Goal: Task Accomplishment & Management: Use online tool/utility

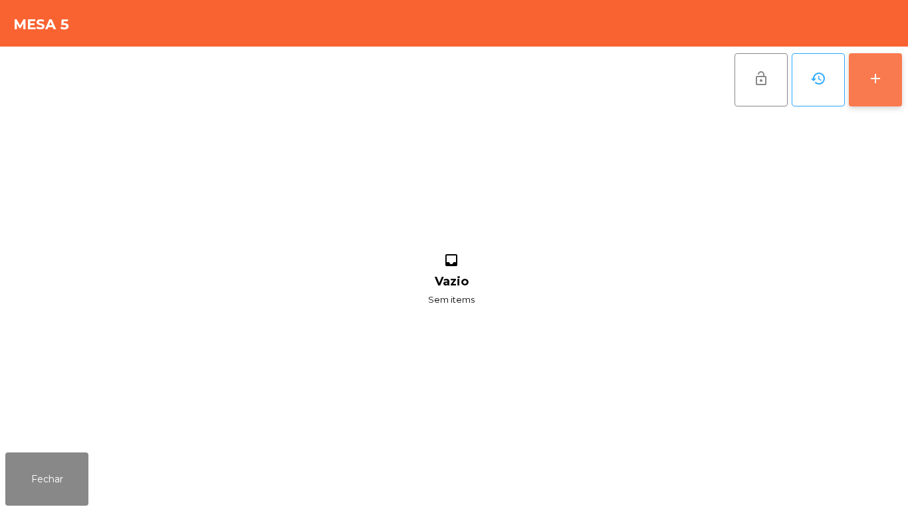
click at [875, 95] on button "add" at bounding box center [875, 79] width 53 height 53
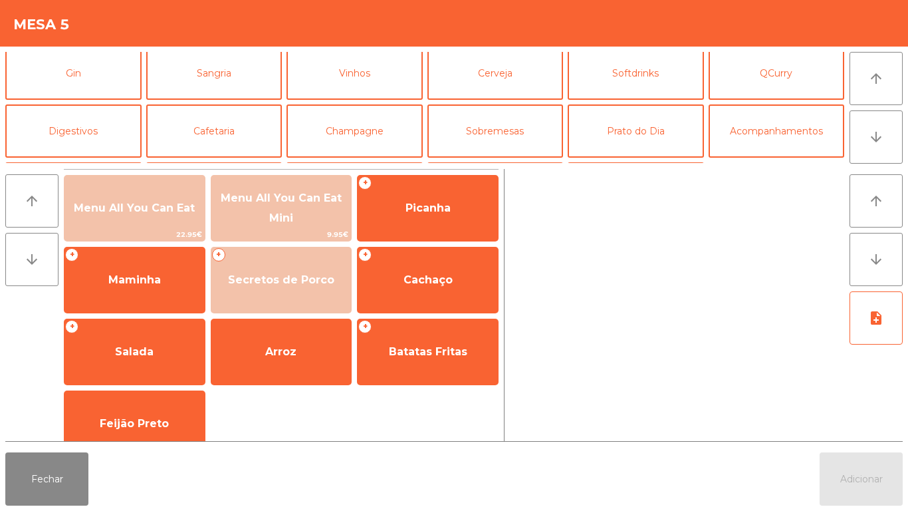
scroll to position [80, 0]
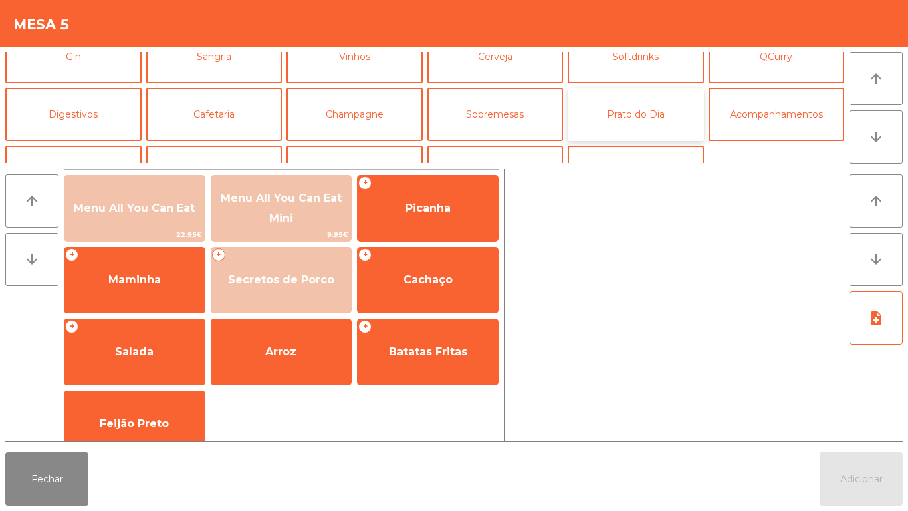
click at [648, 122] on button "Prato do Dia" at bounding box center [636, 114] width 136 height 53
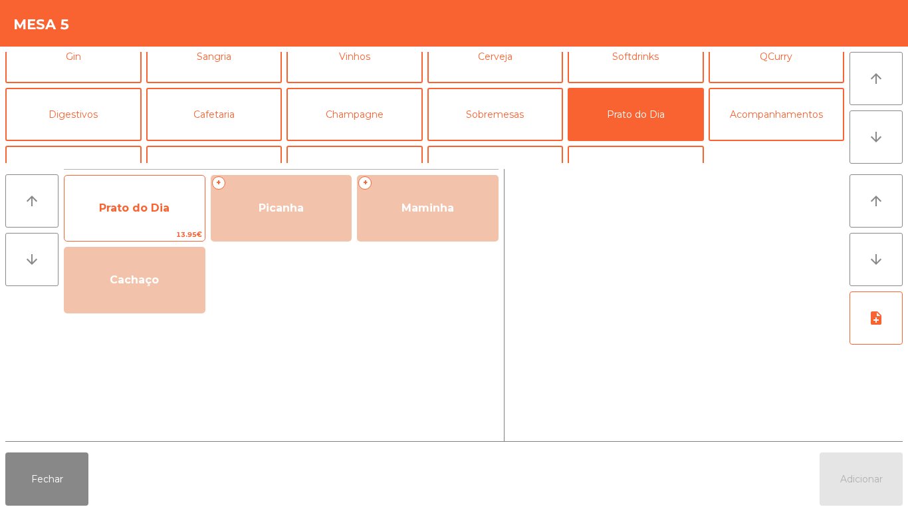
click at [163, 204] on span "Prato do Dia" at bounding box center [134, 208] width 70 height 13
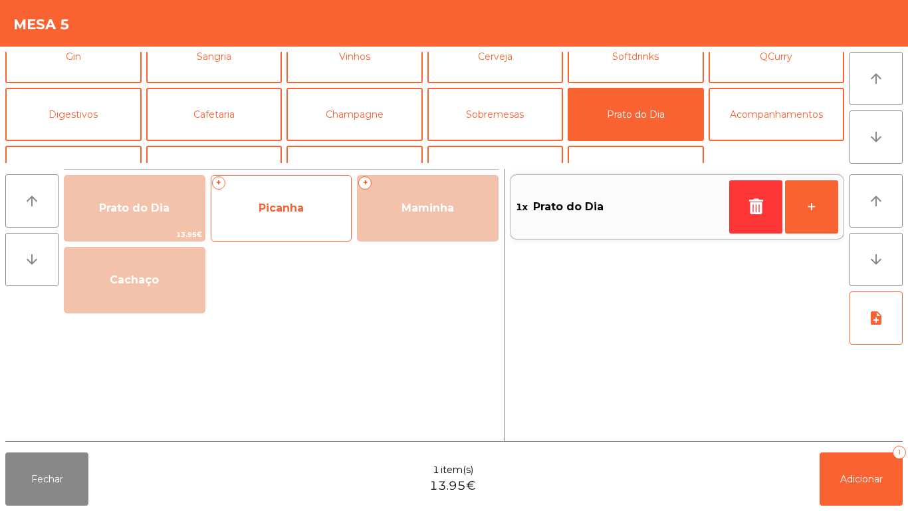
click at [293, 215] on span "Picanha" at bounding box center [281, 208] width 140 height 36
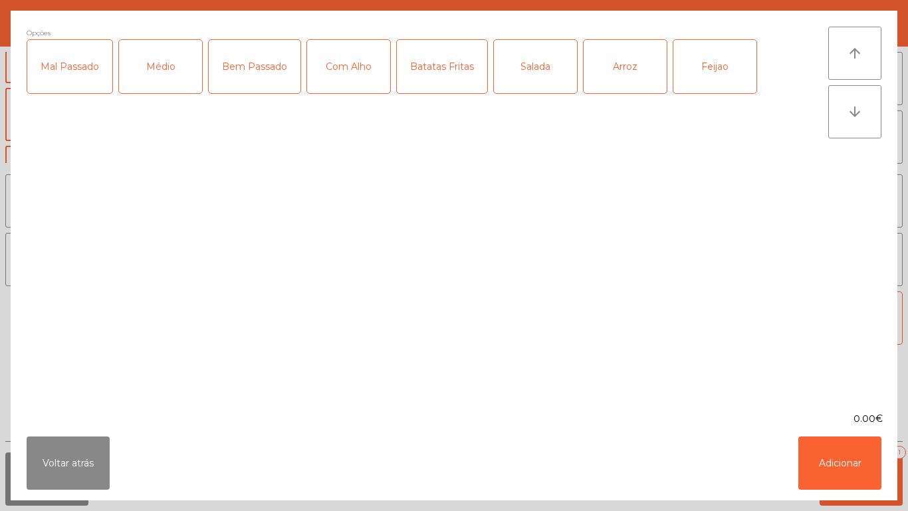
click at [169, 82] on div "Médio" at bounding box center [160, 66] width 83 height 53
click at [261, 78] on div "Bem Passado" at bounding box center [255, 66] width 92 height 53
click at [362, 83] on div "Com Alho" at bounding box center [348, 66] width 83 height 53
click at [617, 76] on div "Arroz" at bounding box center [625, 66] width 83 height 53
click at [704, 76] on div "Feijao" at bounding box center [715, 66] width 83 height 53
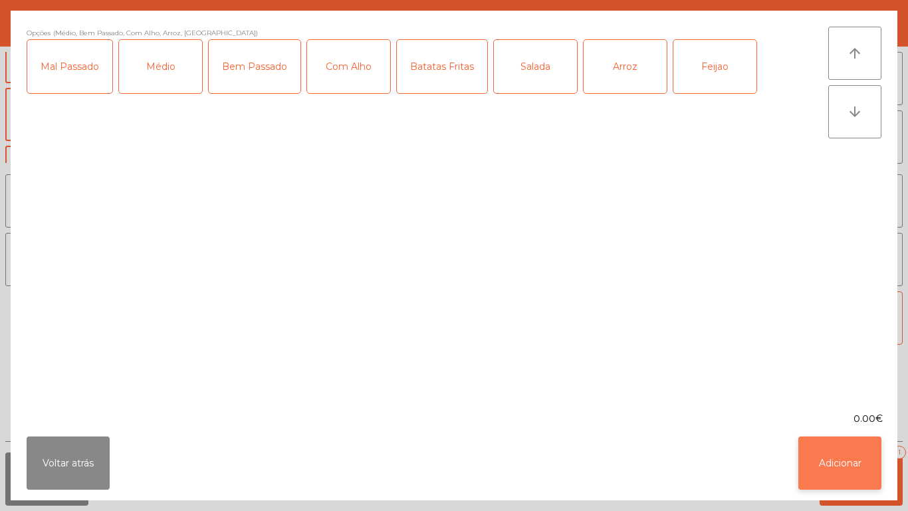
click at [844, 458] on button "Adicionar" at bounding box center [840, 462] width 83 height 53
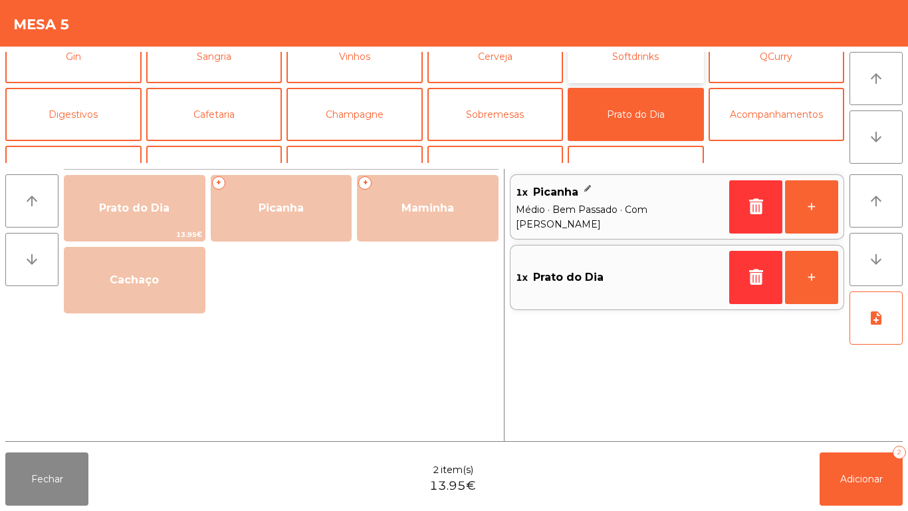
click at [614, 74] on button "Softdrinks" at bounding box center [636, 56] width 136 height 53
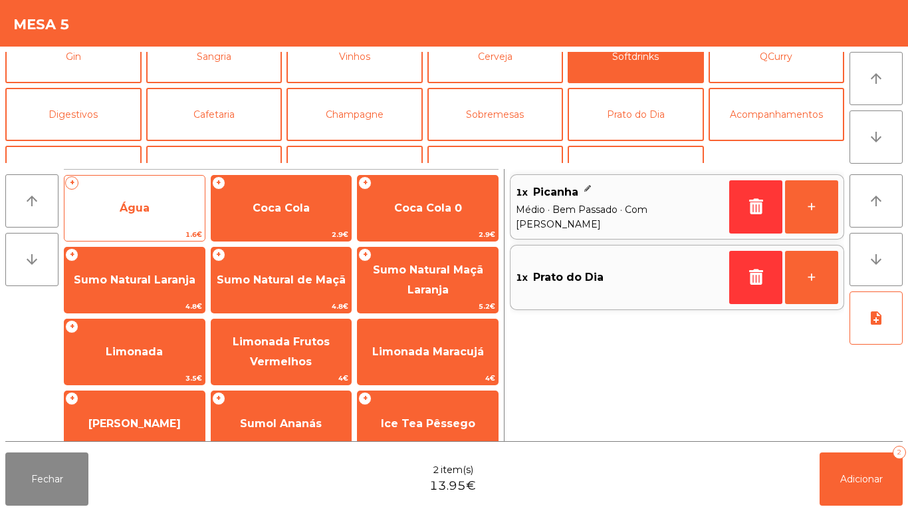
click at [177, 212] on span "Água" at bounding box center [135, 208] width 140 height 36
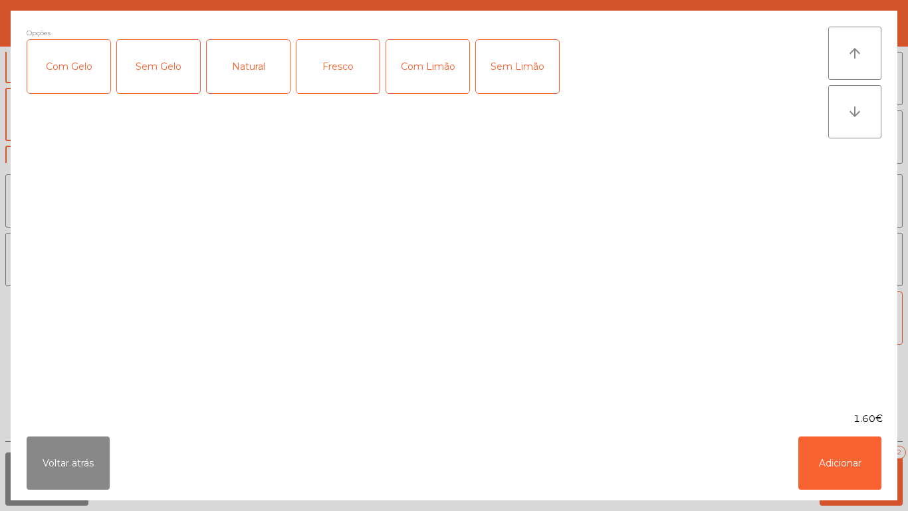
click at [340, 80] on div "Fresco" at bounding box center [338, 66] width 83 height 53
click at [833, 467] on button "Adicionar" at bounding box center [840, 462] width 83 height 53
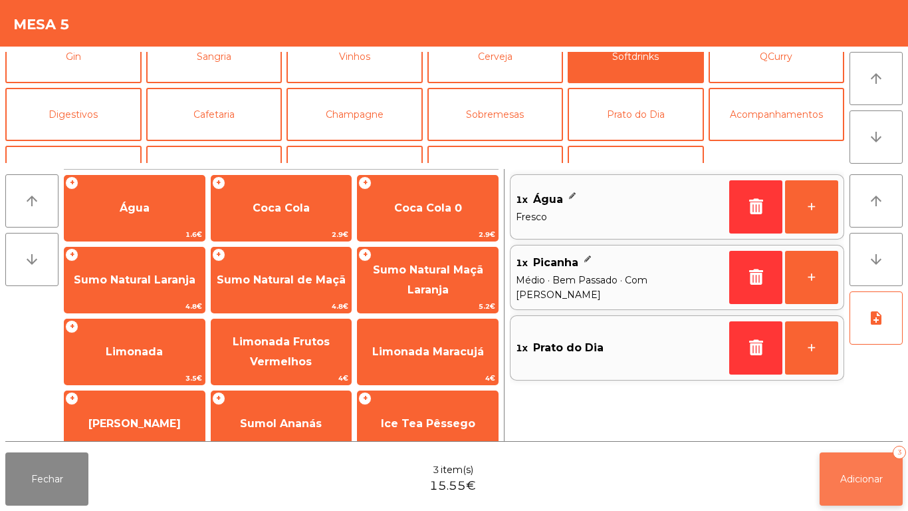
click at [867, 462] on button "Adicionar 3" at bounding box center [861, 478] width 83 height 53
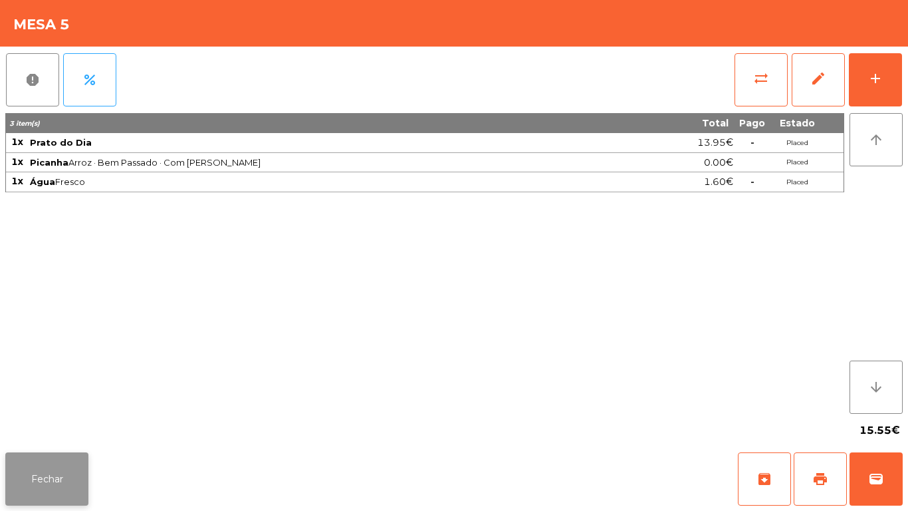
click at [40, 472] on button "Fechar" at bounding box center [46, 478] width 83 height 53
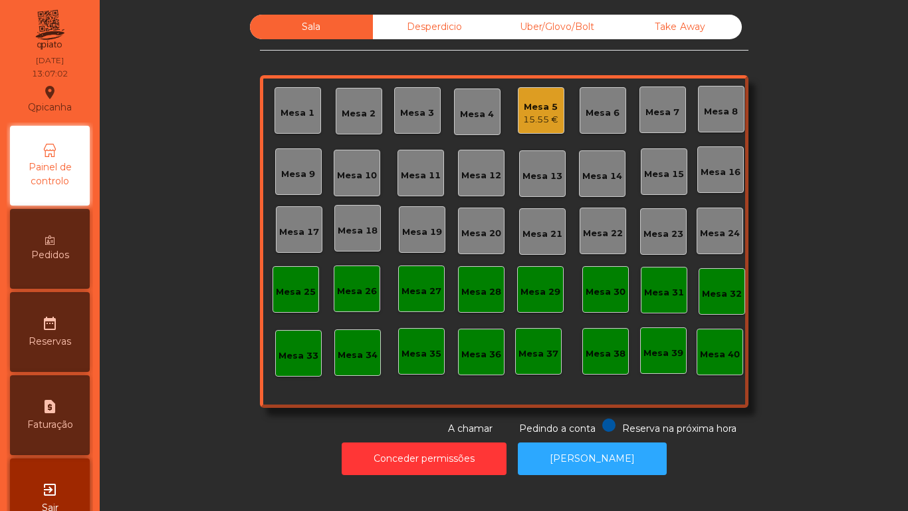
click at [299, 177] on div "Mesa 9" at bounding box center [298, 174] width 34 height 13
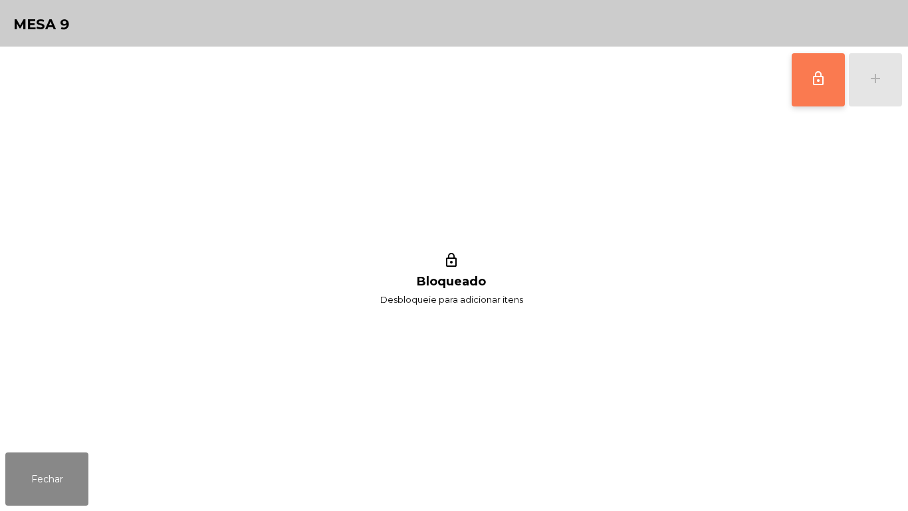
click at [816, 81] on span "lock_outline" at bounding box center [819, 78] width 16 height 16
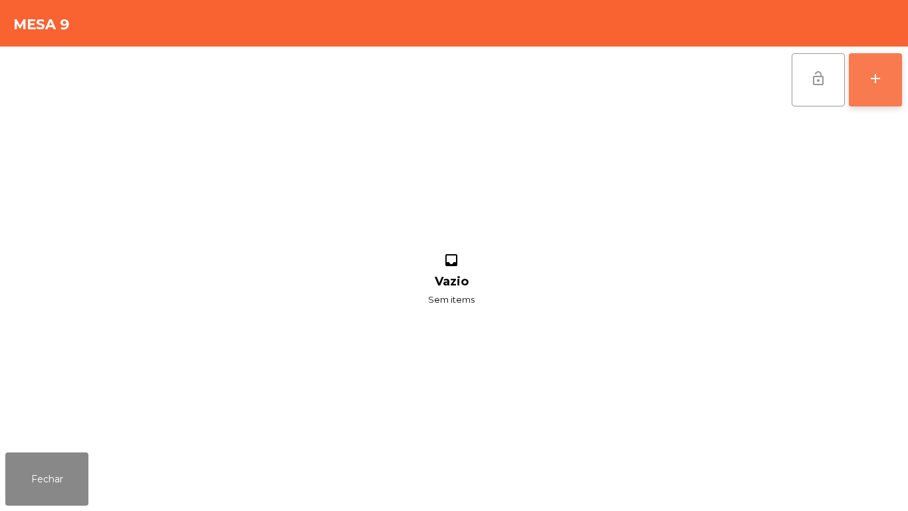
click at [867, 96] on button "add" at bounding box center [875, 79] width 53 height 53
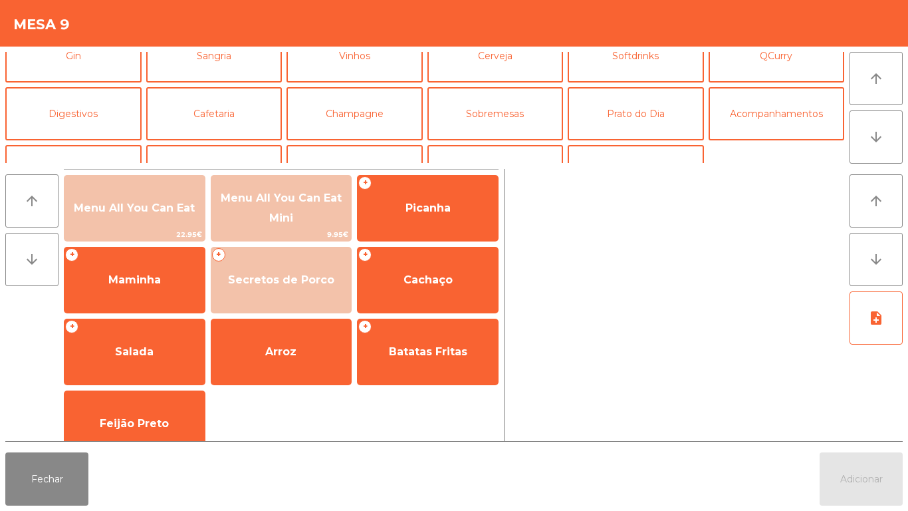
scroll to position [84, 0]
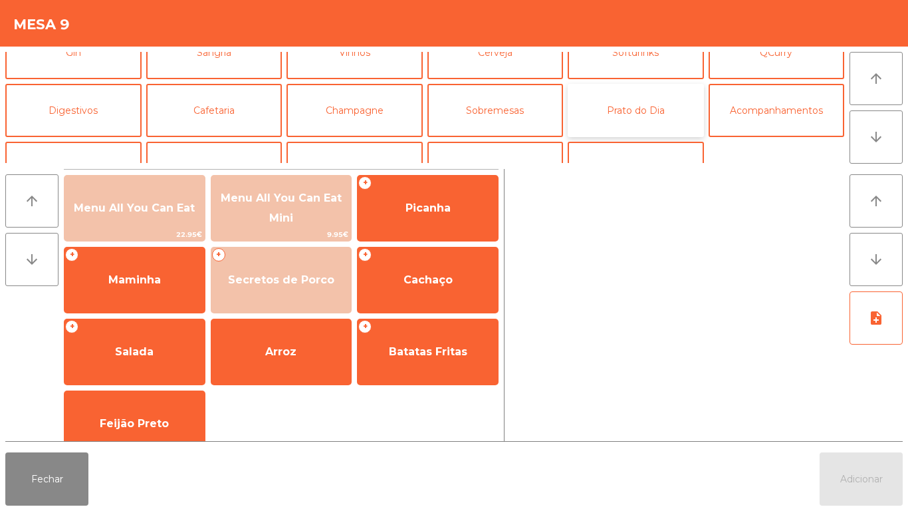
click at [629, 114] on button "Prato do Dia" at bounding box center [636, 110] width 136 height 53
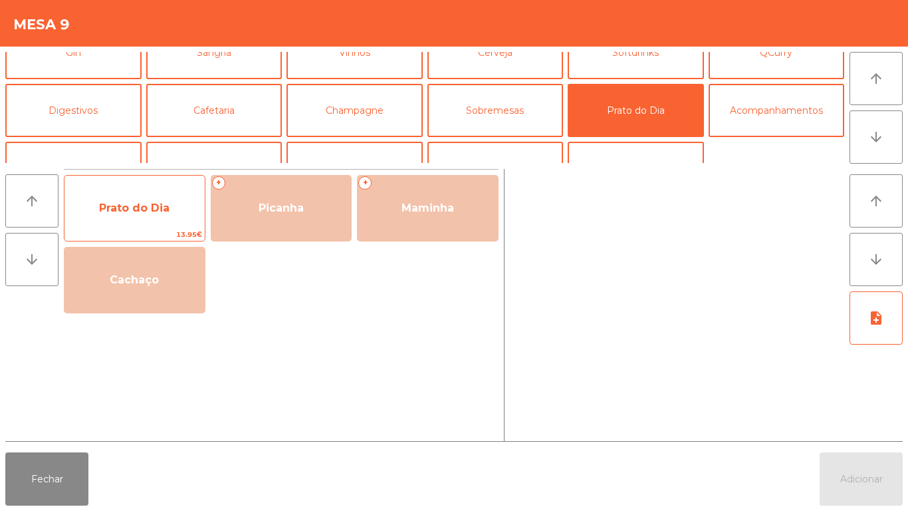
click at [157, 214] on span "Prato do Dia" at bounding box center [135, 208] width 140 height 36
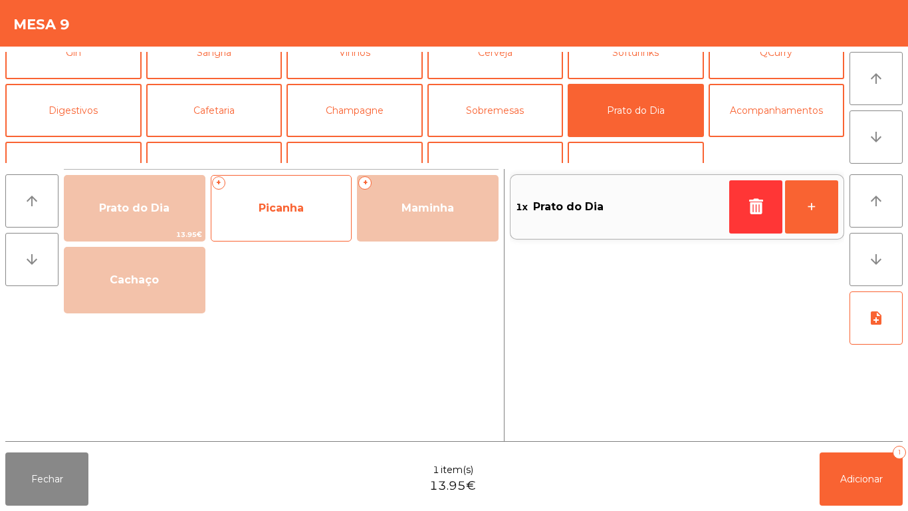
click at [283, 217] on span "Picanha" at bounding box center [281, 208] width 140 height 36
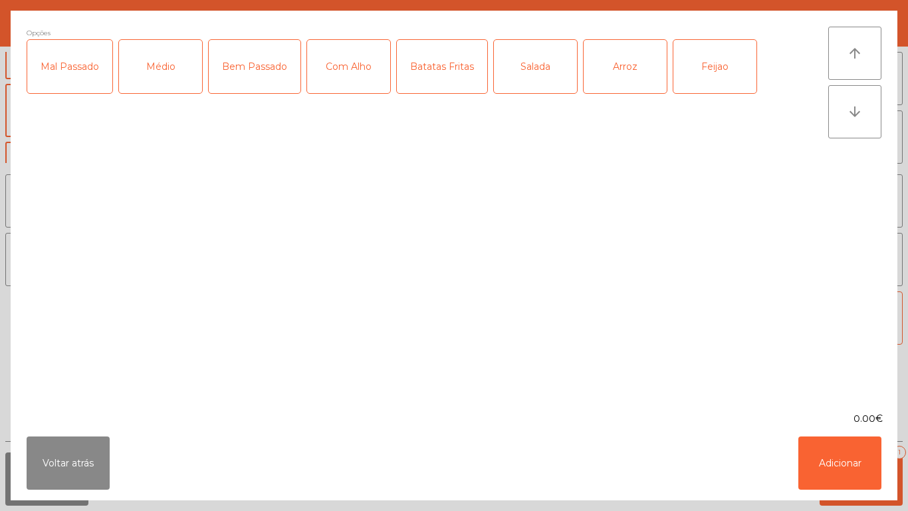
click at [175, 79] on div "Médio" at bounding box center [160, 66] width 83 height 53
click at [257, 74] on div "Bem Passado" at bounding box center [255, 66] width 92 height 53
click at [340, 84] on div "Com Alho" at bounding box center [348, 66] width 83 height 53
click at [454, 80] on div "Batatas Fritas" at bounding box center [442, 66] width 90 height 53
click at [706, 67] on div "Feijao" at bounding box center [715, 66] width 83 height 53
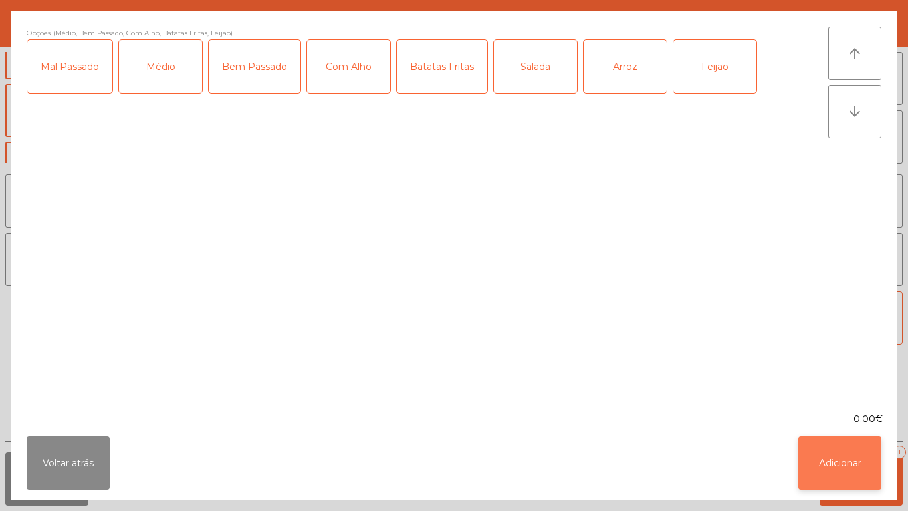
click at [873, 482] on button "Adicionar" at bounding box center [840, 462] width 83 height 53
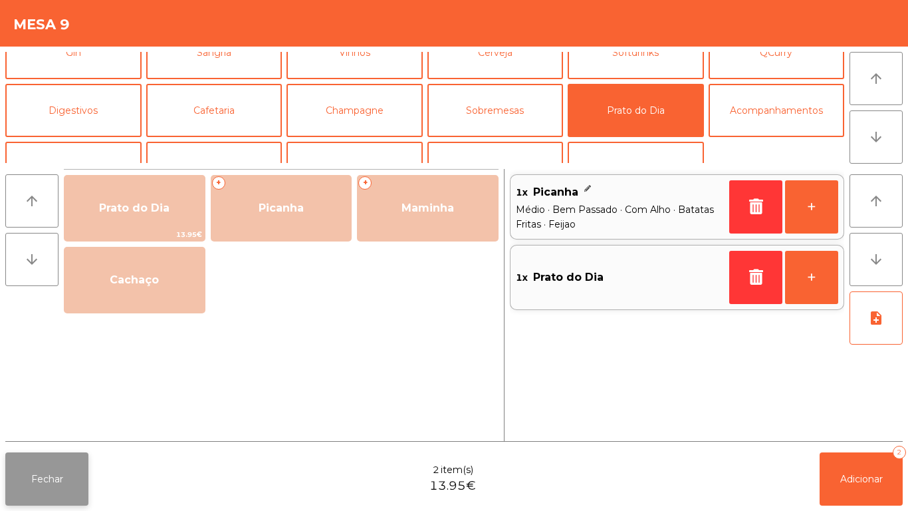
click at [55, 473] on button "Fechar" at bounding box center [46, 478] width 83 height 53
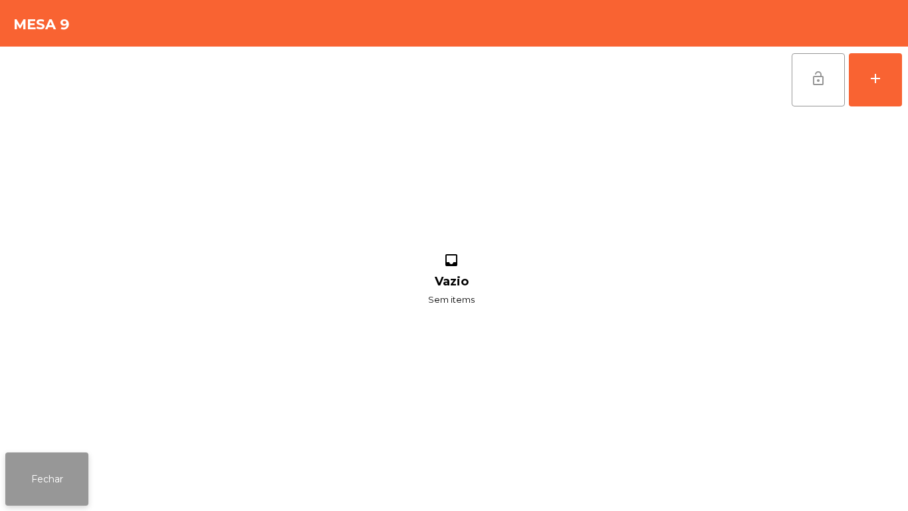
click at [76, 477] on button "Fechar" at bounding box center [46, 478] width 83 height 53
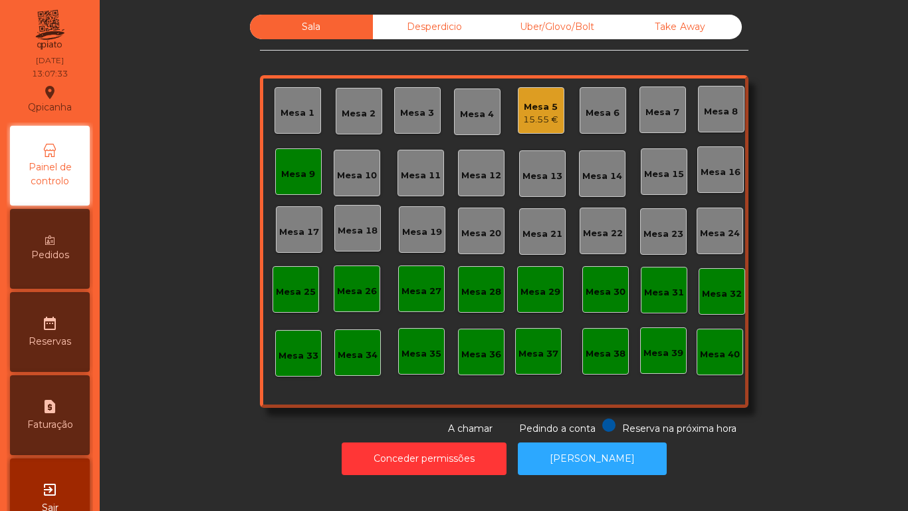
click at [354, 117] on div "Mesa 2" at bounding box center [359, 113] width 34 height 13
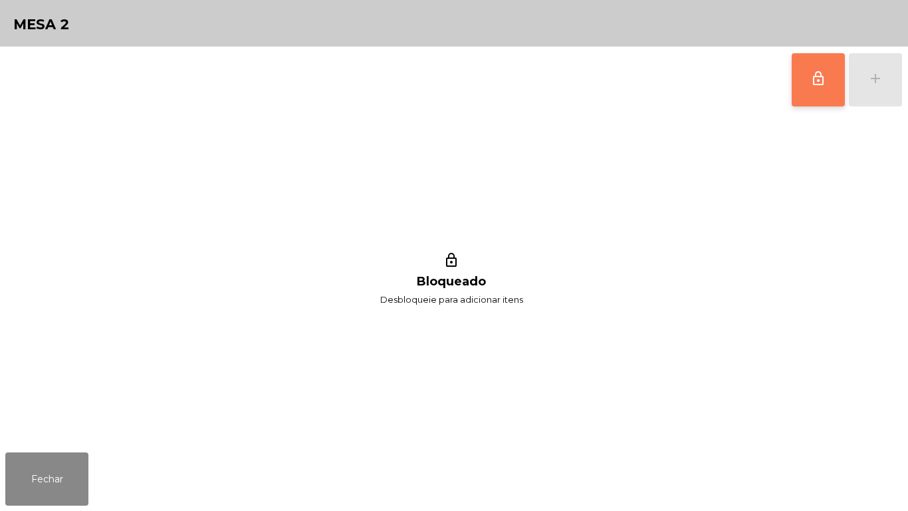
click at [807, 90] on button "lock_outline" at bounding box center [818, 79] width 53 height 53
click at [877, 90] on button "add" at bounding box center [875, 79] width 53 height 53
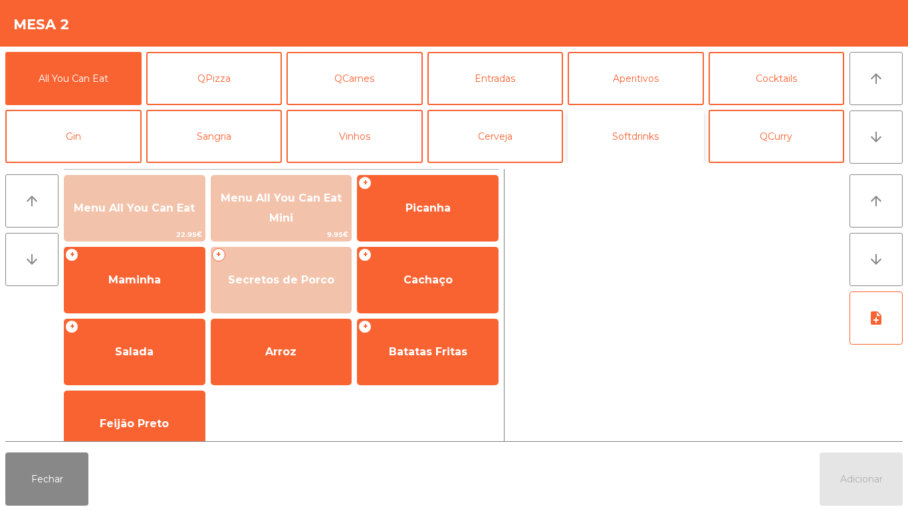
click at [621, 147] on button "Softdrinks" at bounding box center [636, 136] width 136 height 53
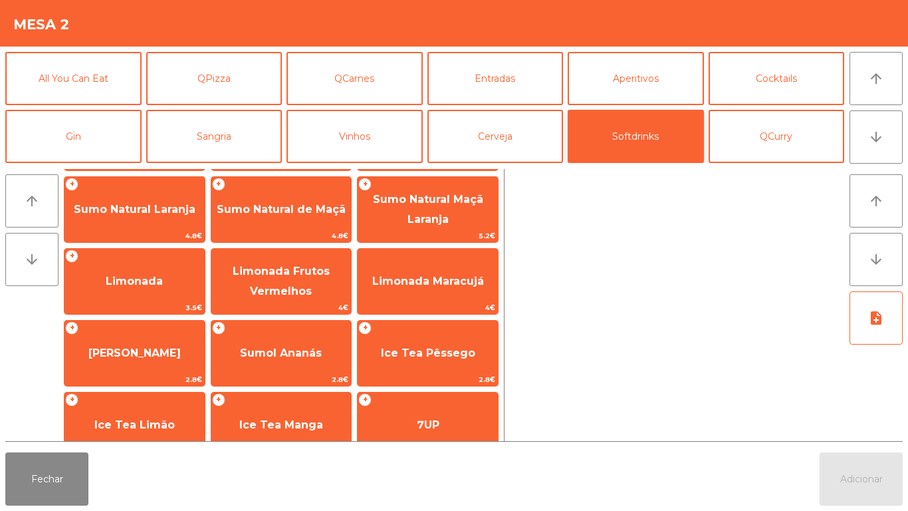
scroll to position [79, 0]
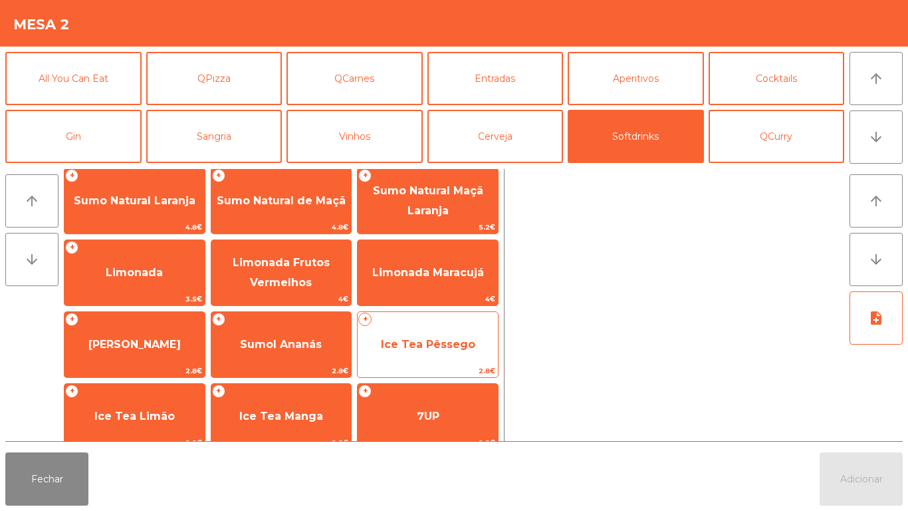
click at [426, 352] on span "Ice Tea Pêssego" at bounding box center [428, 345] width 140 height 36
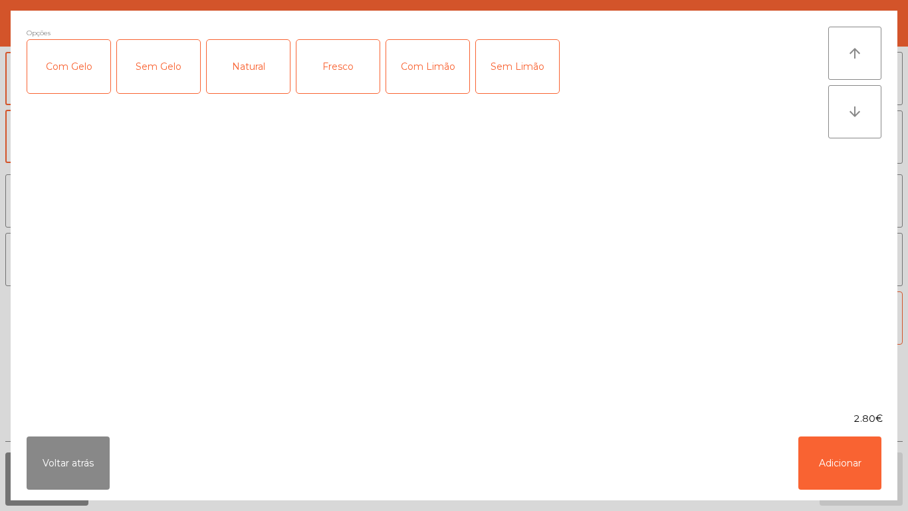
click at [343, 80] on div "Fresco" at bounding box center [338, 66] width 83 height 53
click at [829, 456] on button "Adicionar" at bounding box center [840, 462] width 83 height 53
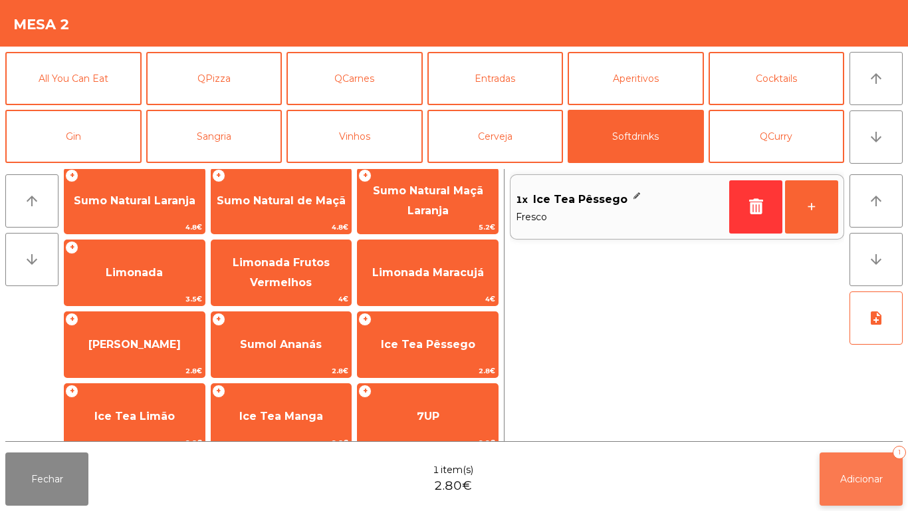
click at [851, 457] on button "Adicionar 1" at bounding box center [861, 478] width 83 height 53
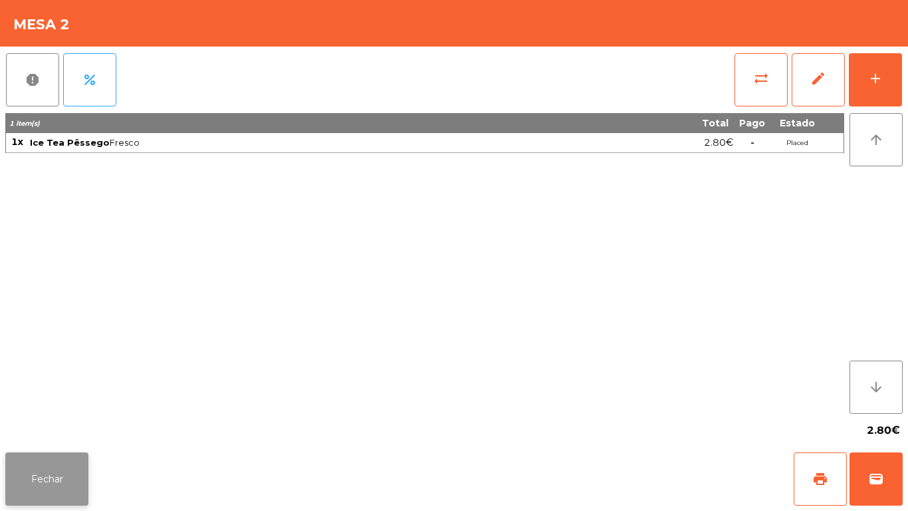
click at [39, 495] on button "Fechar" at bounding box center [46, 478] width 83 height 53
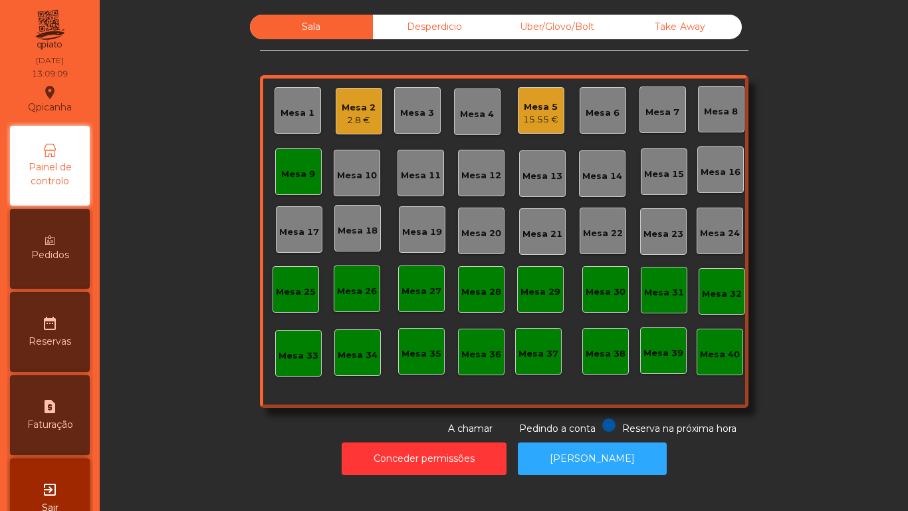
click at [289, 178] on div "Mesa 9" at bounding box center [298, 174] width 34 height 13
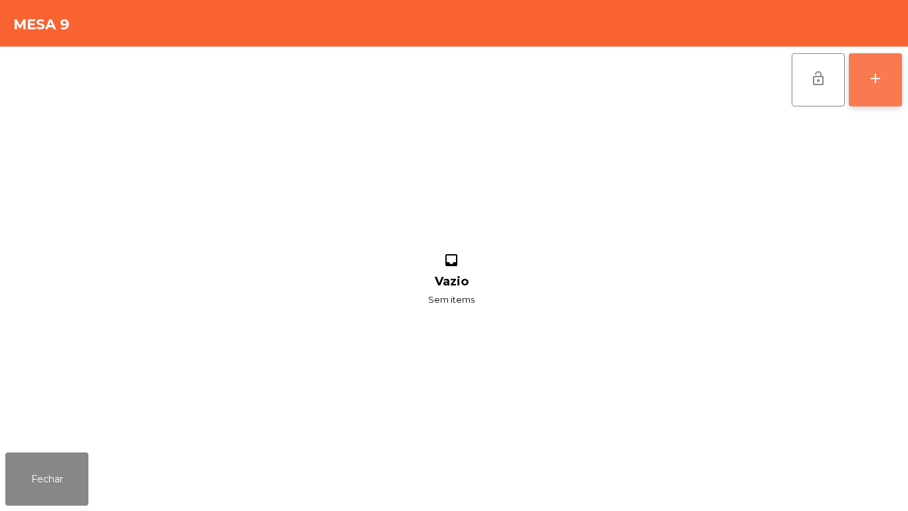
click at [871, 83] on div "add" at bounding box center [876, 78] width 16 height 16
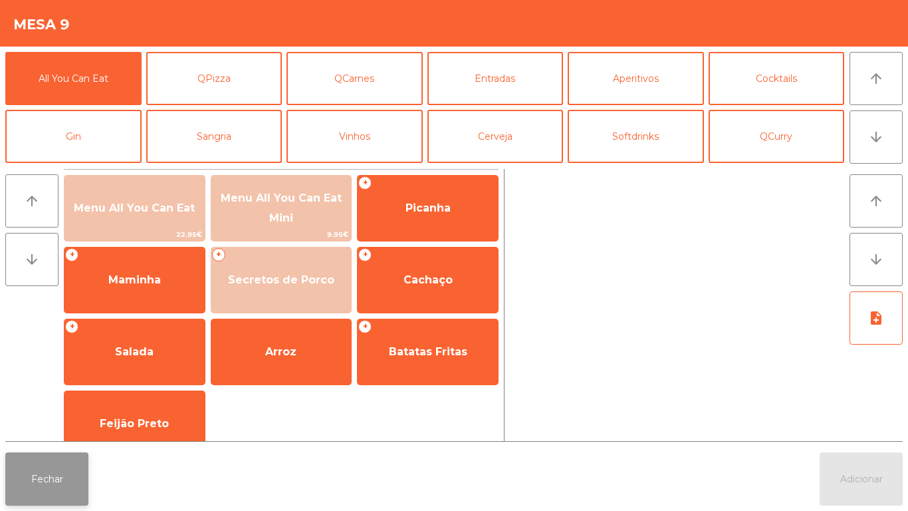
click at [52, 485] on button "Fechar" at bounding box center [46, 478] width 83 height 53
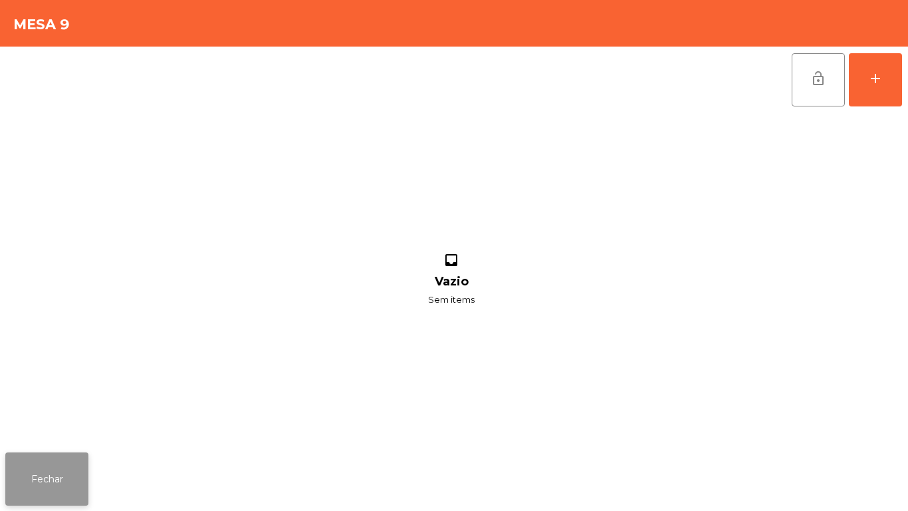
click at [53, 477] on button "Fechar" at bounding box center [46, 478] width 83 height 53
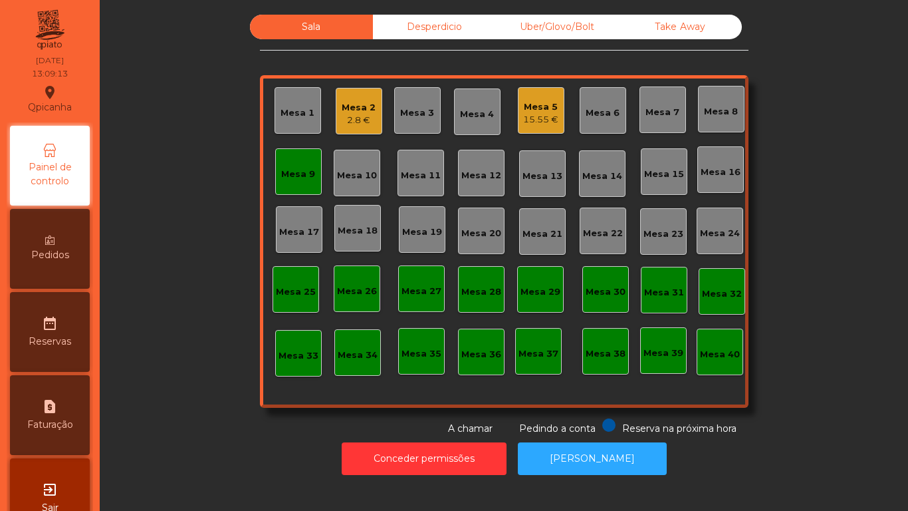
click at [362, 122] on div "2.8 €" at bounding box center [359, 120] width 34 height 13
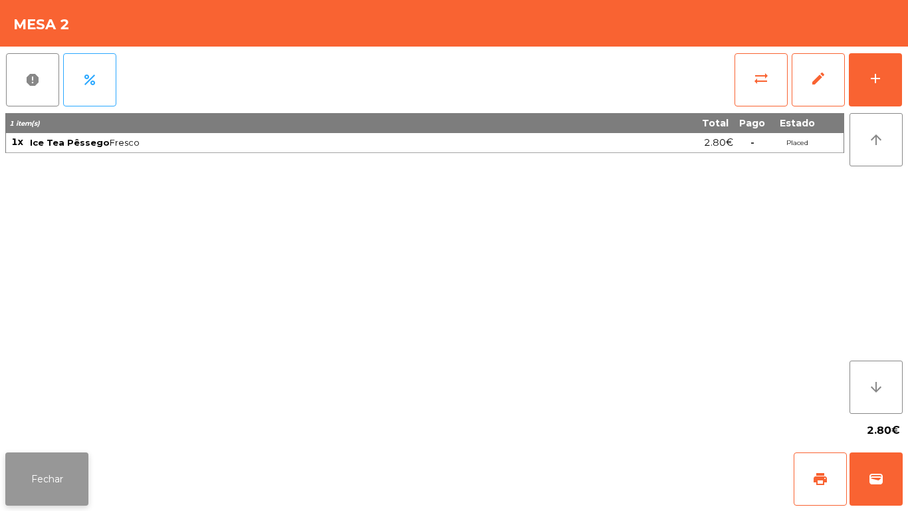
click at [63, 465] on button "Fechar" at bounding box center [46, 478] width 83 height 53
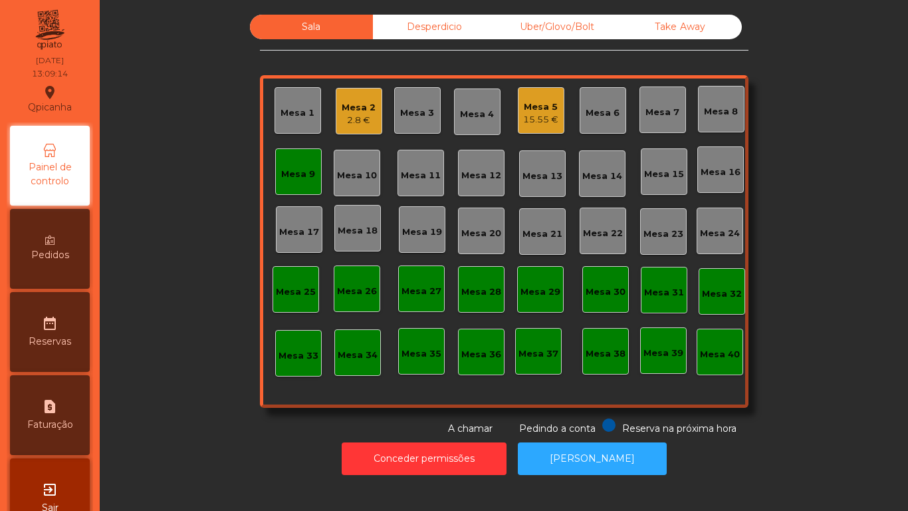
click at [546, 114] on div "15.55 €" at bounding box center [540, 119] width 35 height 13
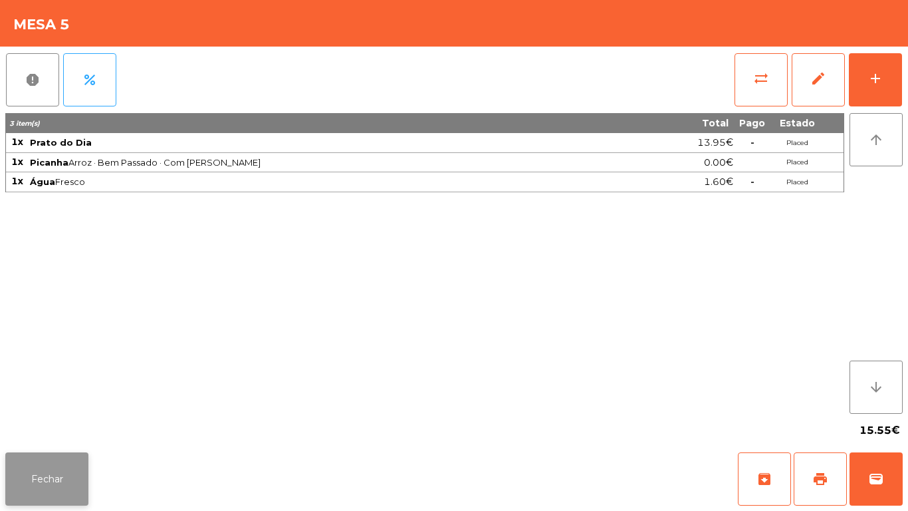
click at [55, 470] on button "Fechar" at bounding box center [46, 478] width 83 height 53
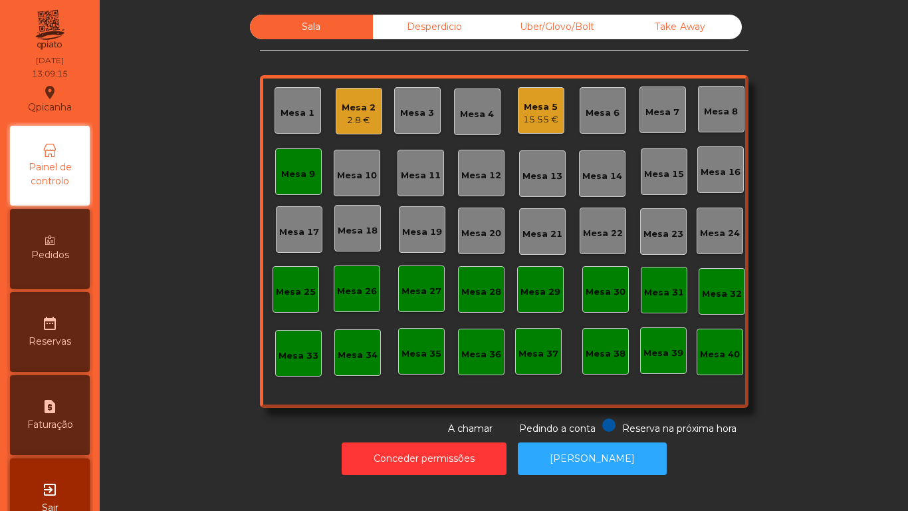
click at [304, 166] on div "Mesa 9" at bounding box center [298, 171] width 34 height 19
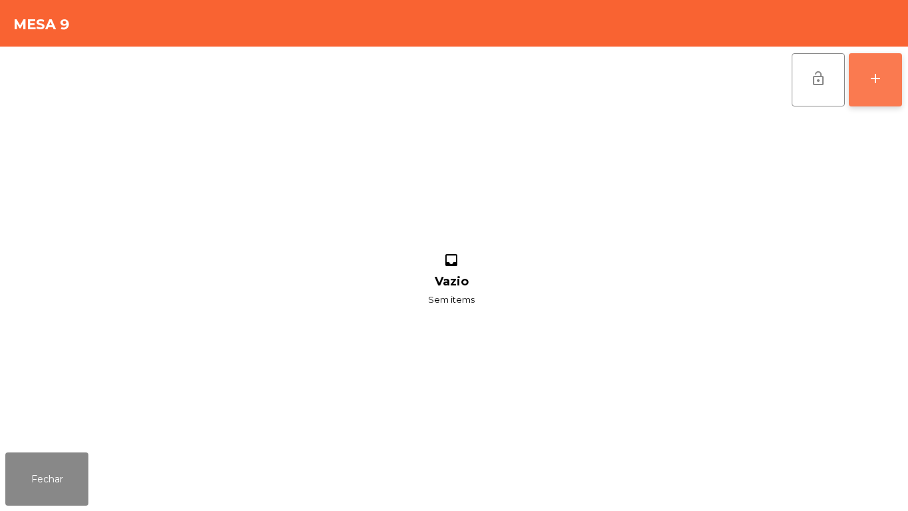
click at [872, 93] on button "add" at bounding box center [875, 79] width 53 height 53
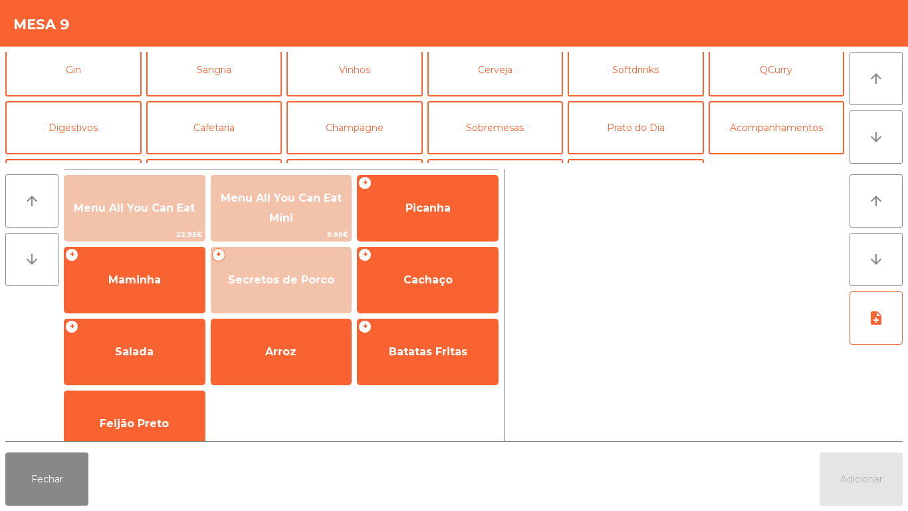
scroll to position [96, 0]
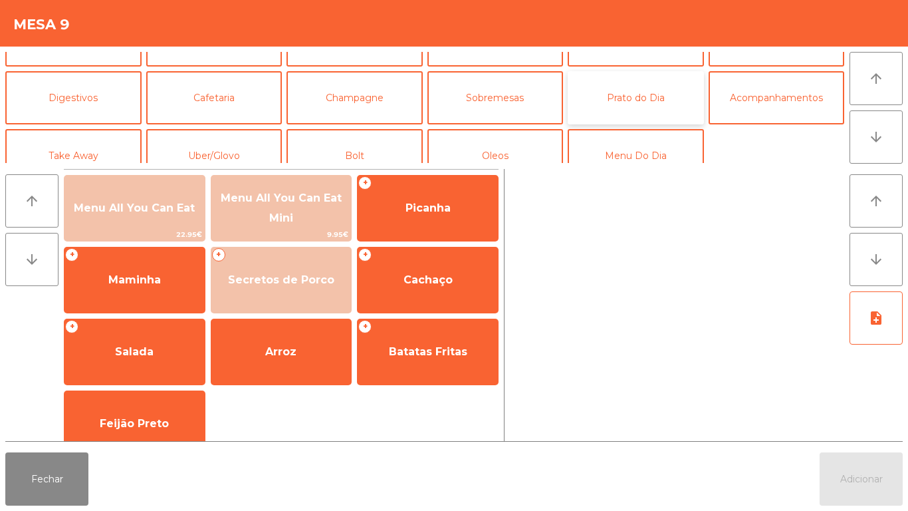
click at [636, 101] on button "Prato do Dia" at bounding box center [636, 97] width 136 height 53
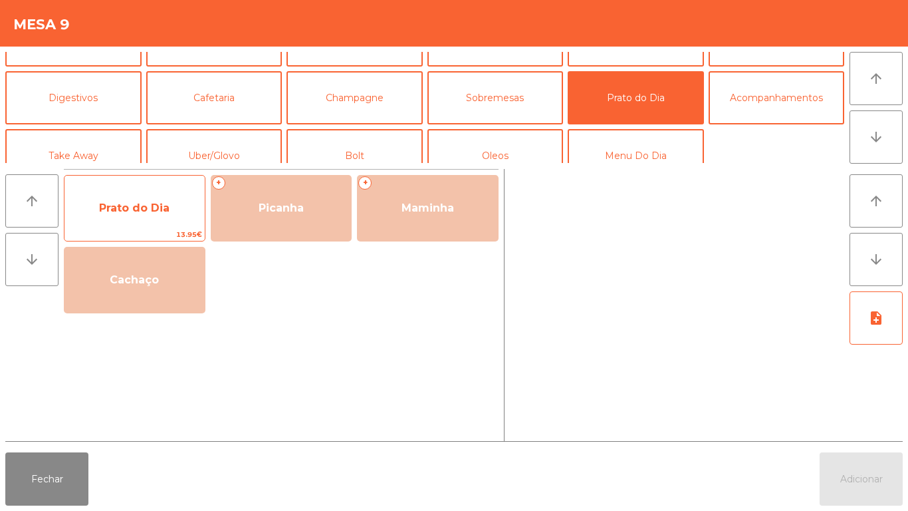
click at [150, 211] on span "Prato do Dia" at bounding box center [134, 208] width 70 height 13
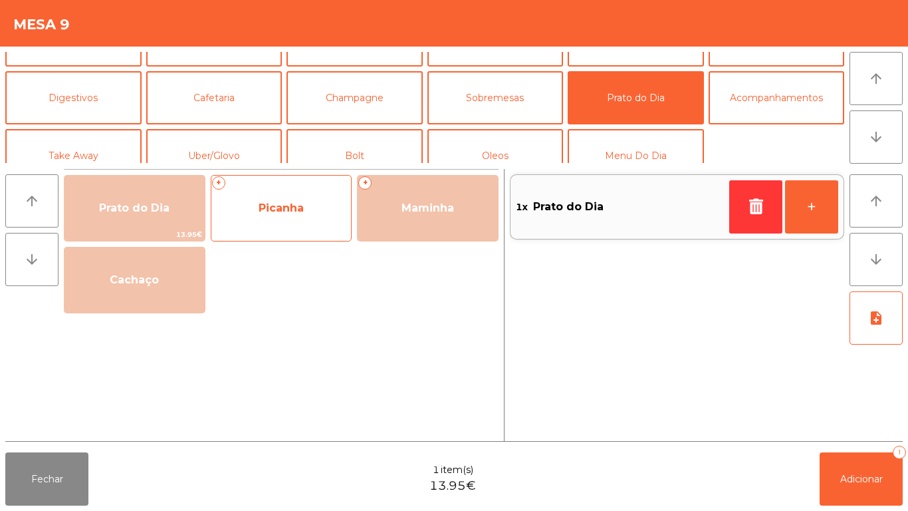
click at [263, 215] on span "Picanha" at bounding box center [281, 208] width 140 height 36
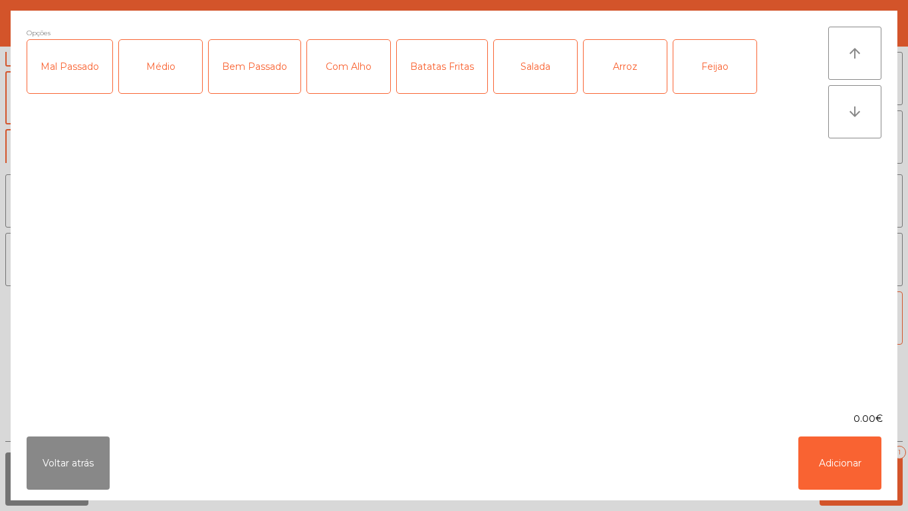
click at [156, 74] on div "Médio" at bounding box center [160, 66] width 83 height 53
click at [251, 63] on div "Bem Passado" at bounding box center [255, 66] width 92 height 53
click at [356, 74] on div "Com Alho" at bounding box center [348, 66] width 83 height 53
click at [452, 71] on div "Batatas Fritas" at bounding box center [442, 66] width 90 height 53
click at [719, 69] on div "Feijao" at bounding box center [715, 66] width 83 height 53
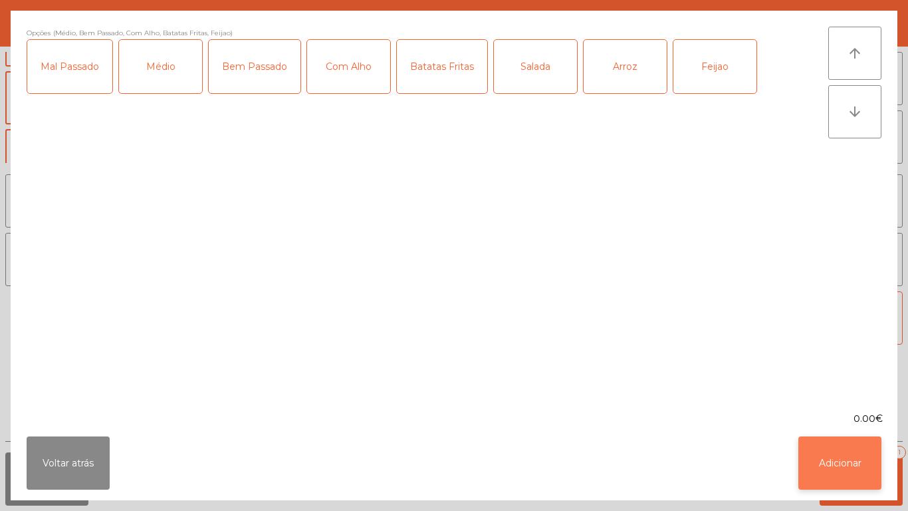
click at [831, 453] on button "Adicionar" at bounding box center [840, 462] width 83 height 53
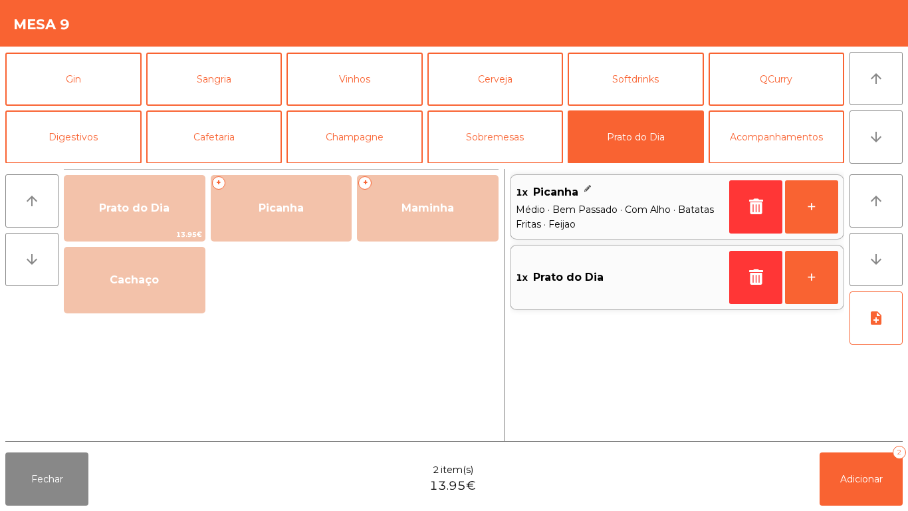
scroll to position [53, 0]
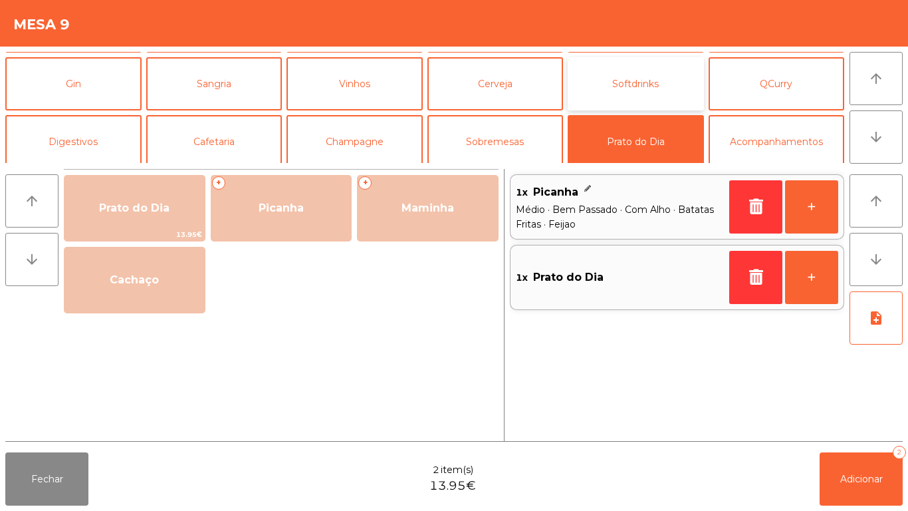
click at [651, 87] on button "Softdrinks" at bounding box center [636, 83] width 136 height 53
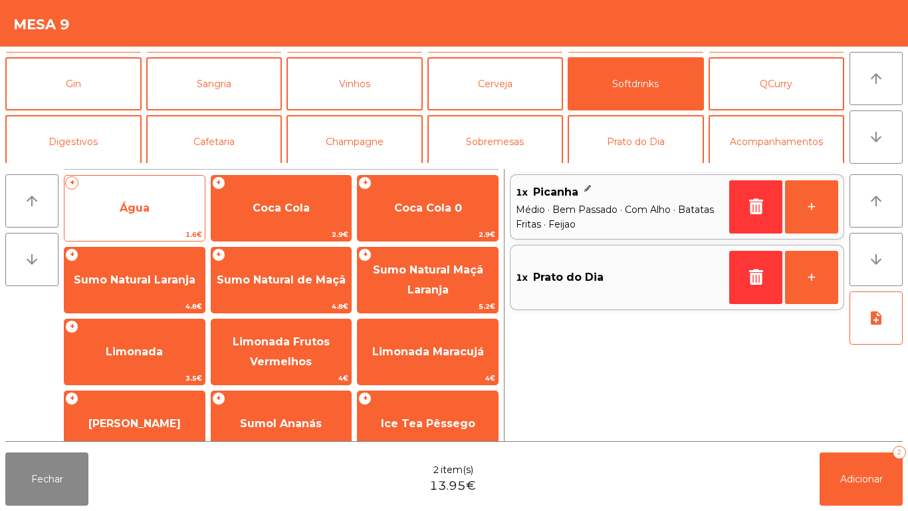
click at [147, 218] on span "Água" at bounding box center [135, 208] width 140 height 36
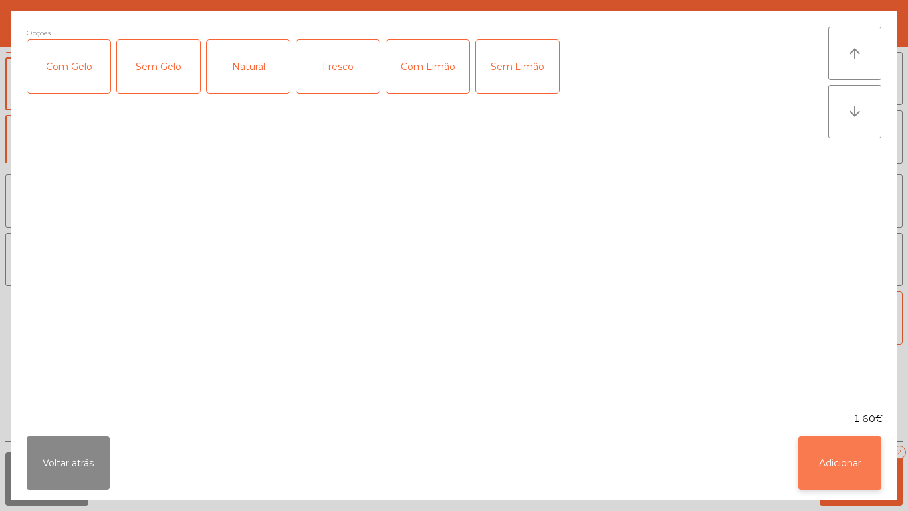
click at [851, 455] on button "Adicionar" at bounding box center [840, 462] width 83 height 53
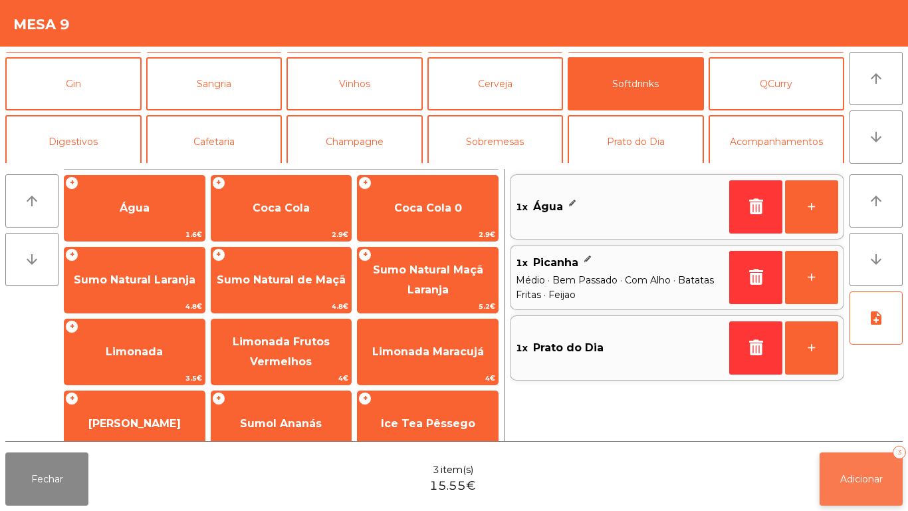
click at [868, 473] on span "Adicionar" at bounding box center [862, 479] width 43 height 12
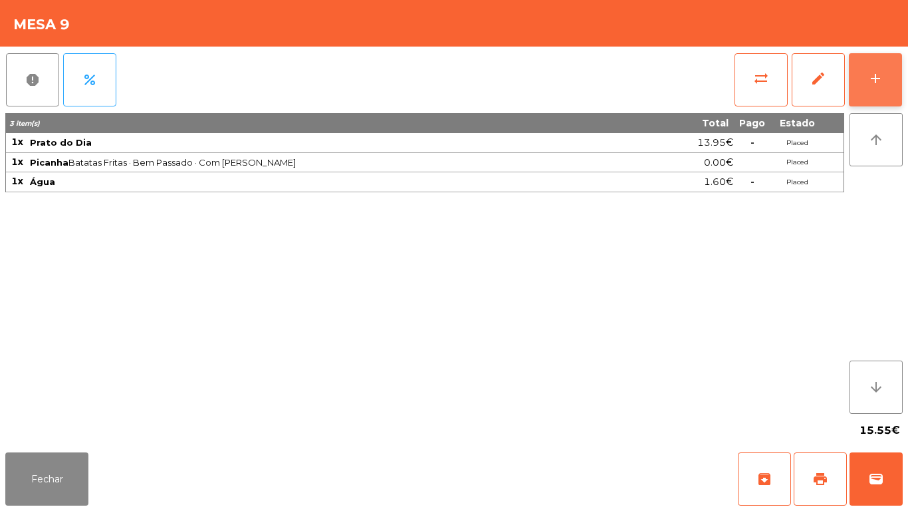
click at [861, 87] on button "add" at bounding box center [875, 79] width 53 height 53
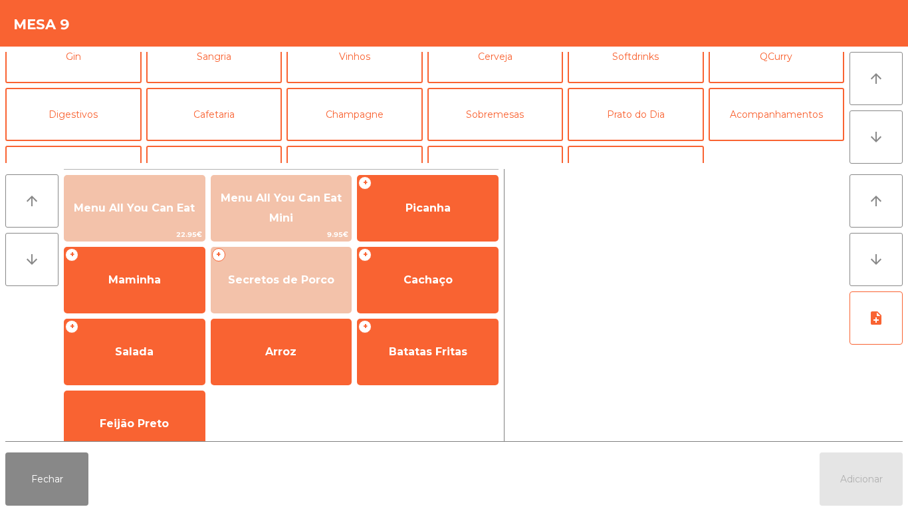
scroll to position [106, 0]
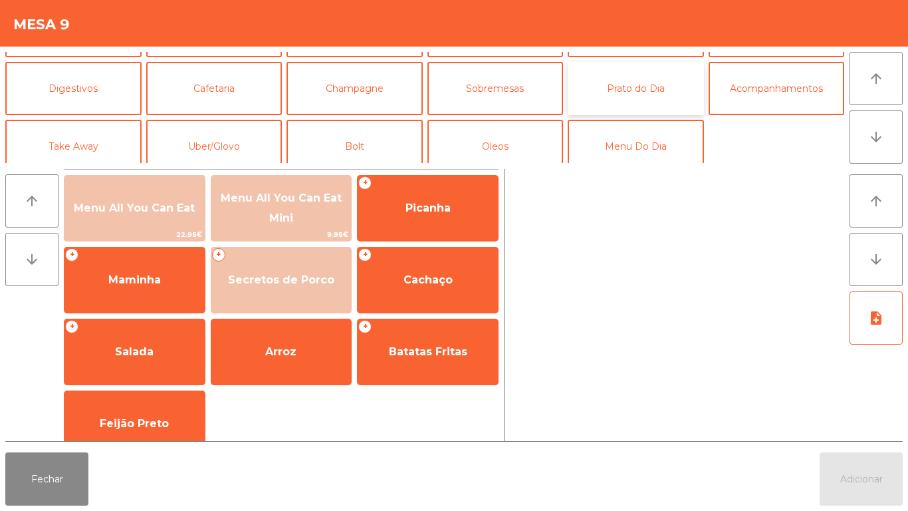
click at [644, 101] on button "Prato do Dia" at bounding box center [636, 88] width 136 height 53
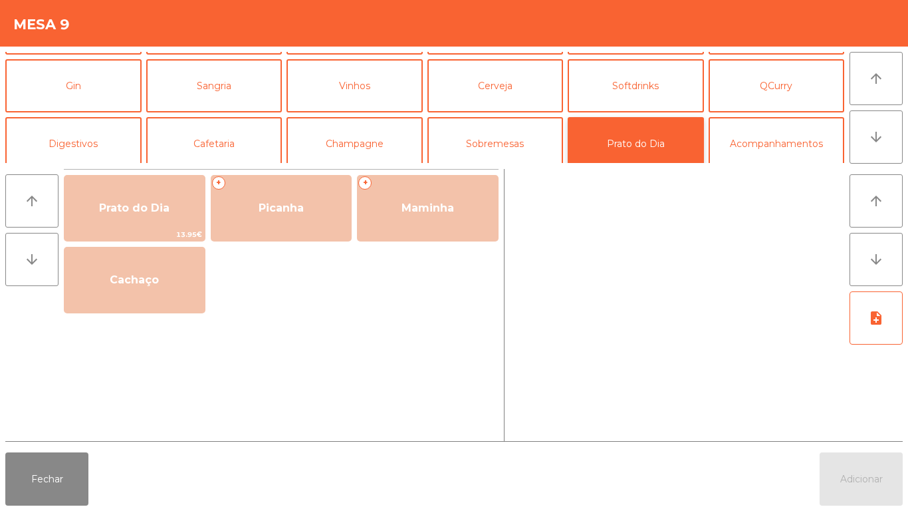
scroll to position [50, 0]
click at [647, 93] on button "Softdrinks" at bounding box center [636, 86] width 136 height 53
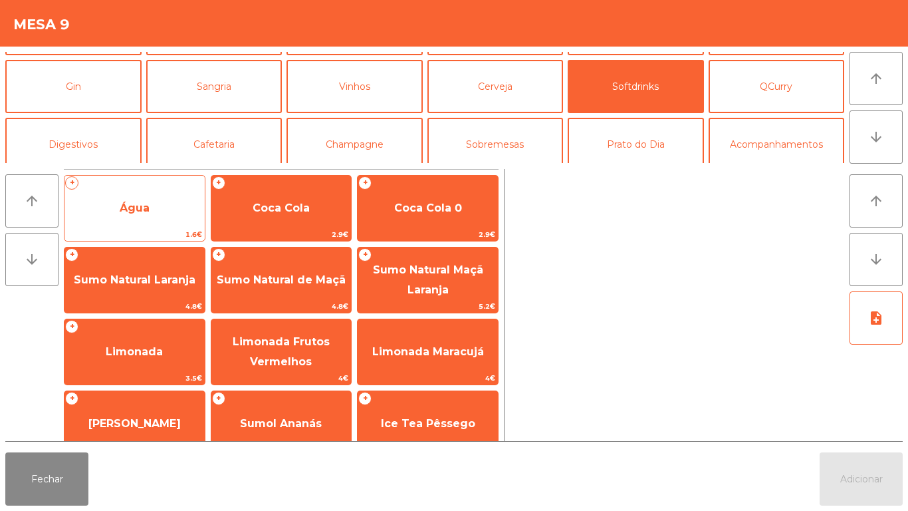
click at [157, 209] on span "Água" at bounding box center [135, 208] width 140 height 36
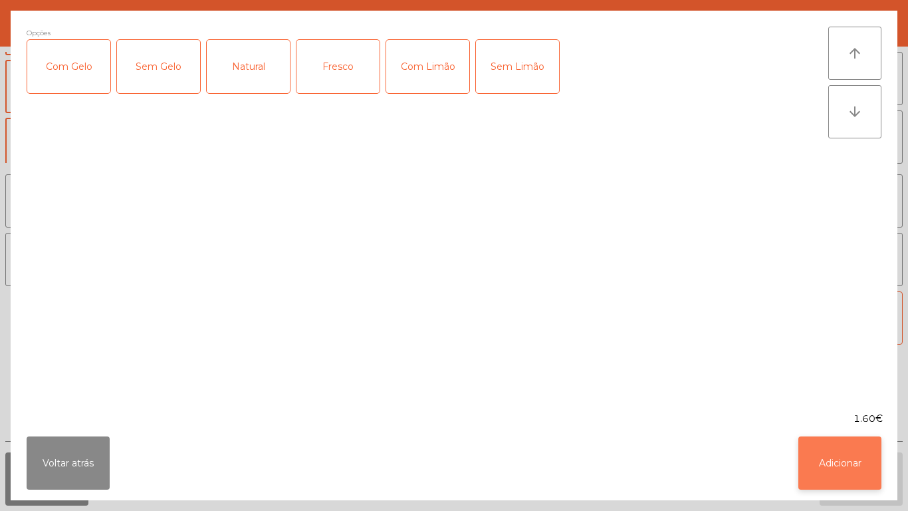
click at [829, 458] on button "Adicionar" at bounding box center [840, 462] width 83 height 53
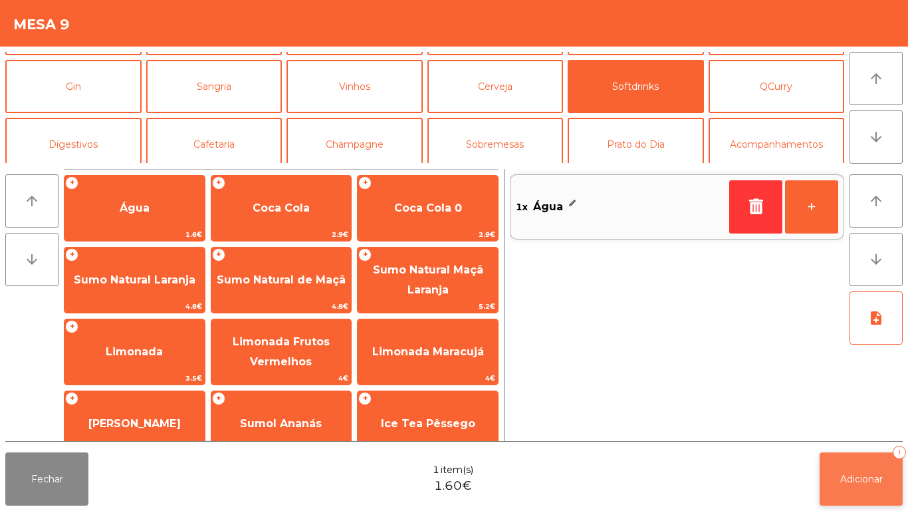
click at [900, 452] on div "1" at bounding box center [899, 452] width 13 height 13
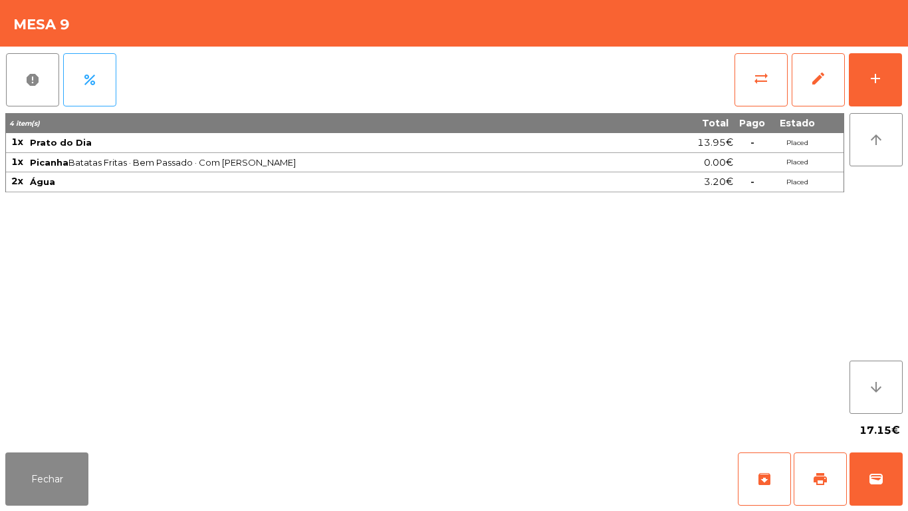
click at [56, 510] on div "Fechar archive print wallet" at bounding box center [454, 479] width 908 height 64
click at [40, 478] on button "Fechar" at bounding box center [46, 478] width 83 height 53
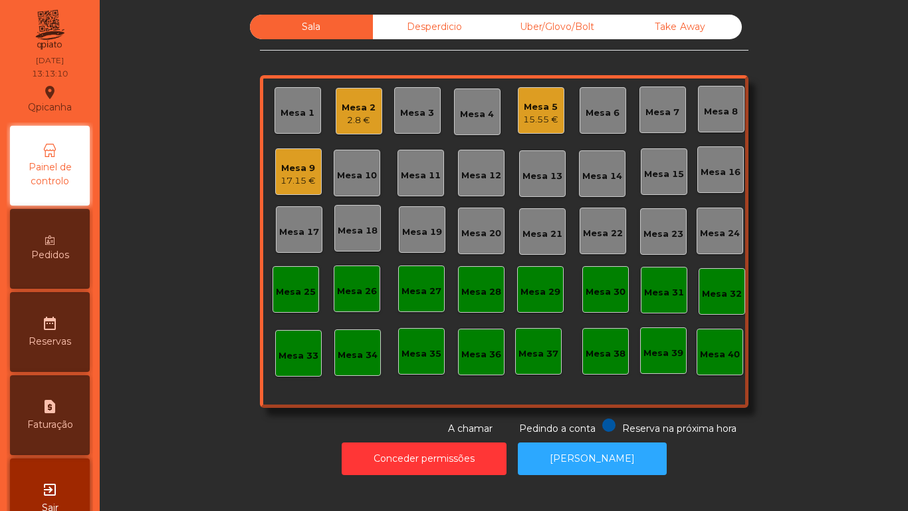
click at [360, 121] on div "2.8 €" at bounding box center [359, 120] width 34 height 13
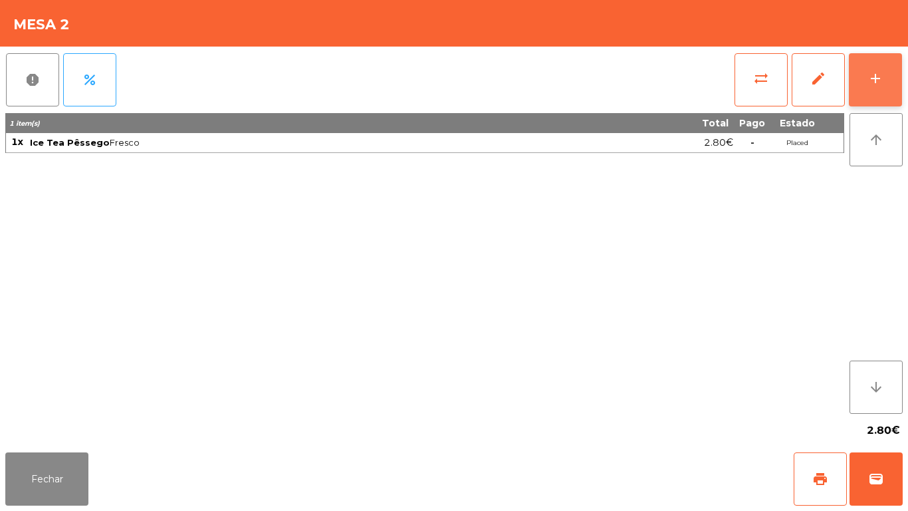
click at [877, 88] on button "add" at bounding box center [875, 79] width 53 height 53
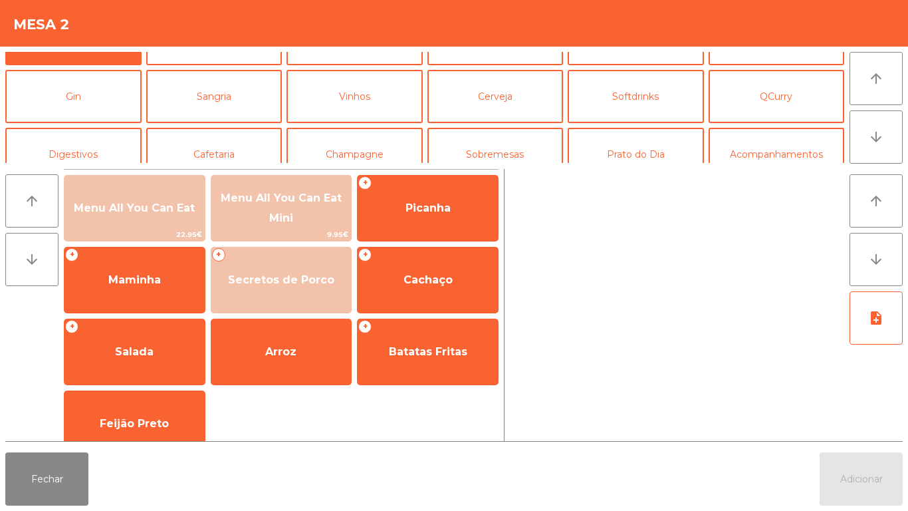
scroll to position [0, 0]
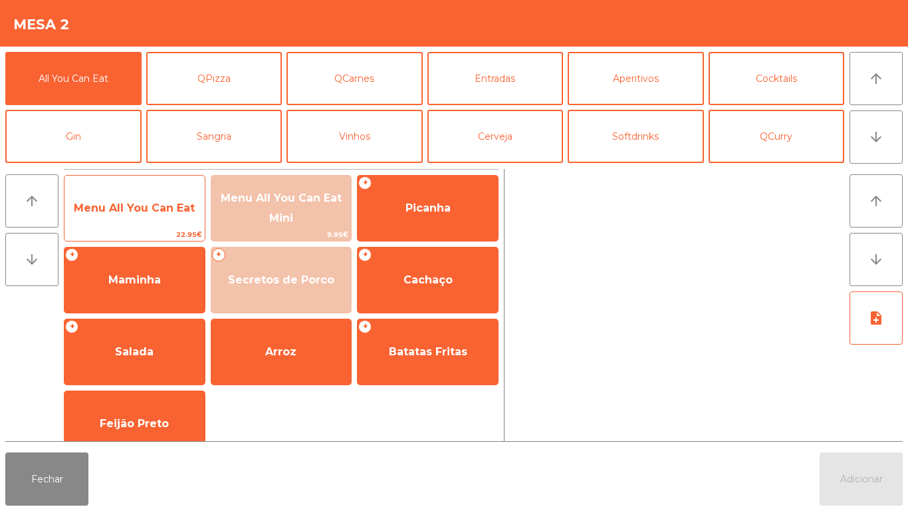
click at [130, 217] on span "Menu All You Can Eat" at bounding box center [135, 208] width 140 height 36
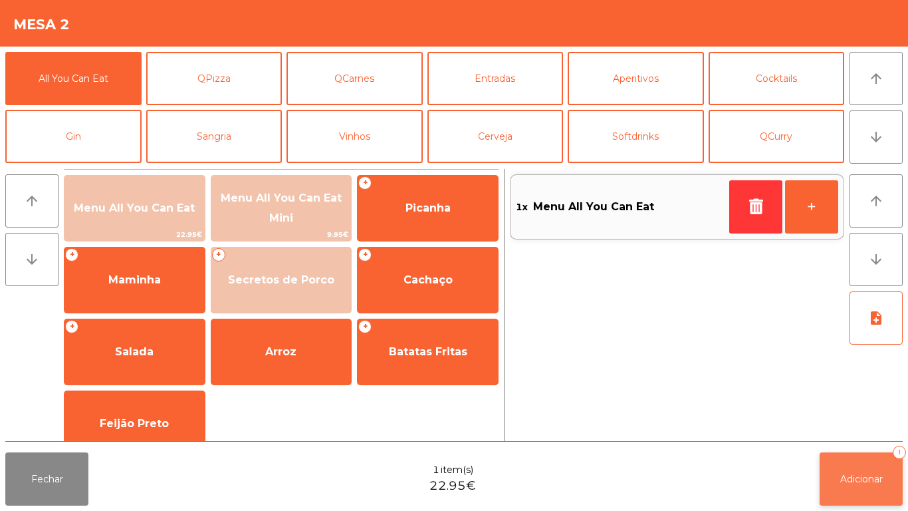
click at [857, 484] on span "Adicionar" at bounding box center [862, 479] width 43 height 12
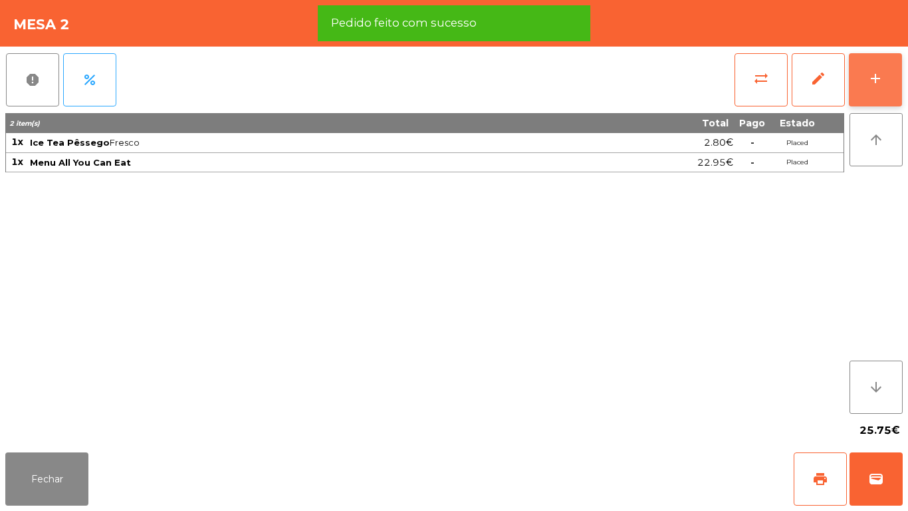
click at [876, 80] on div "add" at bounding box center [876, 78] width 16 height 16
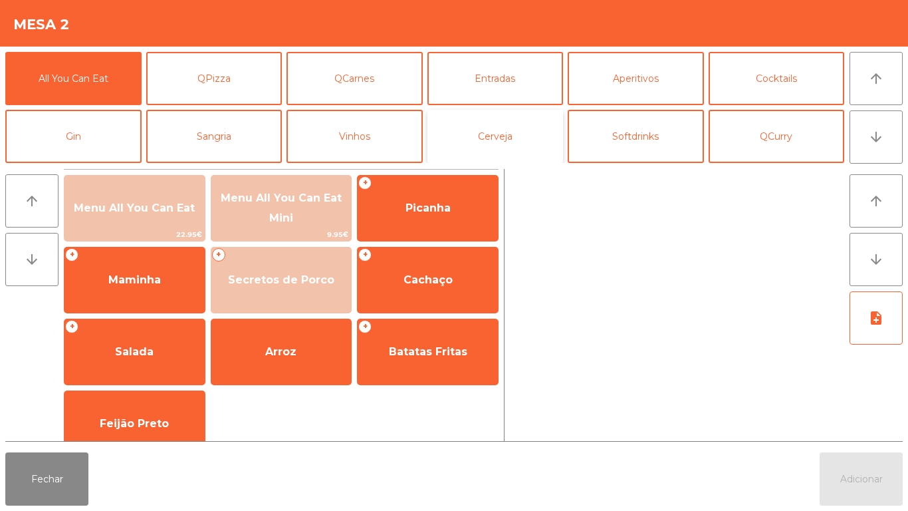
click at [505, 140] on button "Cerveja" at bounding box center [496, 136] width 136 height 53
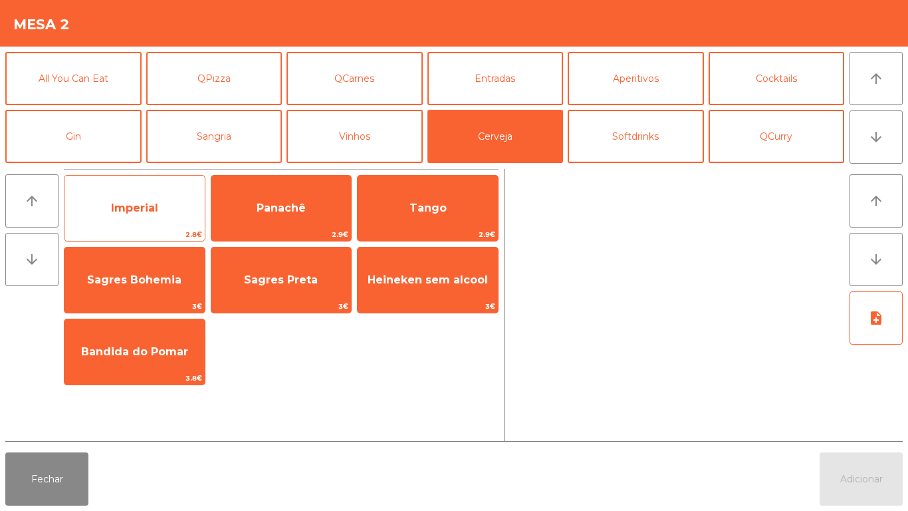
click at [148, 217] on span "Imperial" at bounding box center [135, 208] width 140 height 36
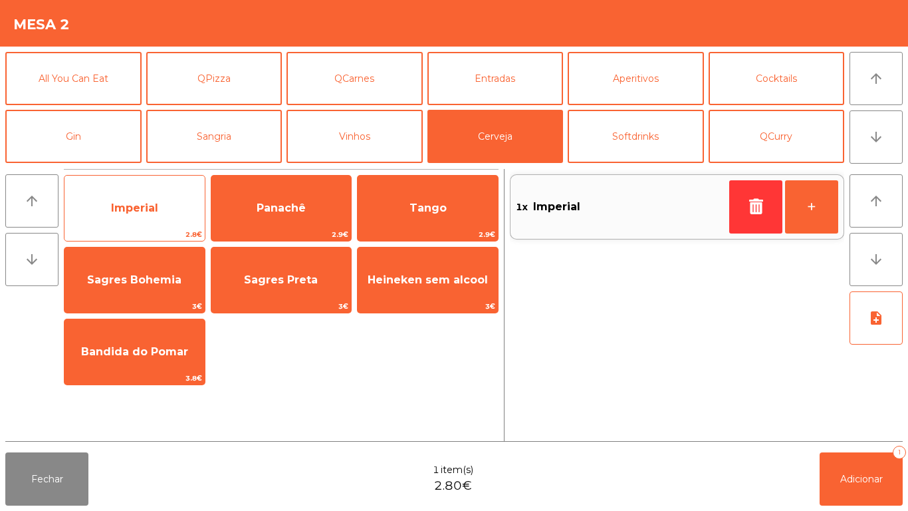
click at [149, 217] on span "Imperial" at bounding box center [135, 208] width 140 height 36
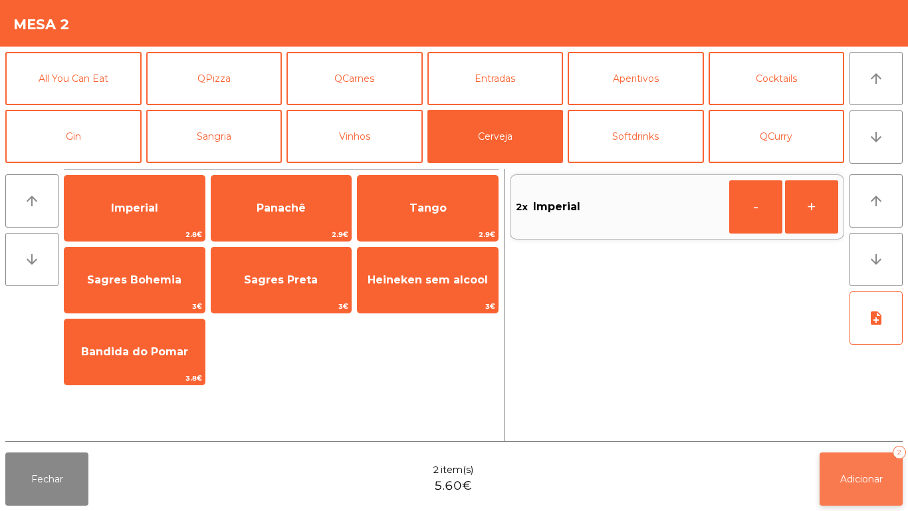
click at [855, 478] on span "Adicionar" at bounding box center [862, 479] width 43 height 12
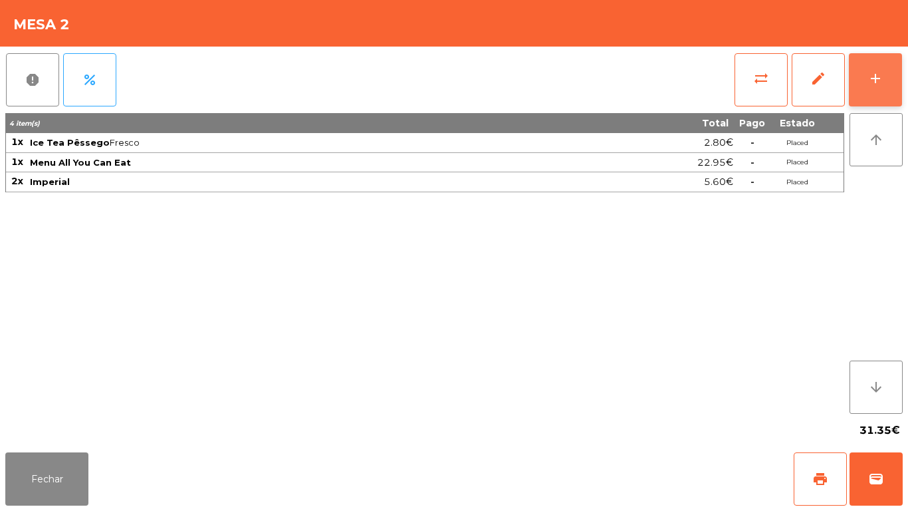
click at [875, 74] on div "add" at bounding box center [876, 78] width 16 height 16
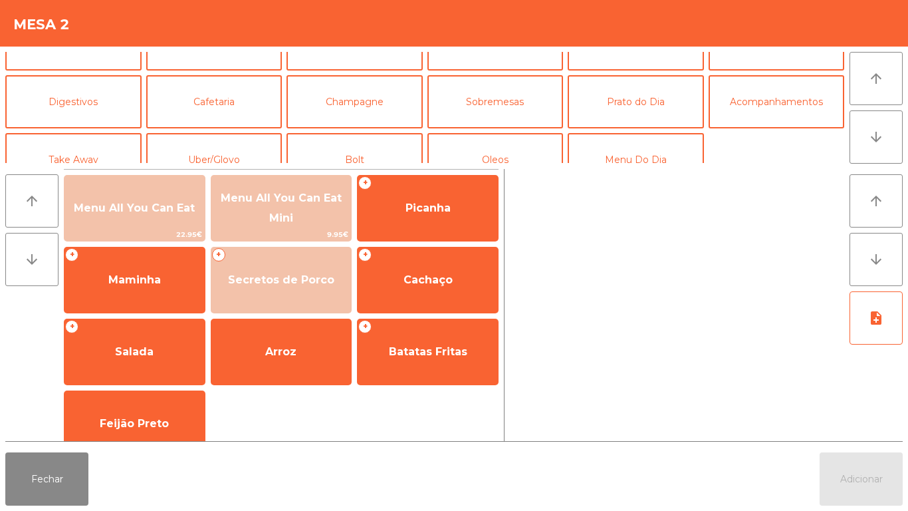
scroll to position [100, 0]
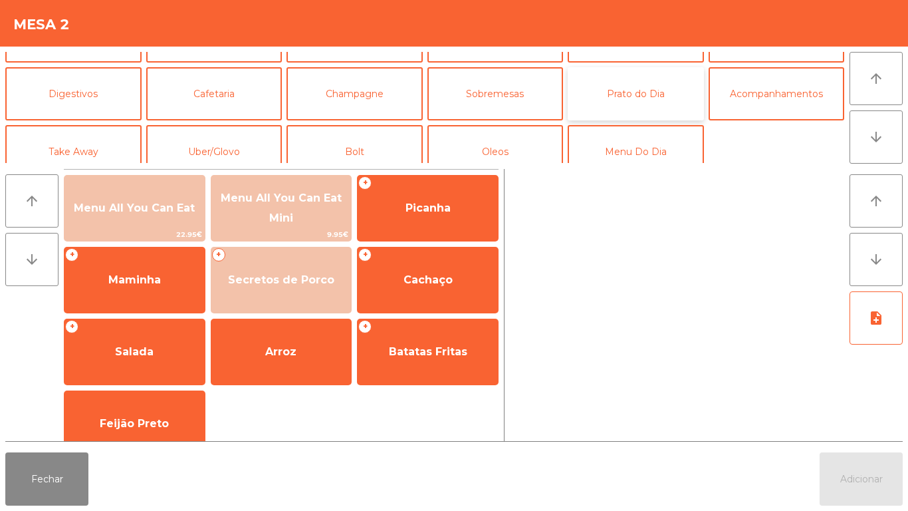
click at [638, 94] on button "Prato do Dia" at bounding box center [636, 93] width 136 height 53
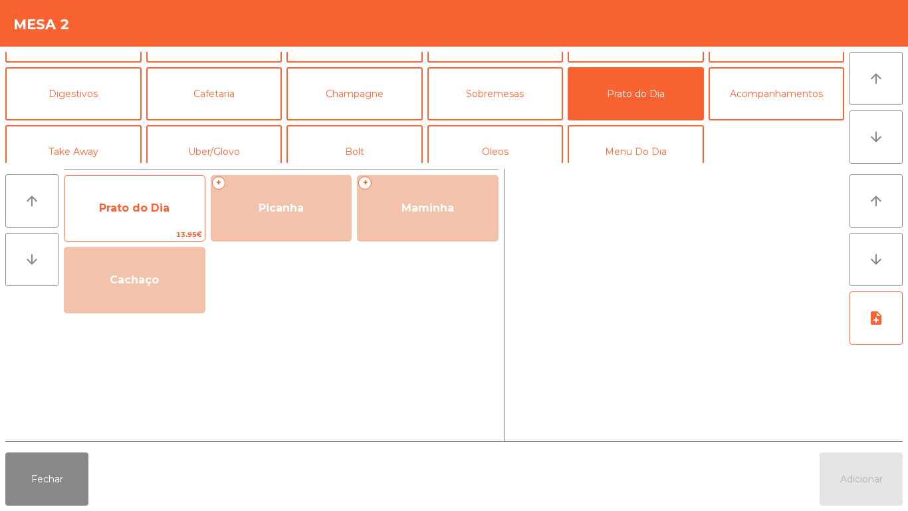
click at [142, 202] on span "Prato do Dia" at bounding box center [134, 208] width 70 height 13
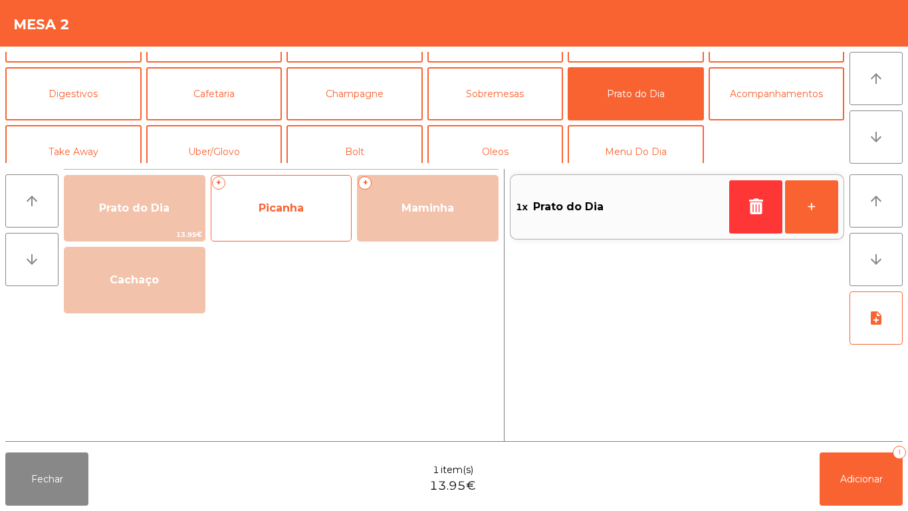
click at [297, 224] on span "Picanha" at bounding box center [281, 208] width 140 height 36
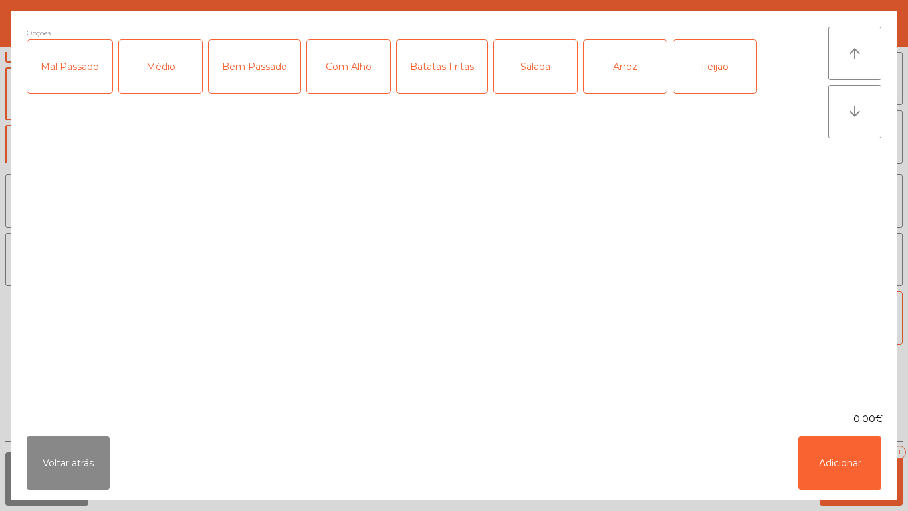
click at [174, 76] on div "Médio" at bounding box center [160, 66] width 83 height 53
click at [259, 74] on div "Bem Passado" at bounding box center [255, 66] width 92 height 53
click at [345, 74] on div "Com Alho" at bounding box center [348, 66] width 83 height 53
click at [546, 77] on div "Salada" at bounding box center [535, 66] width 83 height 53
click at [615, 76] on div "Arroz" at bounding box center [625, 66] width 83 height 53
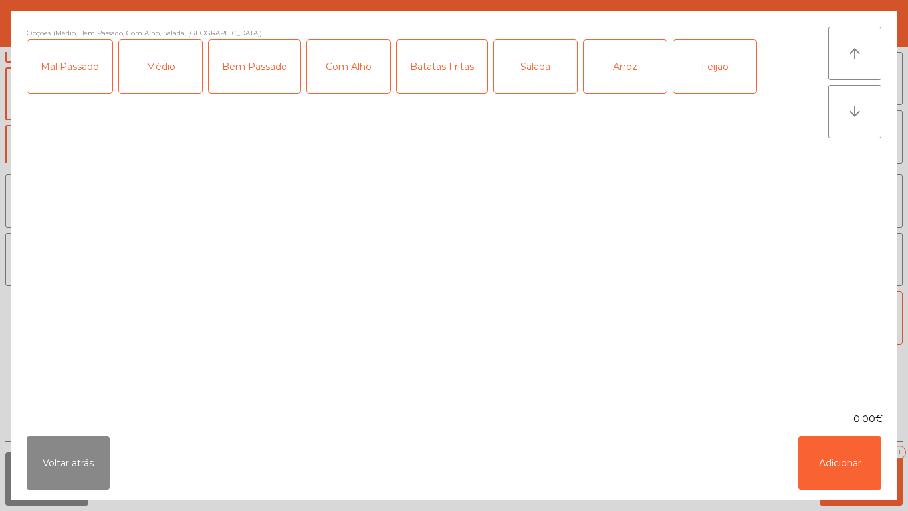
click at [695, 76] on div "Feijao" at bounding box center [715, 66] width 83 height 53
click at [828, 464] on button "Adicionar" at bounding box center [840, 462] width 83 height 53
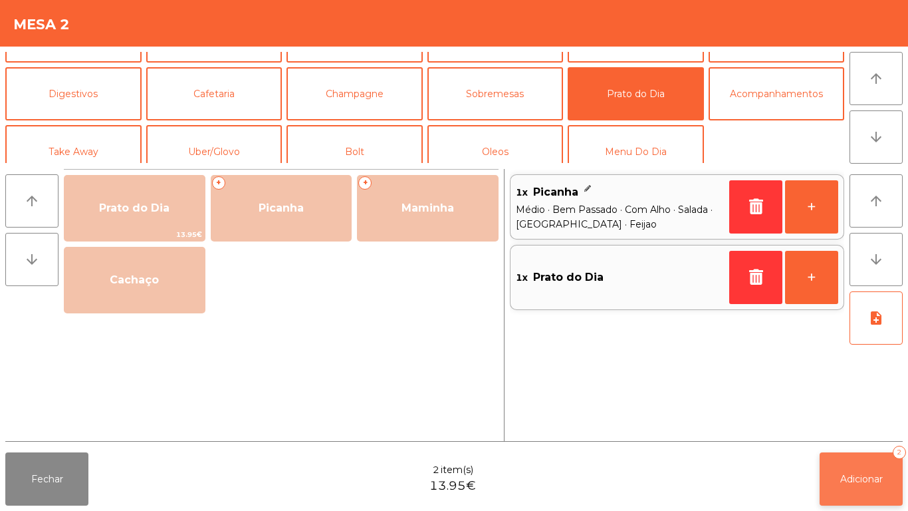
click at [841, 484] on span "Adicionar" at bounding box center [862, 479] width 43 height 12
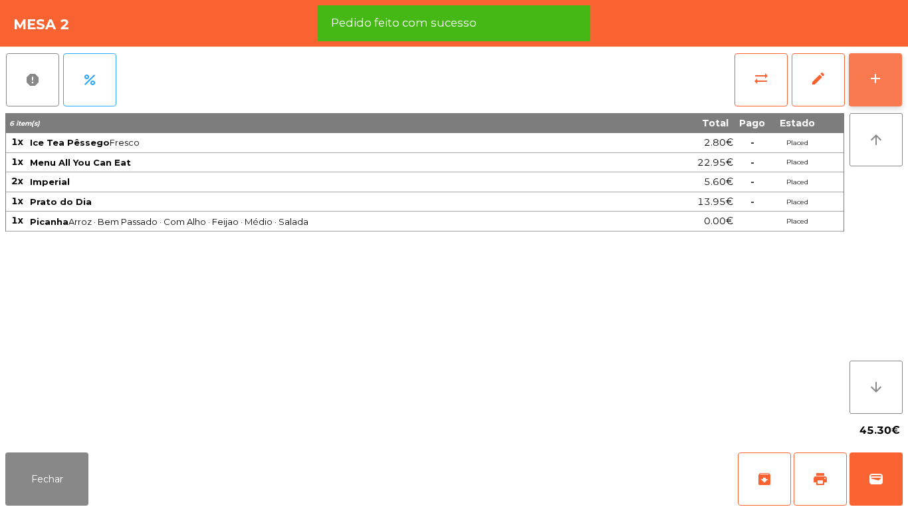
click at [867, 84] on button "add" at bounding box center [875, 79] width 53 height 53
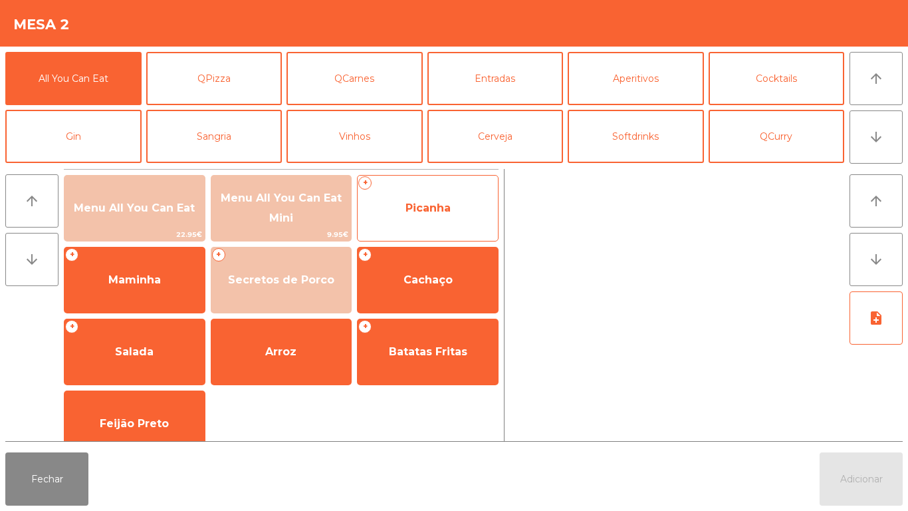
click at [420, 206] on span "Picanha" at bounding box center [428, 208] width 45 height 13
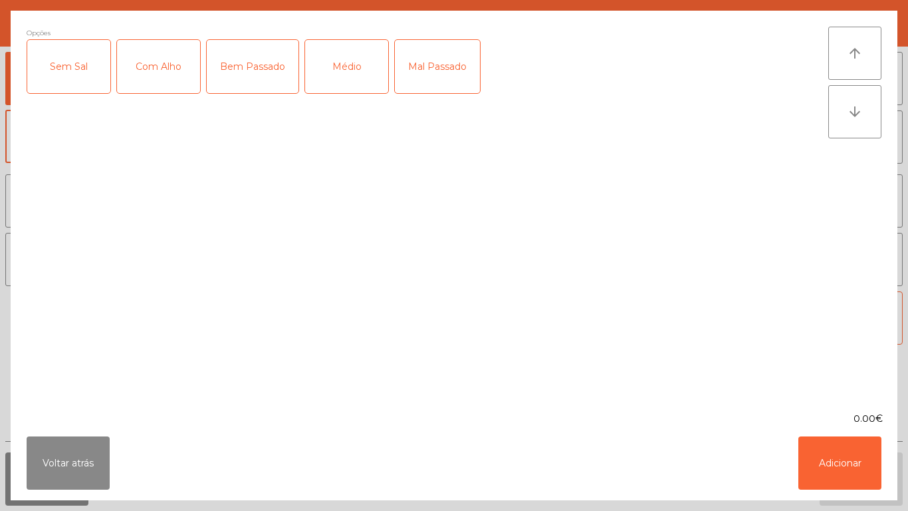
click at [345, 70] on div "Médio" at bounding box center [346, 66] width 83 height 53
click at [440, 73] on div "Mal Passado" at bounding box center [437, 66] width 85 height 53
click at [165, 74] on div "Com Alho" at bounding box center [158, 66] width 83 height 53
click at [819, 472] on button "Adicionar" at bounding box center [840, 462] width 83 height 53
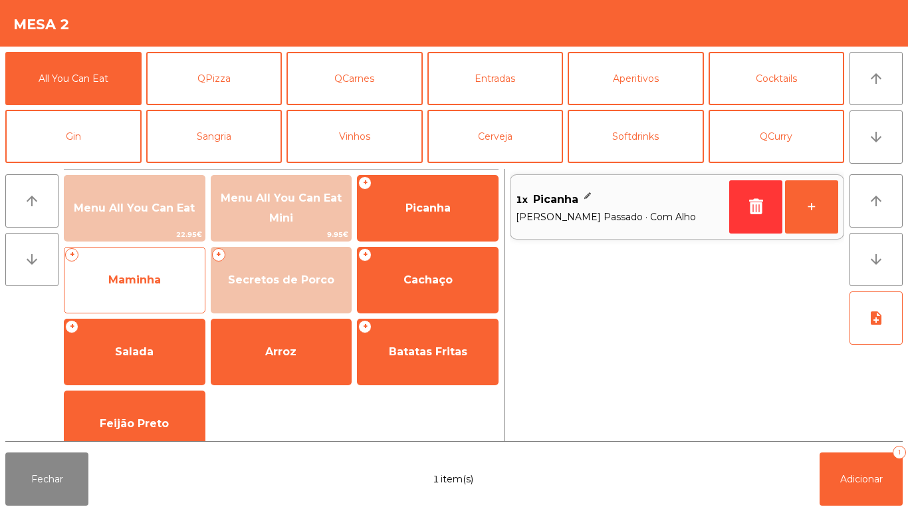
click at [137, 283] on span "Maminha" at bounding box center [134, 279] width 53 height 13
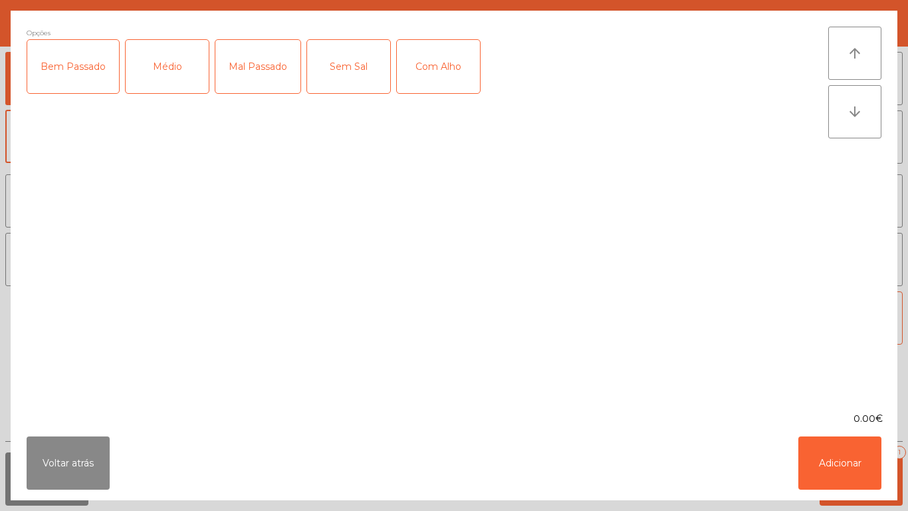
click at [181, 76] on div "Médio" at bounding box center [167, 66] width 83 height 53
click at [263, 71] on div "Mal Passado" at bounding box center [257, 66] width 85 height 53
click at [440, 73] on div "Com Alho" at bounding box center [438, 66] width 83 height 53
click at [809, 462] on button "Adicionar" at bounding box center [840, 462] width 83 height 53
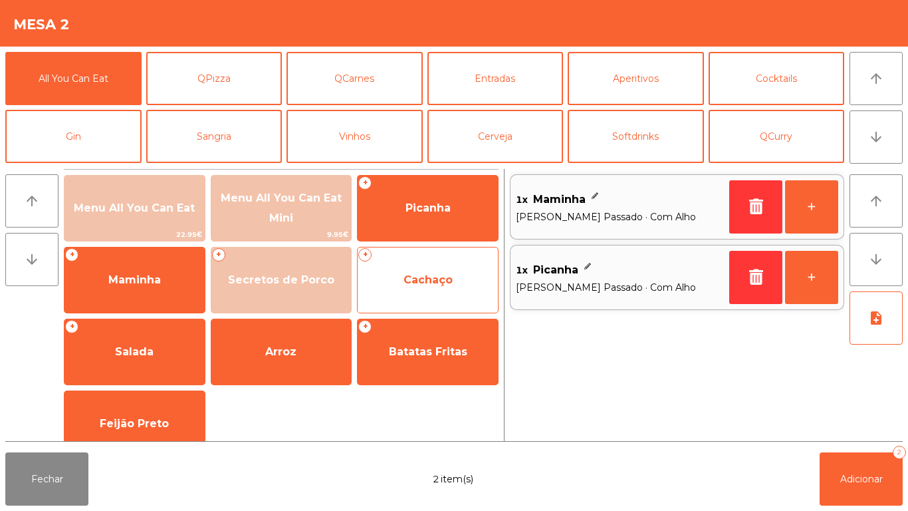
click at [412, 280] on span "Cachaço" at bounding box center [428, 279] width 49 height 13
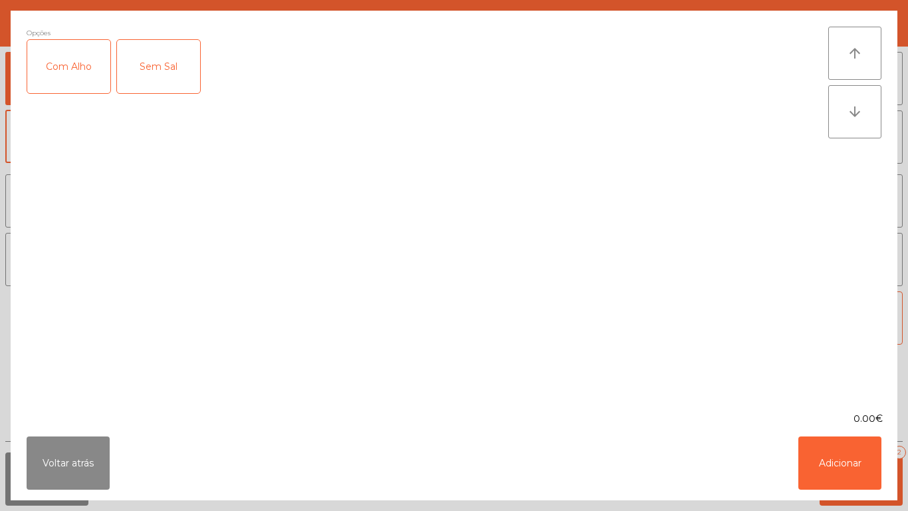
click at [91, 93] on label "Com Alho" at bounding box center [69, 66] width 84 height 55
click at [828, 464] on button "Adicionar" at bounding box center [840, 462] width 83 height 53
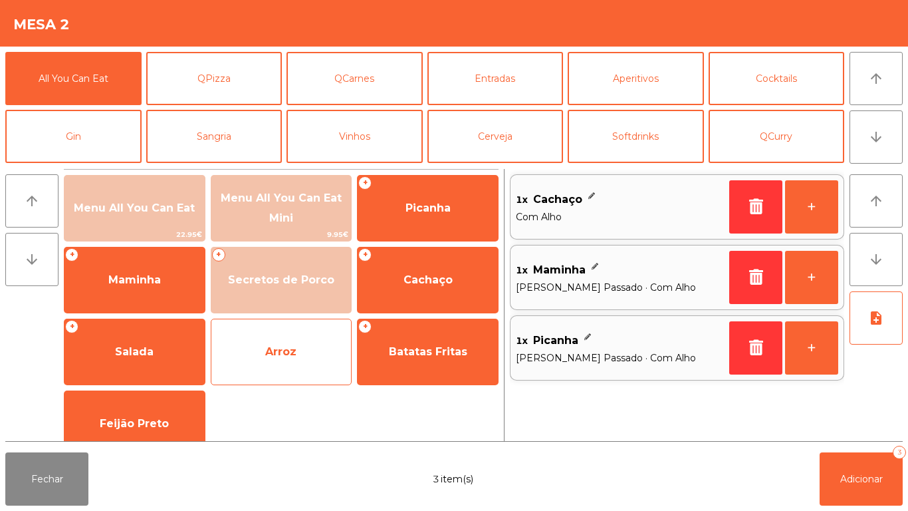
click at [275, 347] on span "Arroz" at bounding box center [280, 351] width 31 height 13
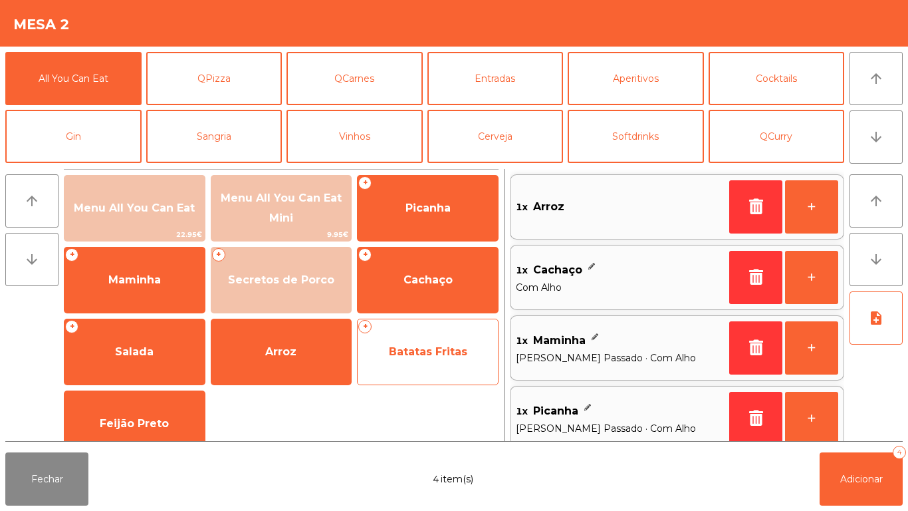
click at [431, 354] on span "Batatas Fritas" at bounding box center [428, 351] width 78 height 13
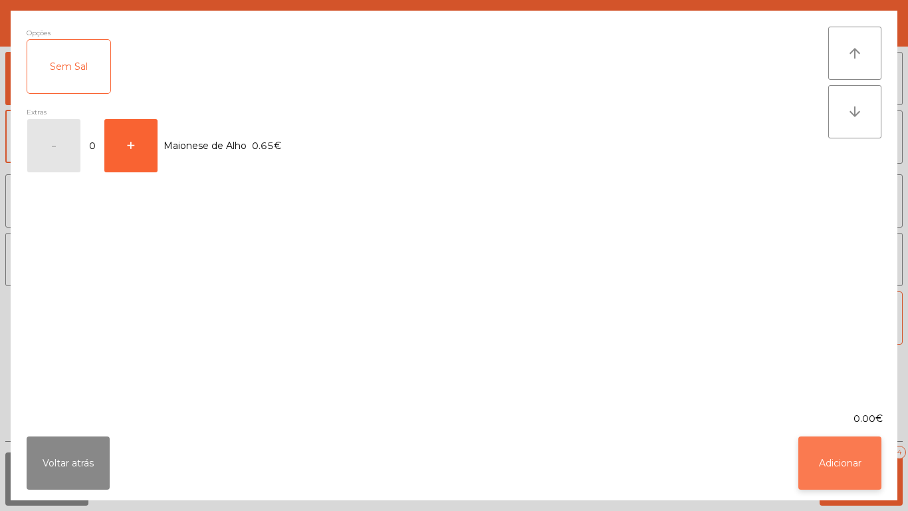
click at [815, 472] on button "Adicionar" at bounding box center [840, 462] width 83 height 53
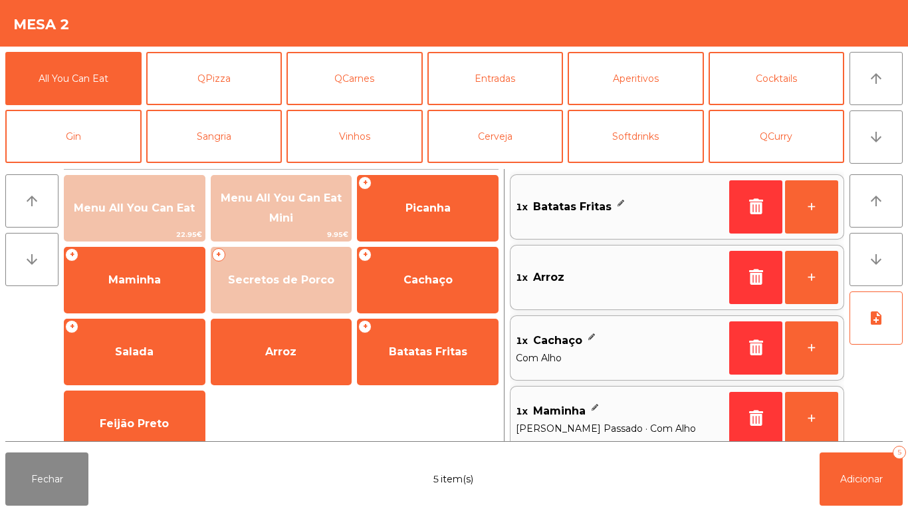
scroll to position [5, 0]
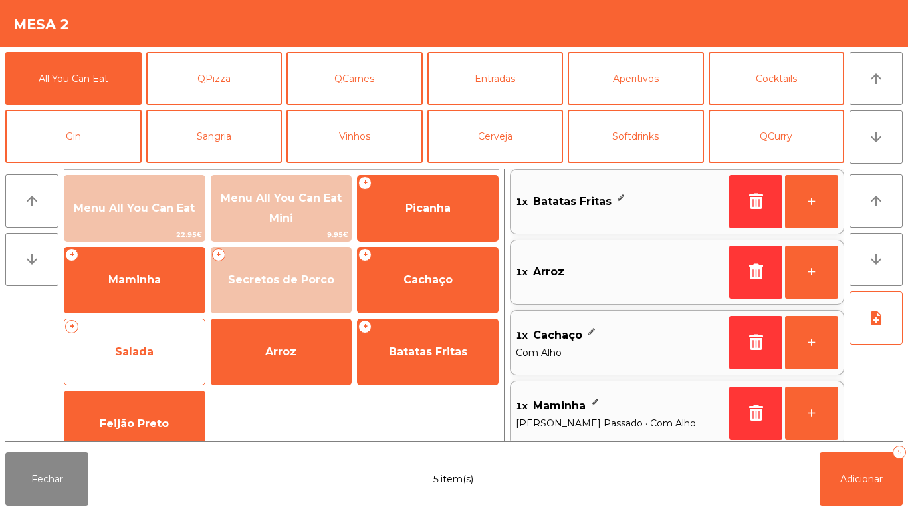
click at [131, 350] on span "Salada" at bounding box center [134, 351] width 39 height 13
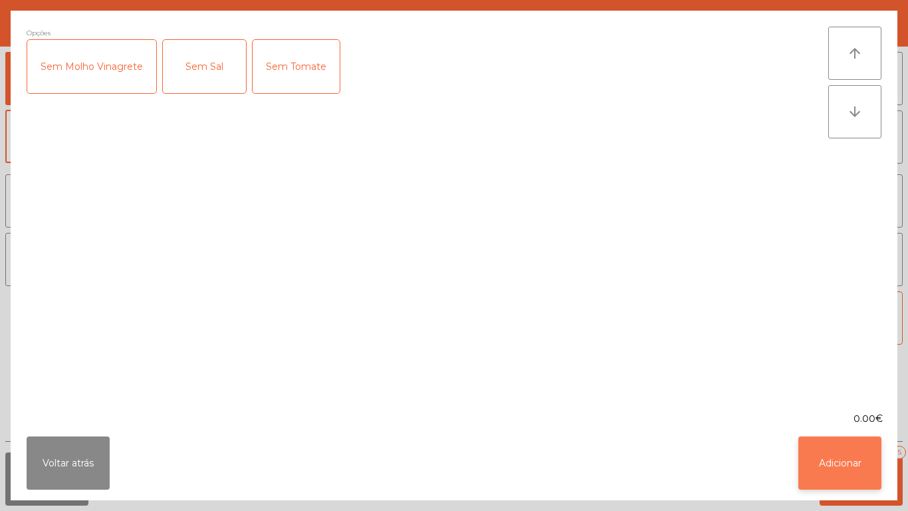
click at [827, 476] on button "Adicionar" at bounding box center [840, 462] width 83 height 53
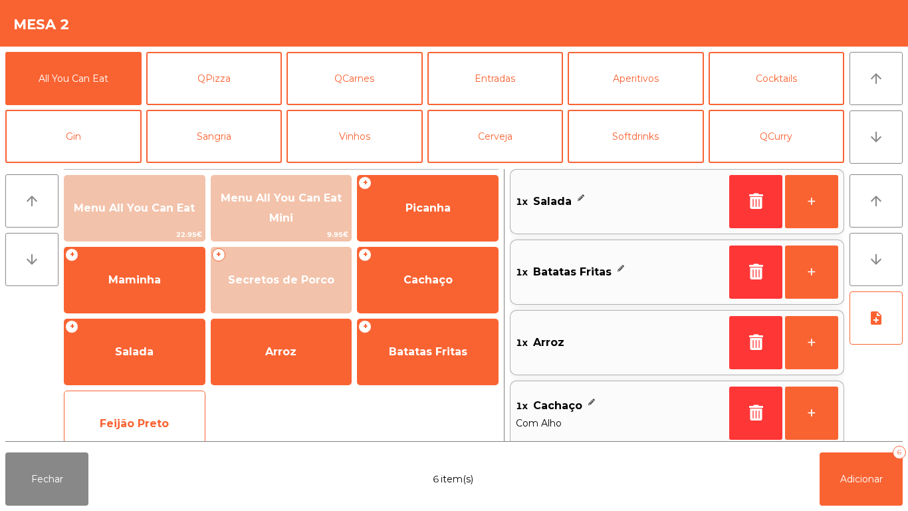
click at [145, 424] on span "Feijão Preto" at bounding box center [134, 423] width 69 height 13
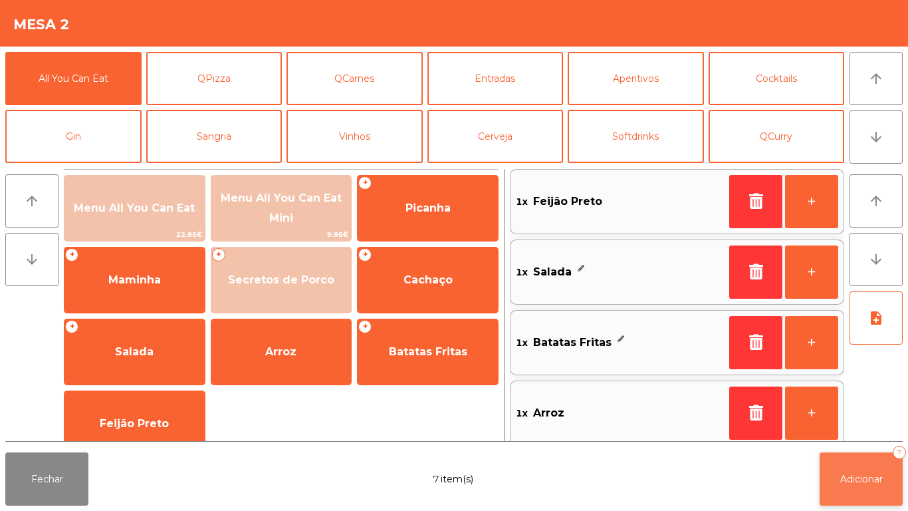
click at [837, 476] on button "Adicionar 7" at bounding box center [861, 478] width 83 height 53
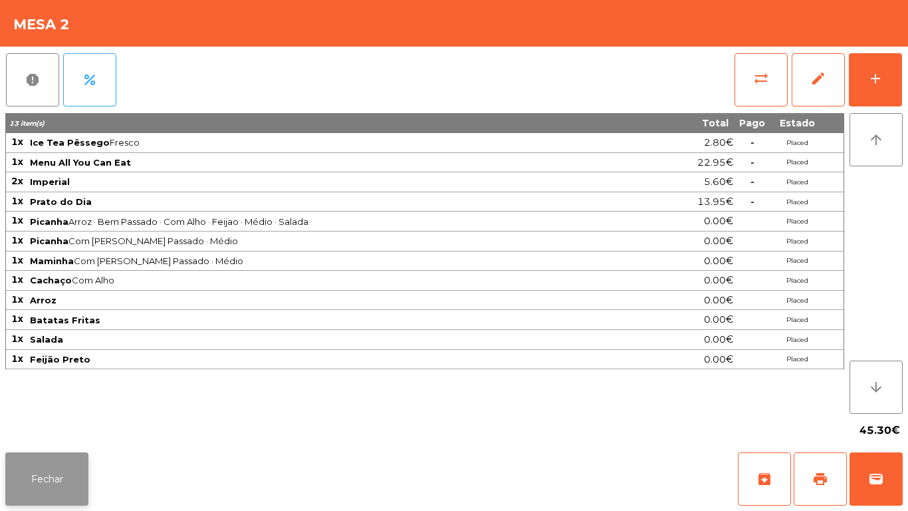
click at [55, 472] on button "Fechar" at bounding box center [46, 478] width 83 height 53
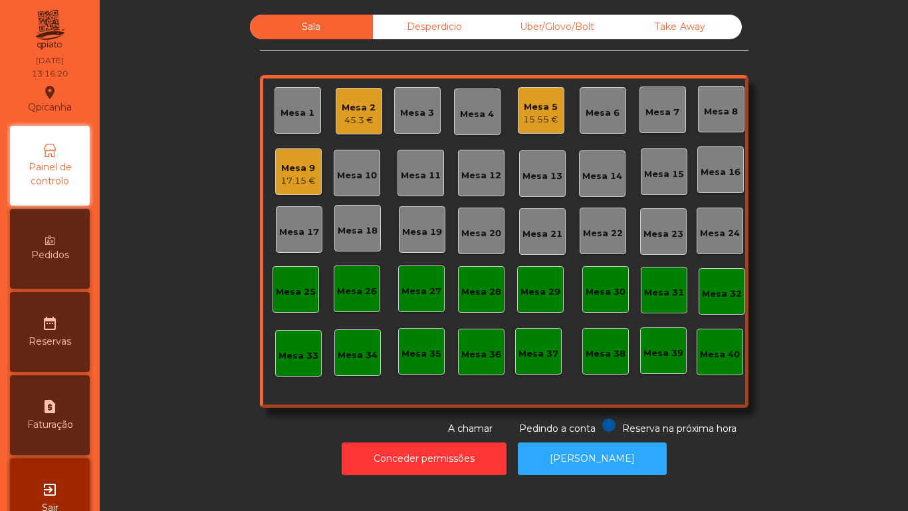
click at [65, 245] on div "Pedidos" at bounding box center [50, 249] width 80 height 80
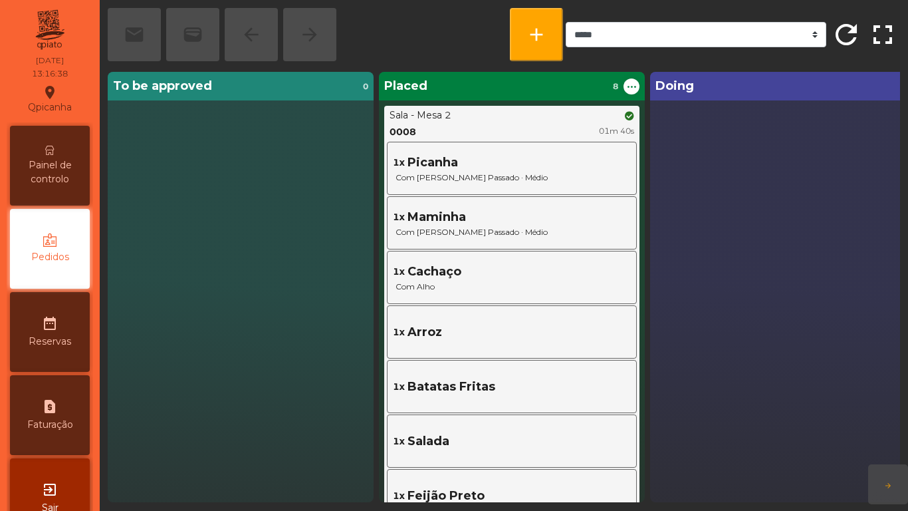
click at [55, 150] on icon at bounding box center [49, 150] width 9 height 9
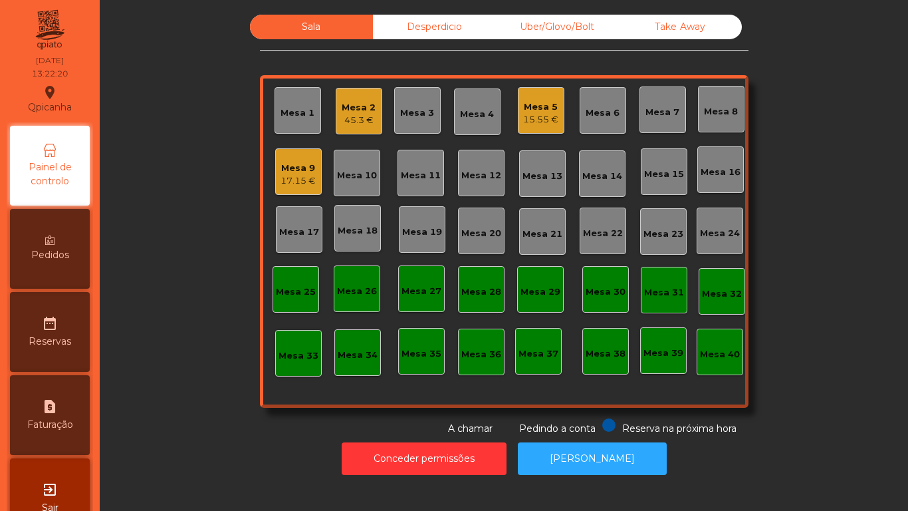
click at [305, 180] on div "17.15 €" at bounding box center [298, 180] width 35 height 13
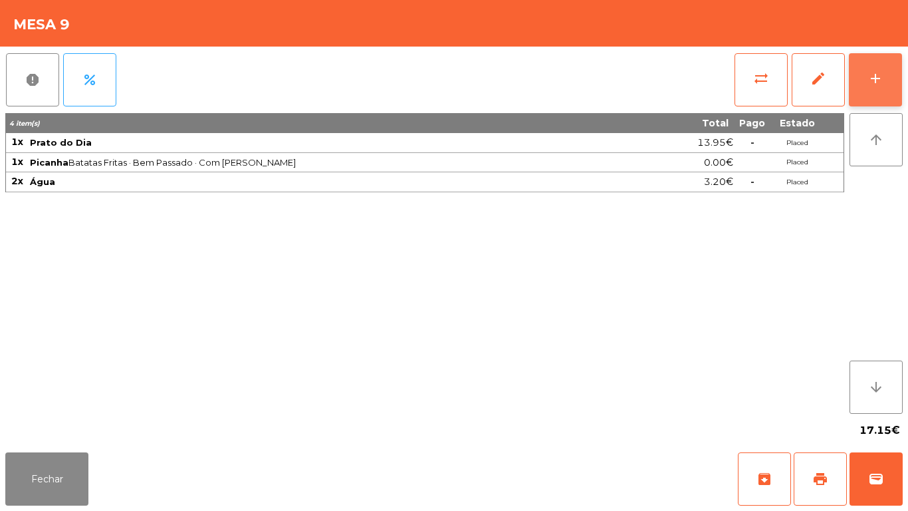
click at [870, 76] on div "add" at bounding box center [876, 78] width 16 height 16
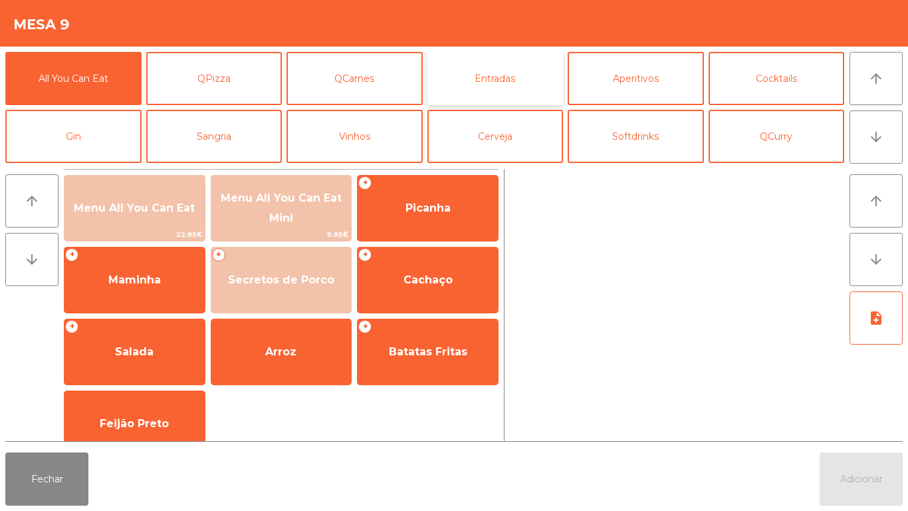
click at [485, 83] on button "Entradas" at bounding box center [496, 78] width 136 height 53
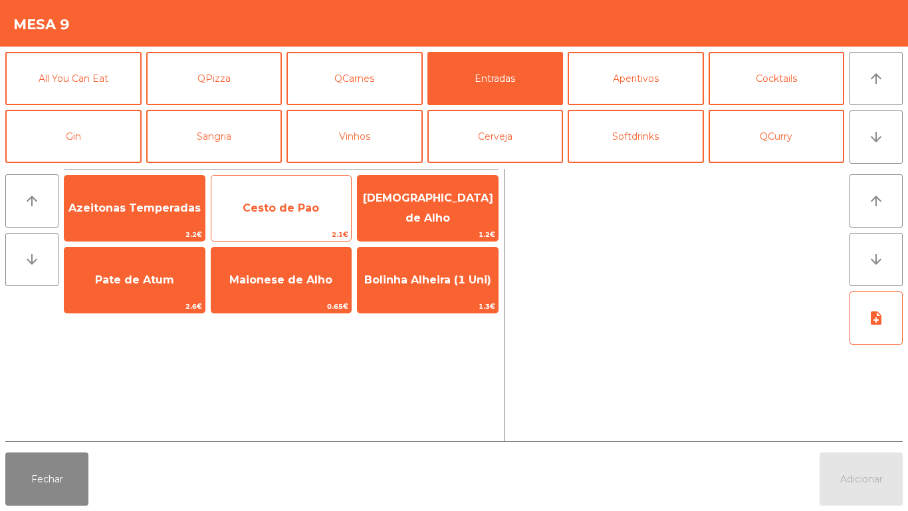
click at [306, 210] on span "Cesto de Pao" at bounding box center [281, 208] width 76 height 13
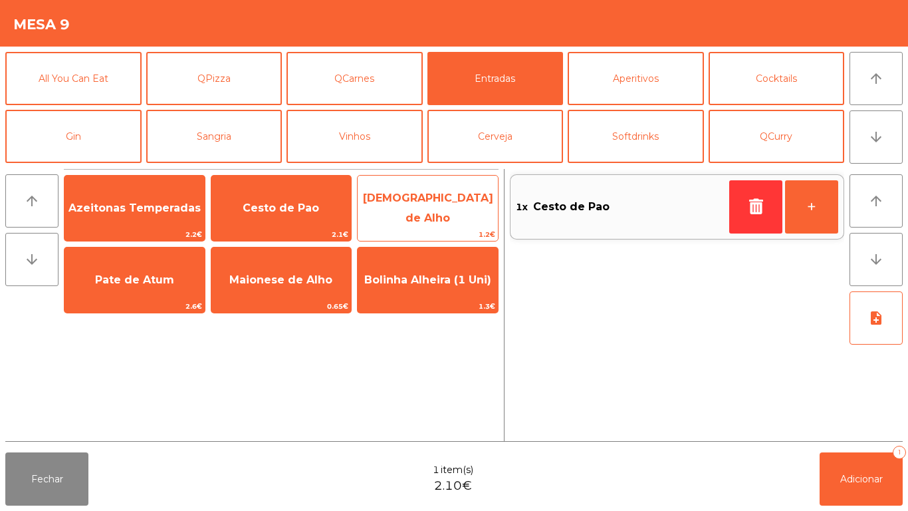
click at [435, 212] on span "Manteiga de Alho" at bounding box center [428, 208] width 130 height 33
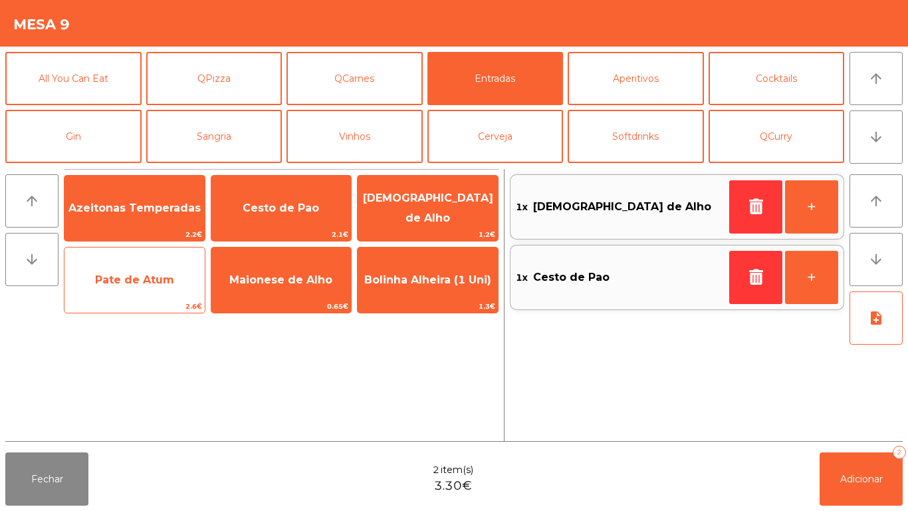
click at [149, 283] on span "Pate de Atum" at bounding box center [134, 279] width 79 height 13
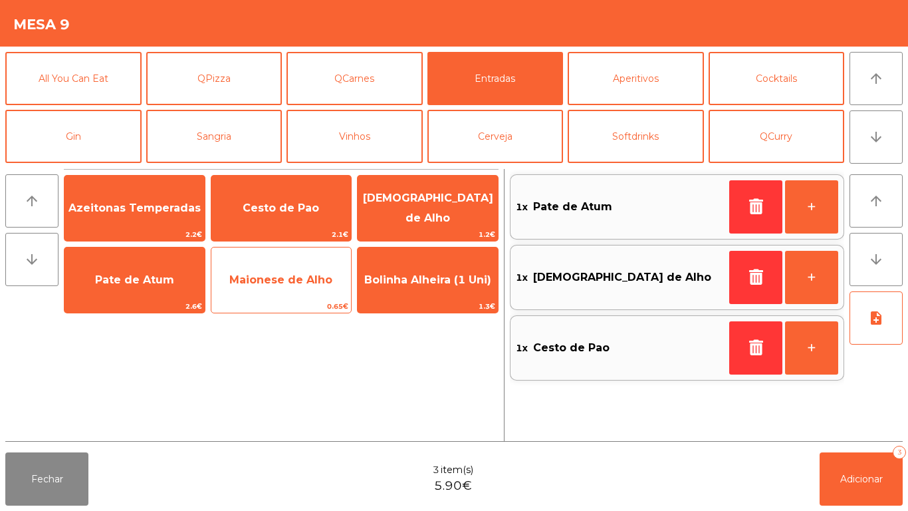
click at [285, 283] on span "Maionese de Alho" at bounding box center [280, 279] width 103 height 13
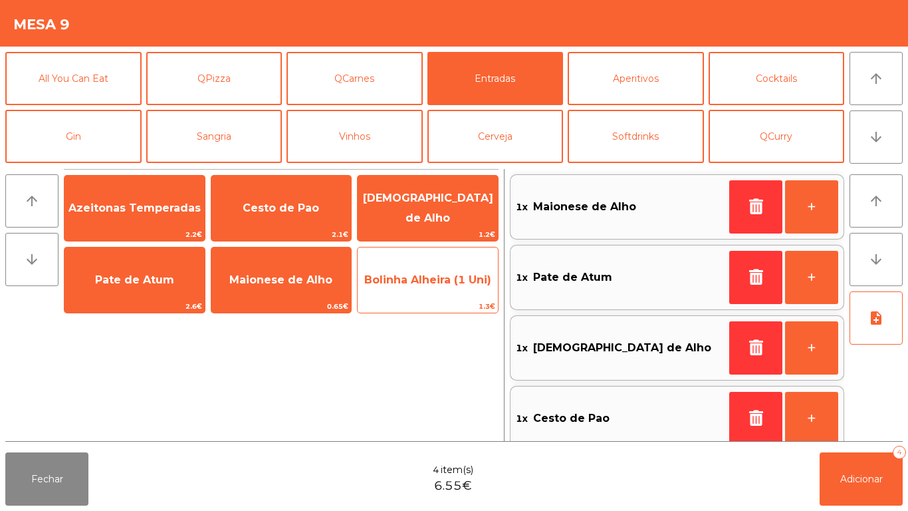
click at [433, 281] on span "Bolinha Alheira (1 Uni)" at bounding box center [427, 279] width 127 height 13
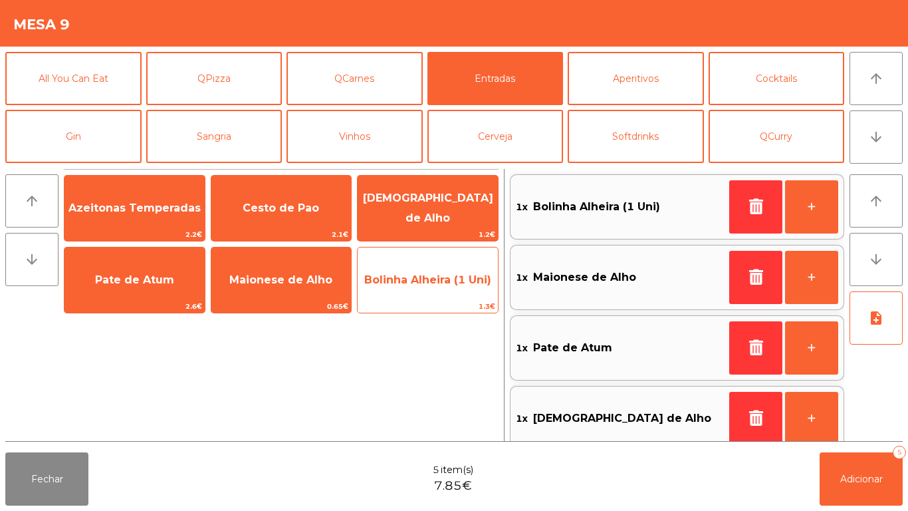
scroll to position [5, 0]
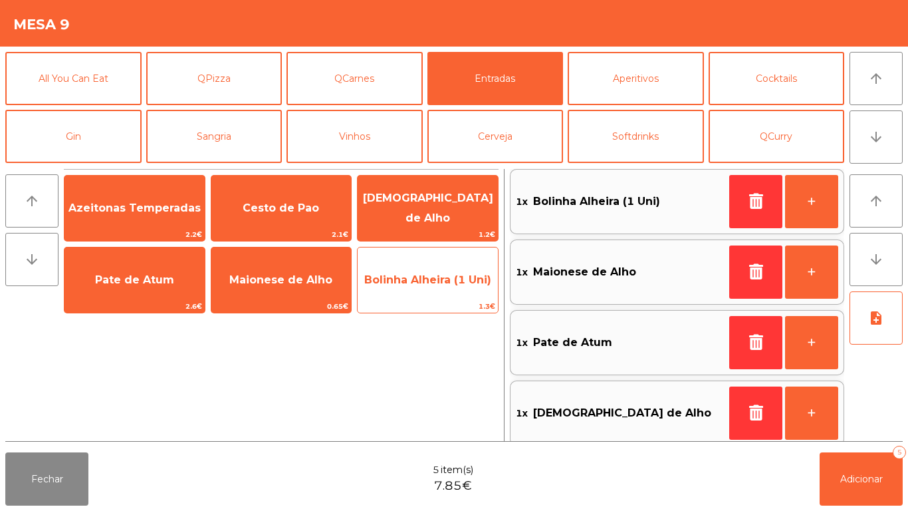
click at [436, 278] on span "Bolinha Alheira (1 Uni)" at bounding box center [427, 279] width 127 height 13
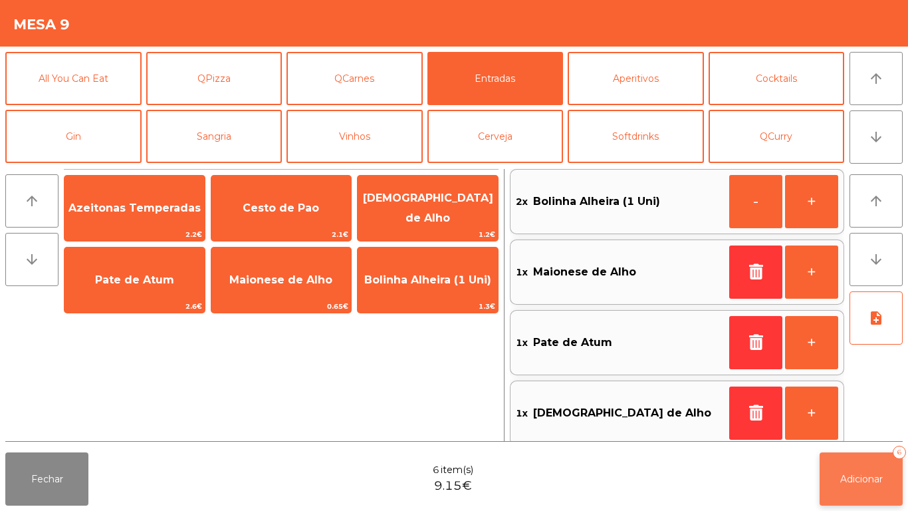
click at [863, 482] on span "Adicionar" at bounding box center [862, 479] width 43 height 12
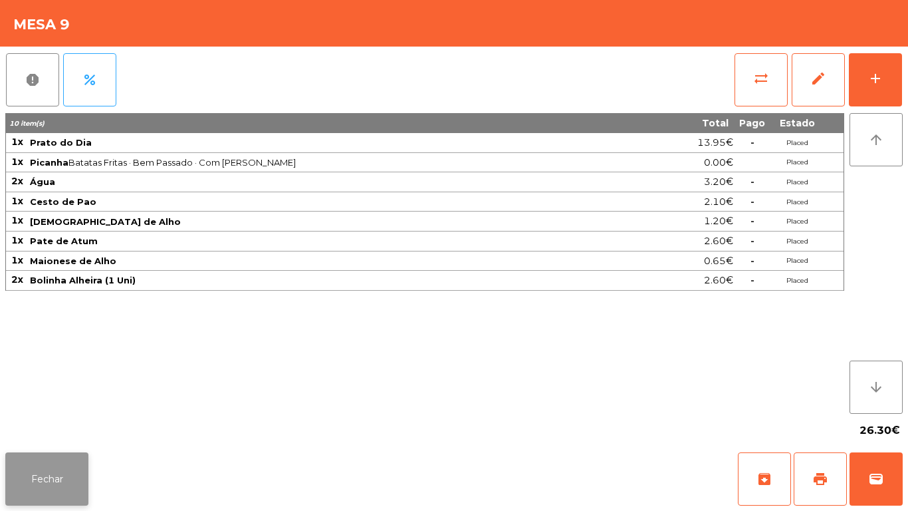
click at [69, 475] on button "Fechar" at bounding box center [46, 478] width 83 height 53
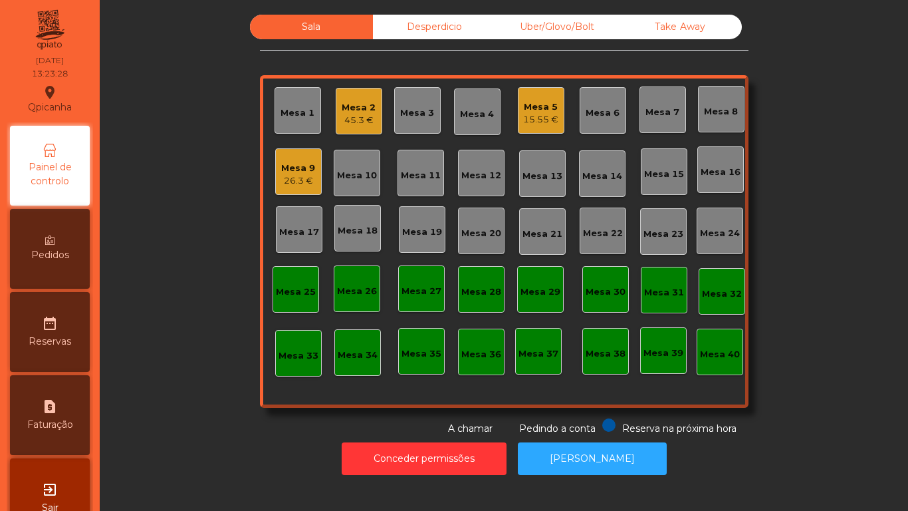
click at [360, 114] on div "45.3 €" at bounding box center [359, 120] width 34 height 13
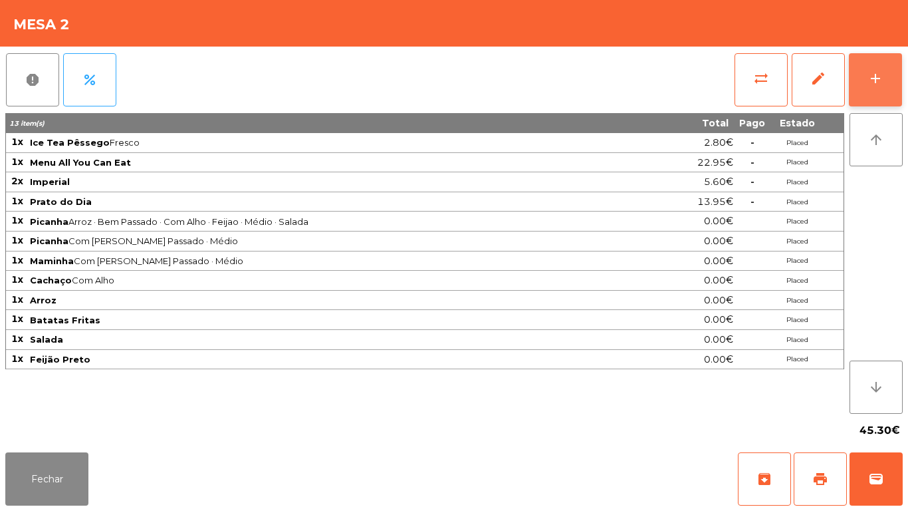
click at [871, 82] on div "add" at bounding box center [876, 78] width 16 height 16
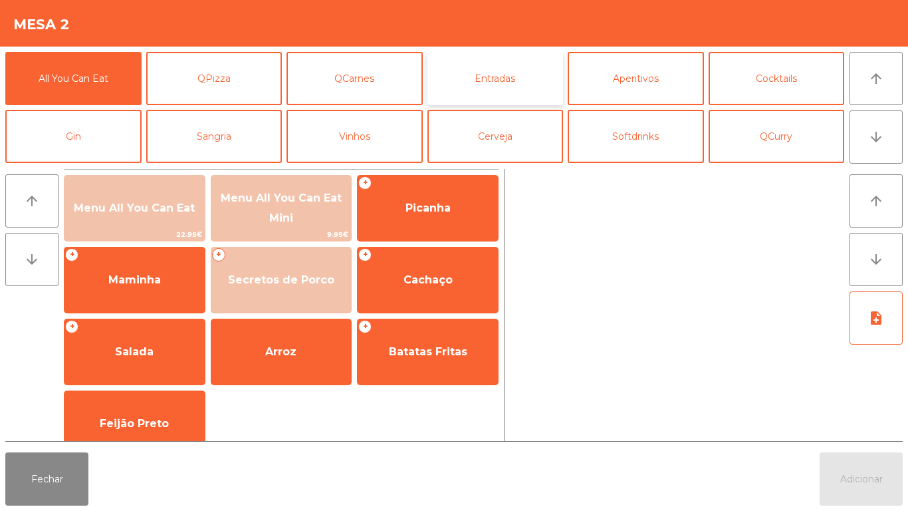
click at [498, 92] on button "Entradas" at bounding box center [496, 78] width 136 height 53
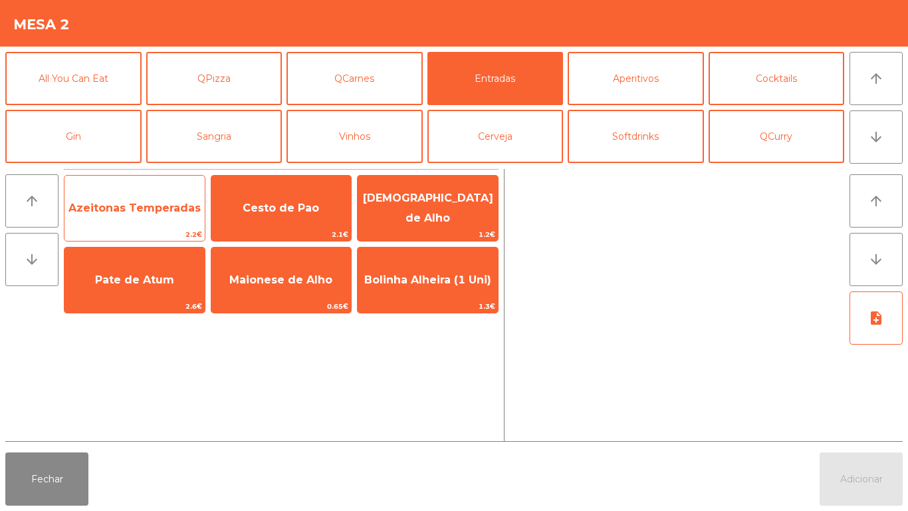
click at [137, 215] on span "Azeitonas Temperadas" at bounding box center [135, 208] width 140 height 36
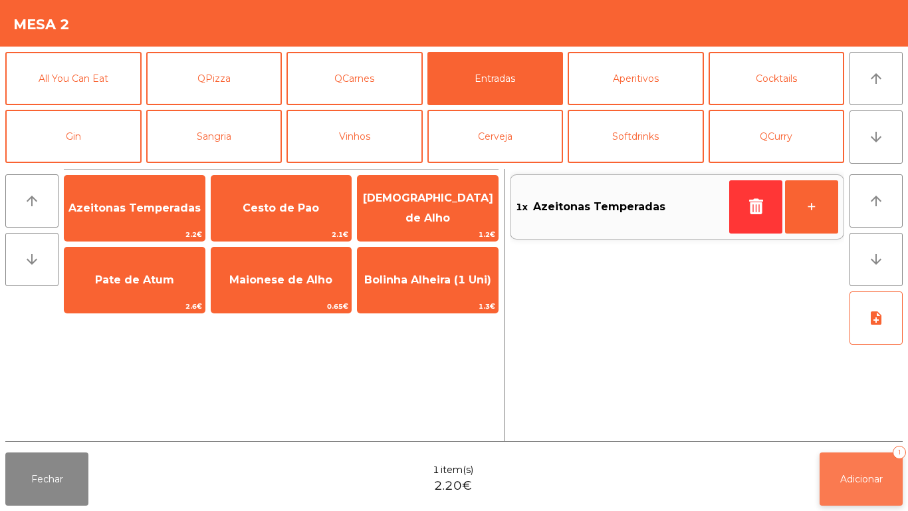
click at [850, 476] on span "Adicionar" at bounding box center [862, 479] width 43 height 12
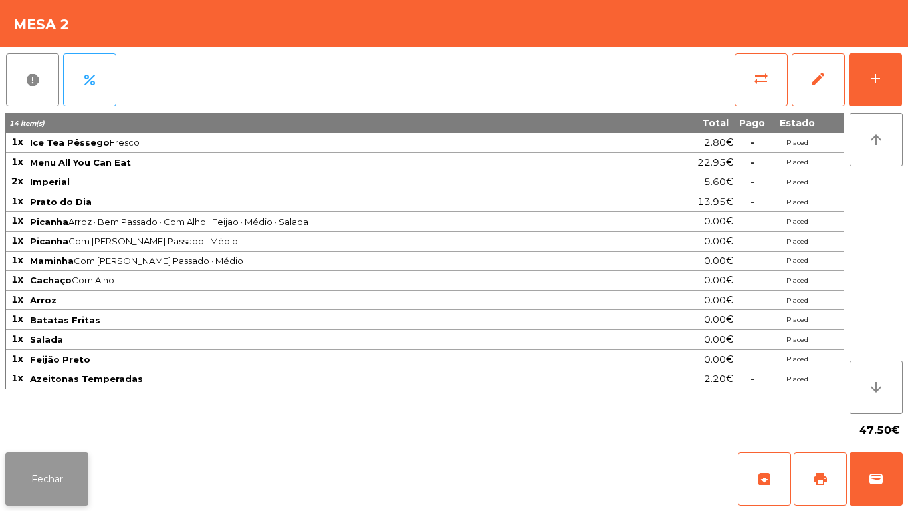
click at [39, 478] on button "Fechar" at bounding box center [46, 478] width 83 height 53
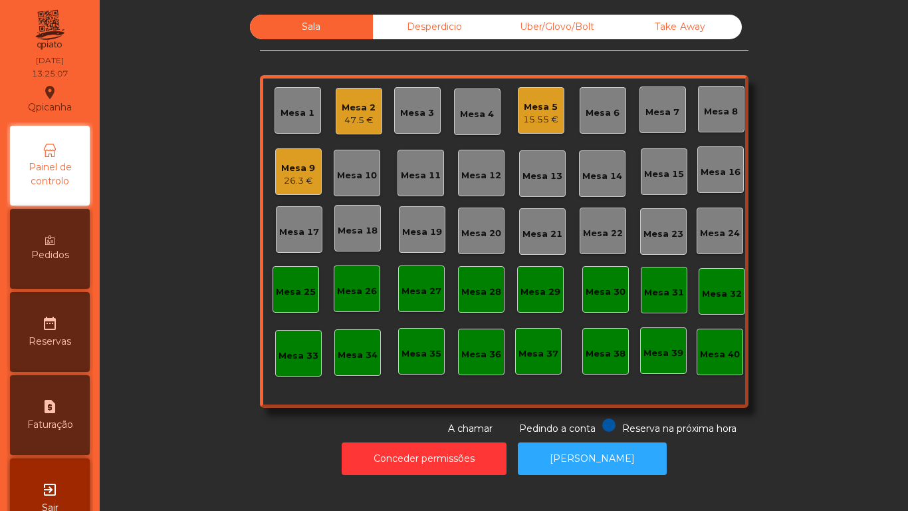
click at [533, 123] on div "15.55 €" at bounding box center [540, 119] width 35 height 13
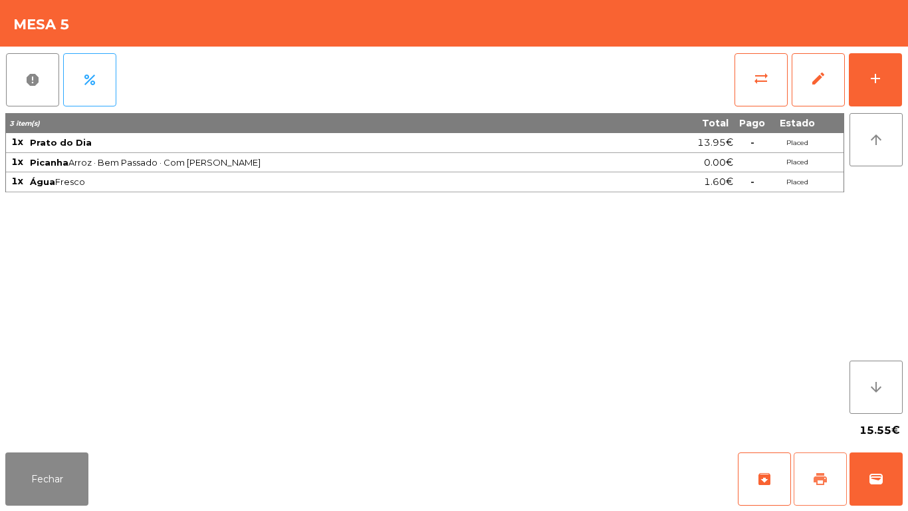
click at [820, 478] on span "print" at bounding box center [821, 479] width 16 height 16
click at [83, 461] on button "Fechar" at bounding box center [46, 478] width 83 height 53
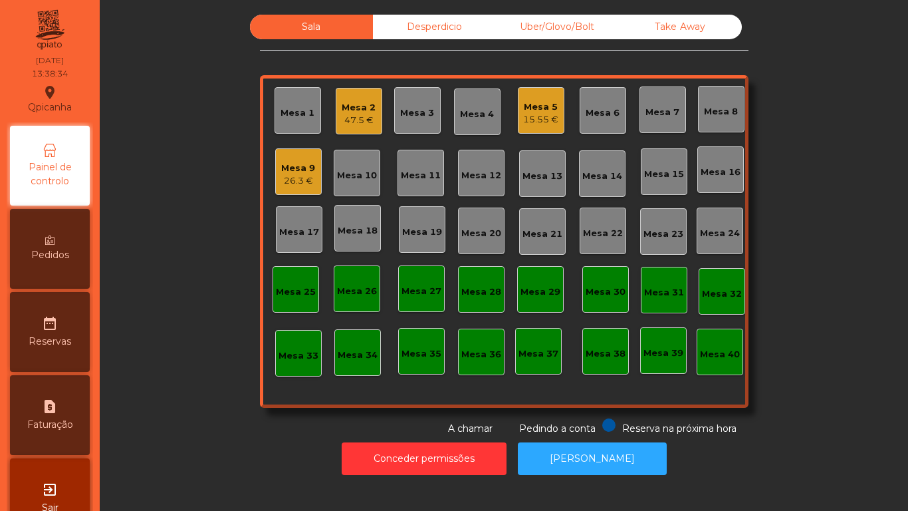
click at [298, 178] on div "26.3 €" at bounding box center [298, 180] width 34 height 13
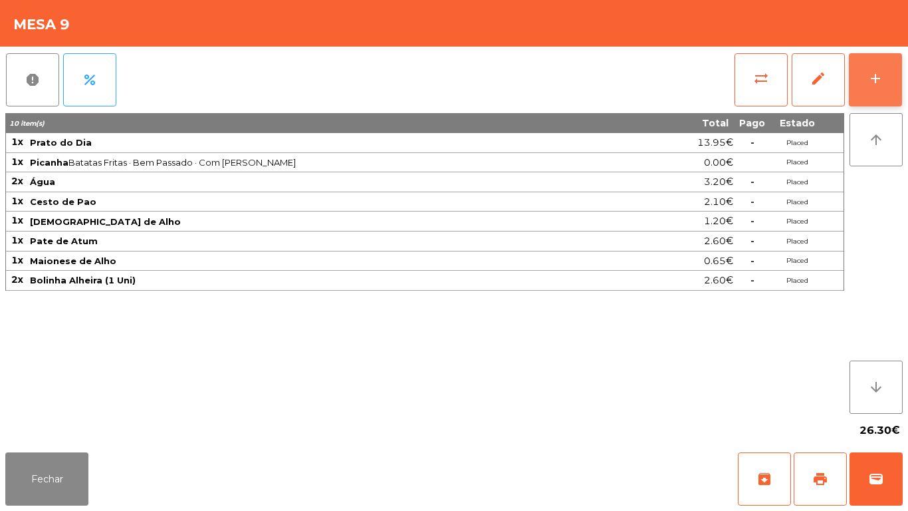
click at [874, 74] on div "add" at bounding box center [876, 78] width 16 height 16
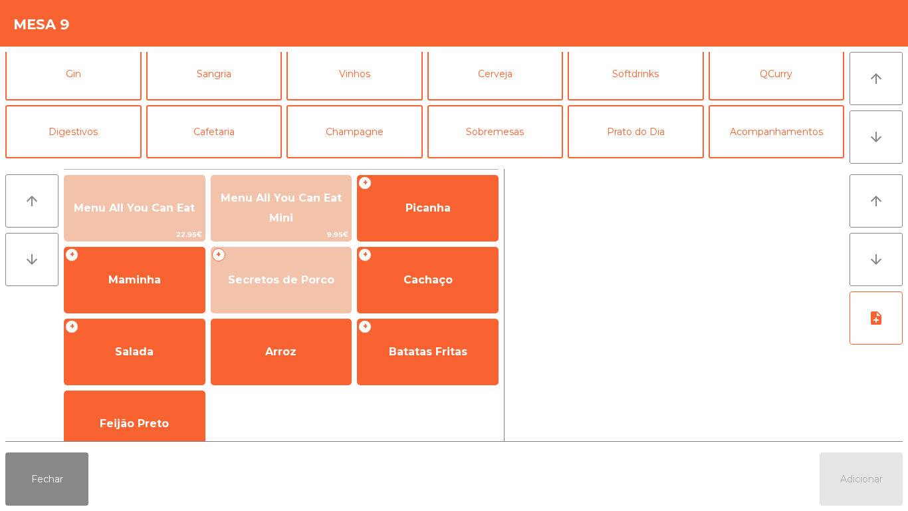
scroll to position [65, 0]
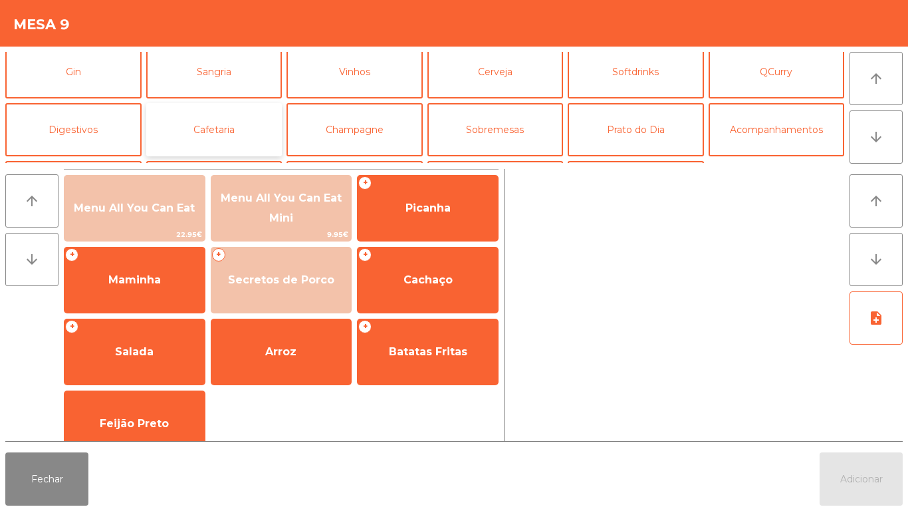
click at [209, 131] on button "Cafetaria" at bounding box center [214, 129] width 136 height 53
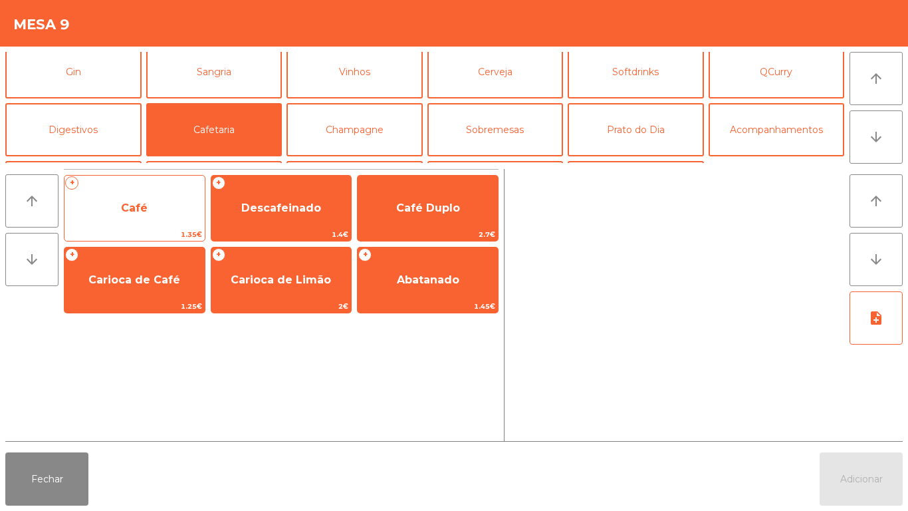
click at [140, 211] on span "Café" at bounding box center [134, 208] width 27 height 13
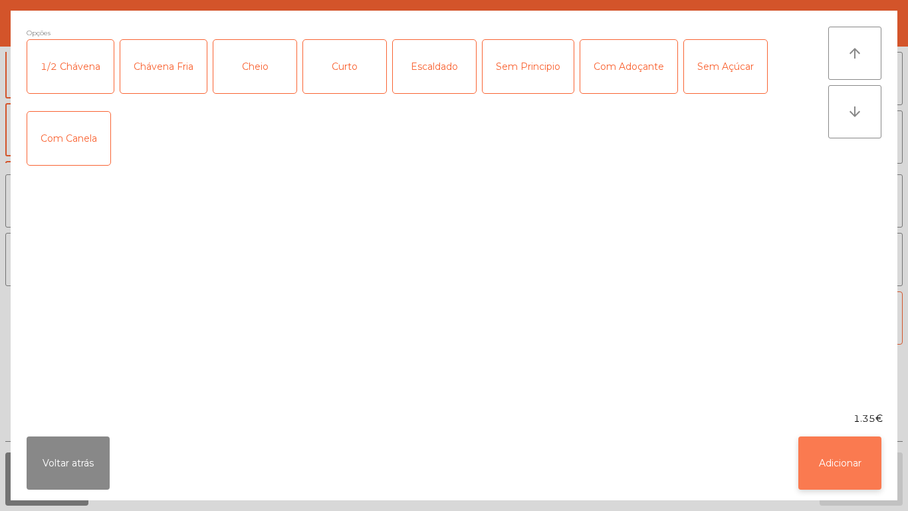
click at [836, 454] on button "Adicionar" at bounding box center [840, 462] width 83 height 53
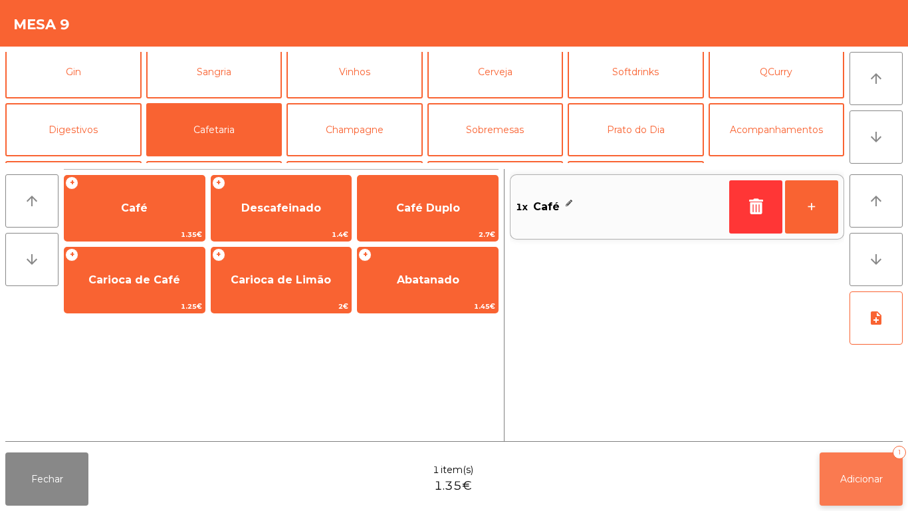
click at [851, 478] on span "Adicionar" at bounding box center [862, 479] width 43 height 12
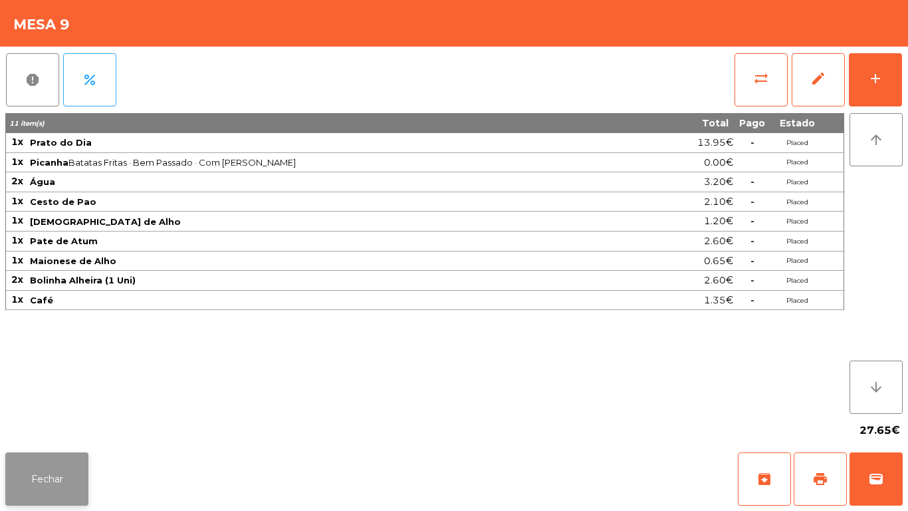
click at [59, 477] on button "Fechar" at bounding box center [46, 478] width 83 height 53
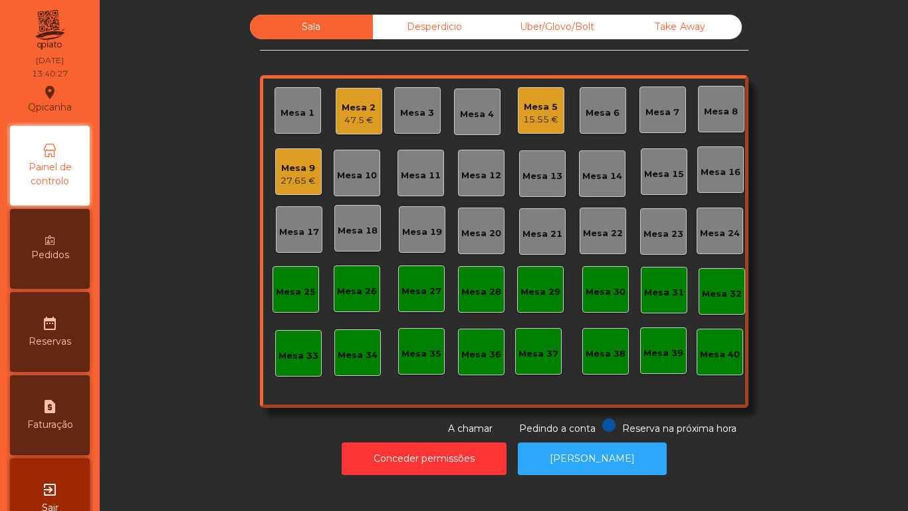
click at [356, 116] on div "47.5 €" at bounding box center [359, 120] width 34 height 13
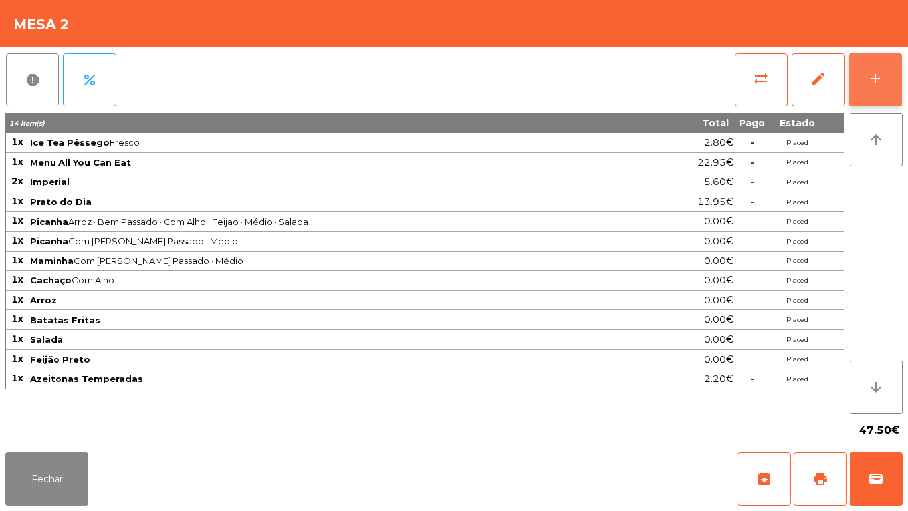
click at [864, 91] on button "add" at bounding box center [875, 79] width 53 height 53
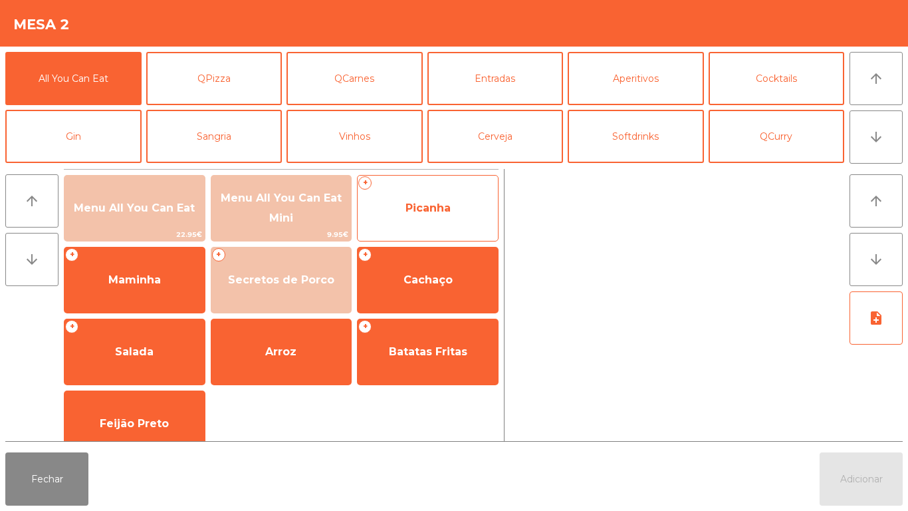
click at [422, 214] on span "Picanha" at bounding box center [428, 208] width 140 height 36
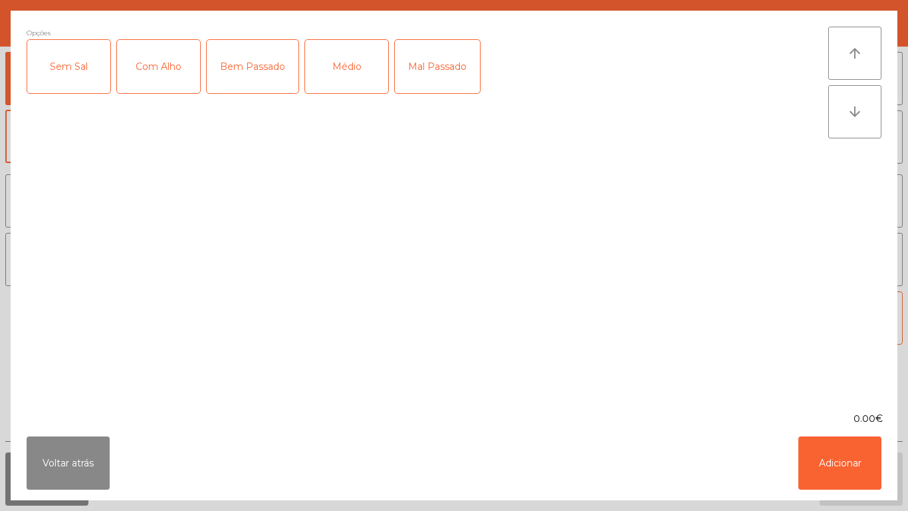
click at [341, 75] on div "Médio" at bounding box center [346, 66] width 83 height 53
click at [439, 70] on div "Mal Passado" at bounding box center [437, 66] width 85 height 53
click at [169, 70] on div "Com Alho" at bounding box center [158, 66] width 83 height 53
click at [851, 465] on button "Adicionar" at bounding box center [840, 462] width 83 height 53
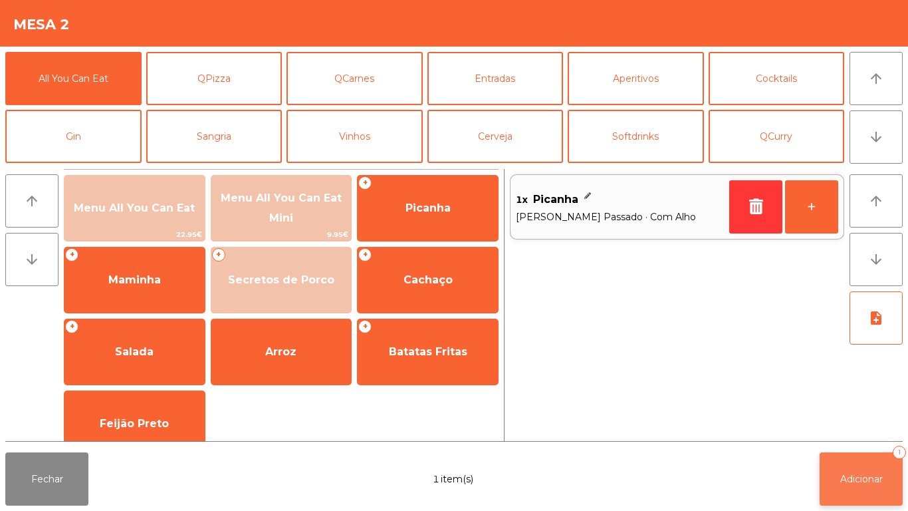
click at [862, 469] on button "Adicionar 1" at bounding box center [861, 478] width 83 height 53
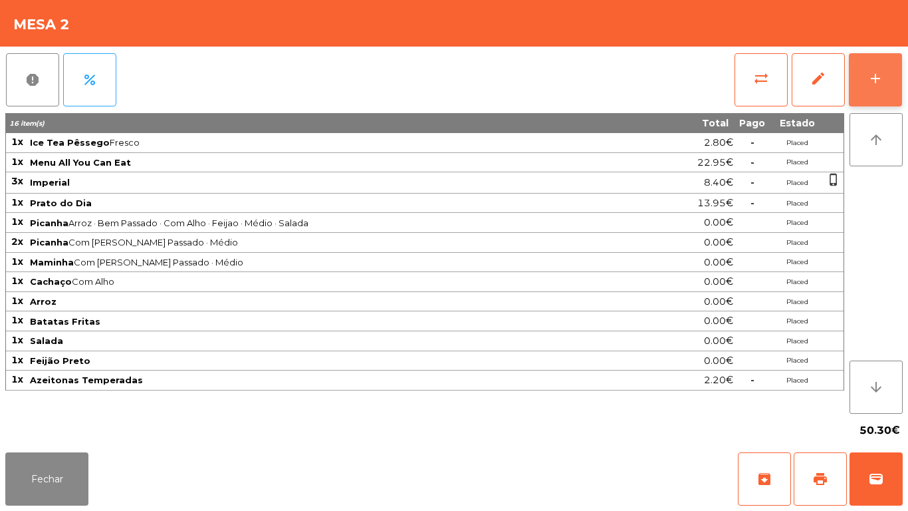
click at [890, 96] on button "add" at bounding box center [875, 79] width 53 height 53
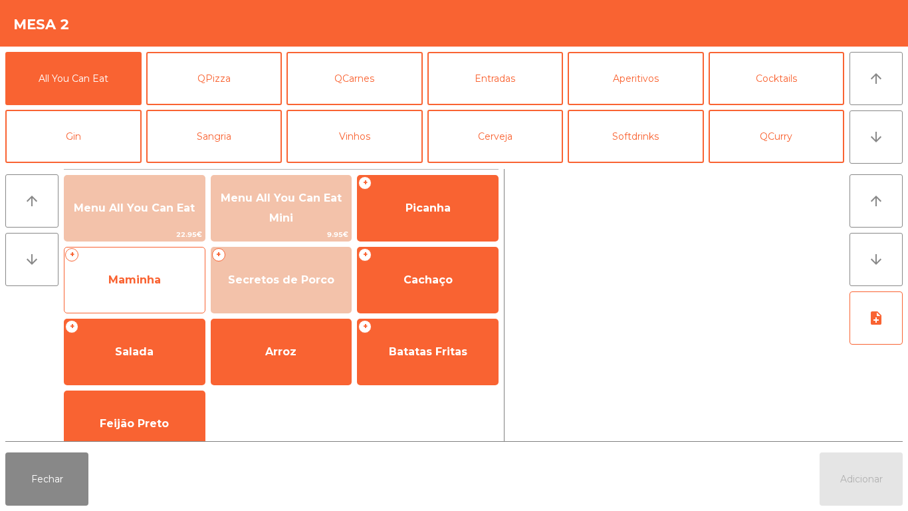
click at [143, 283] on span "Maminha" at bounding box center [134, 279] width 53 height 13
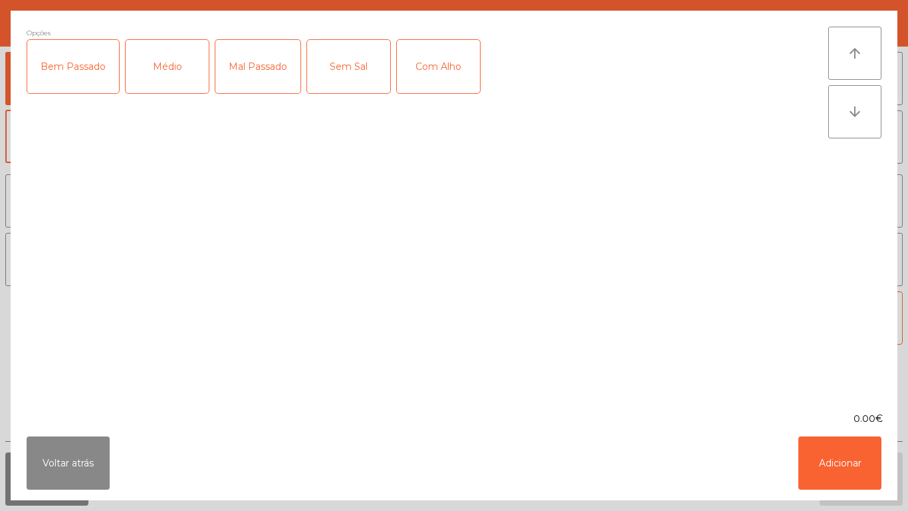
click at [182, 79] on div "Médio" at bounding box center [167, 66] width 83 height 53
click at [263, 73] on div "Mal Passado" at bounding box center [257, 66] width 85 height 53
click at [446, 72] on div "Com Alho" at bounding box center [438, 66] width 83 height 53
click at [853, 458] on button "Adicionar" at bounding box center [840, 462] width 83 height 53
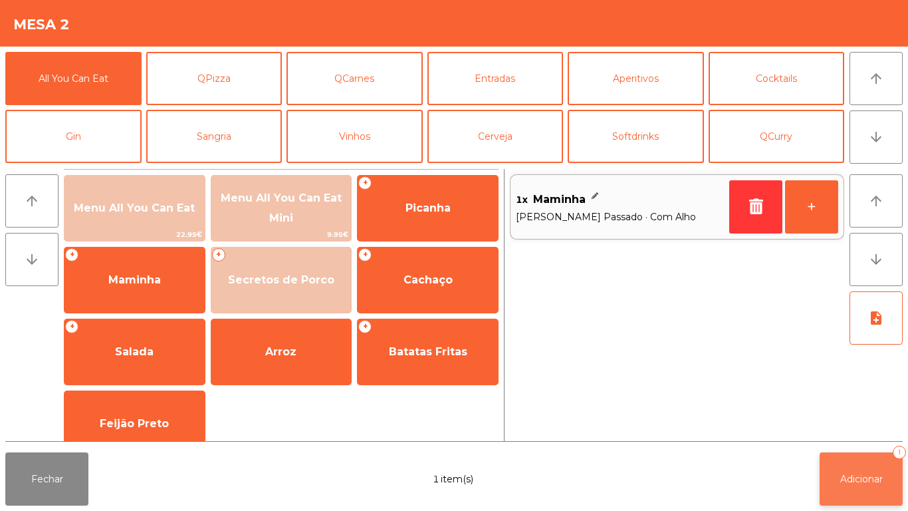
click at [860, 474] on span "Adicionar" at bounding box center [862, 479] width 43 height 12
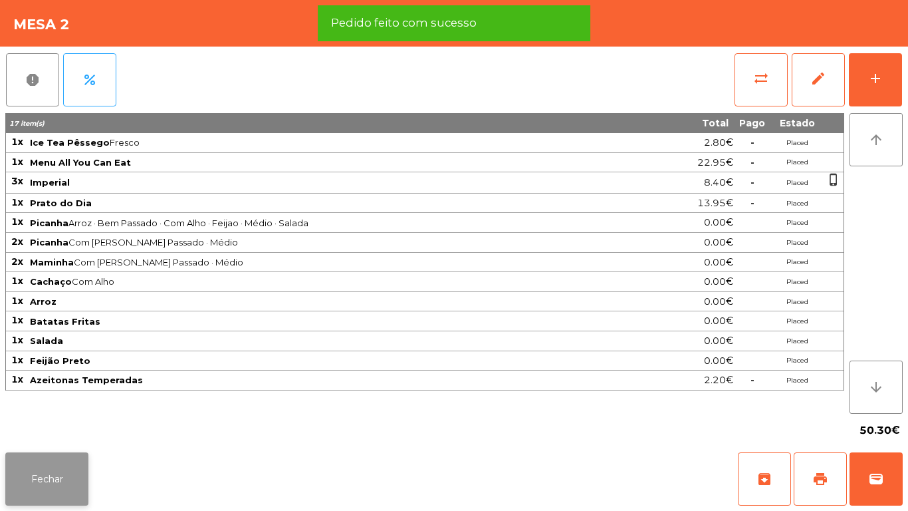
click at [75, 489] on button "Fechar" at bounding box center [46, 478] width 83 height 53
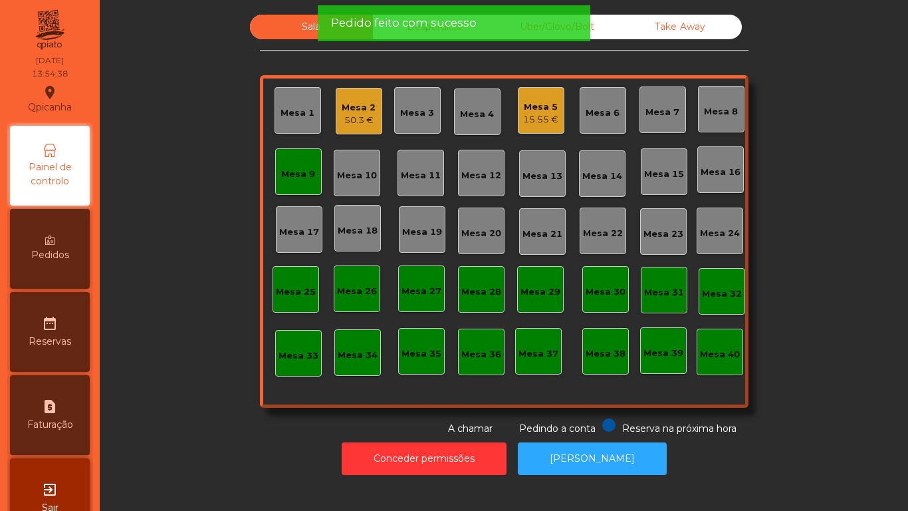
click at [296, 159] on div "Mesa 9" at bounding box center [298, 171] width 47 height 47
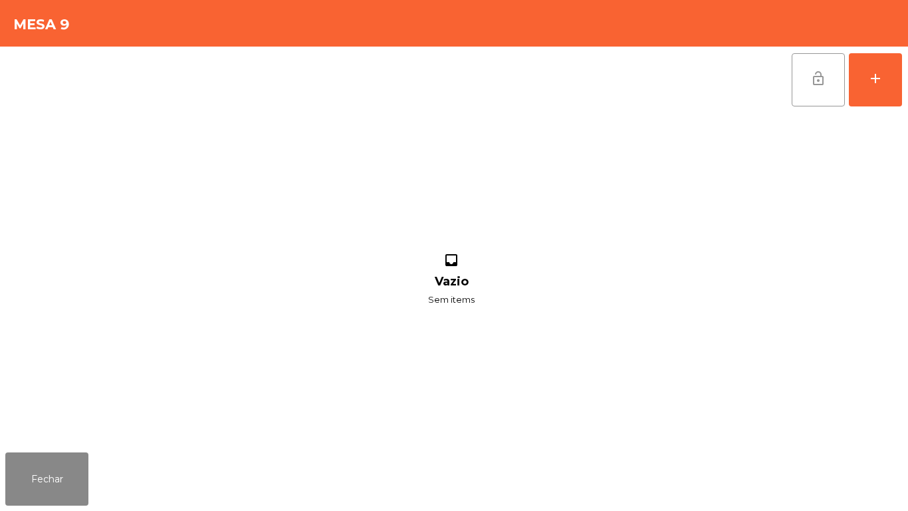
click at [793, 100] on button "lock_open" at bounding box center [818, 79] width 53 height 53
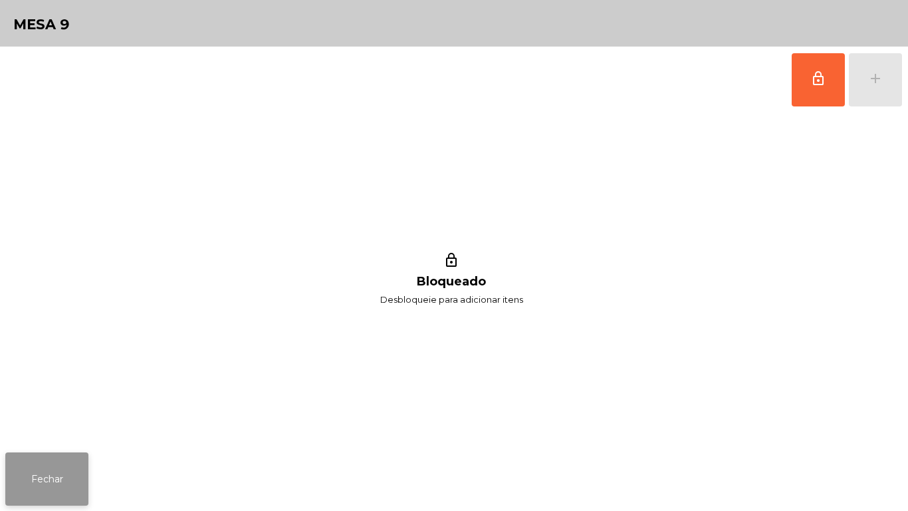
click at [51, 482] on button "Fechar" at bounding box center [46, 478] width 83 height 53
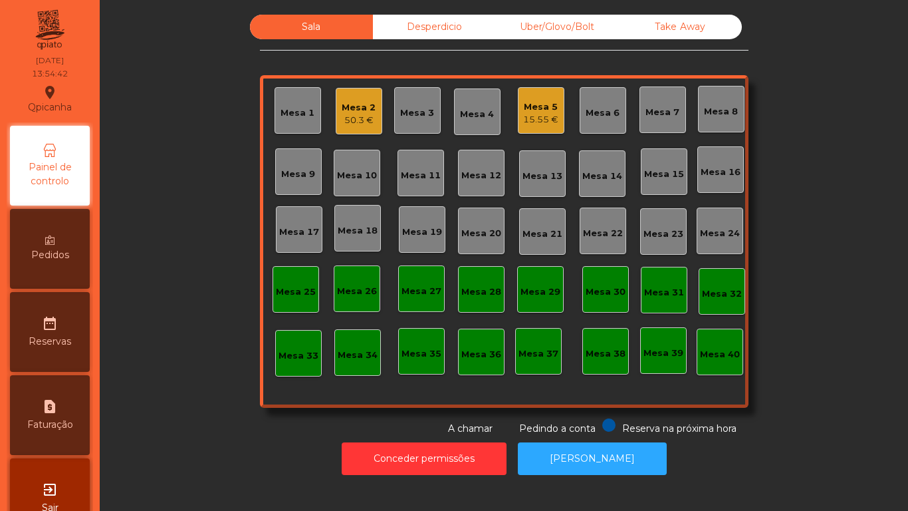
click at [535, 106] on div "Mesa 5" at bounding box center [540, 106] width 35 height 13
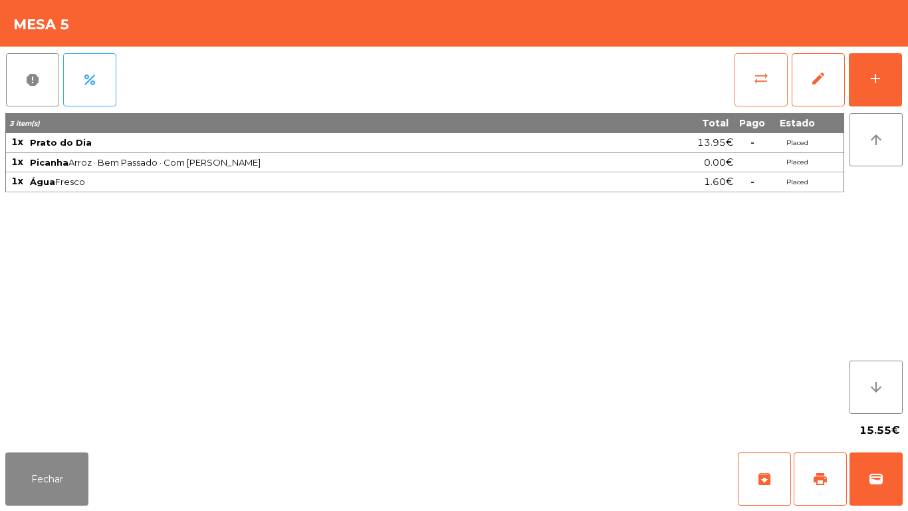
click at [751, 72] on button "sync_alt" at bounding box center [761, 79] width 53 height 53
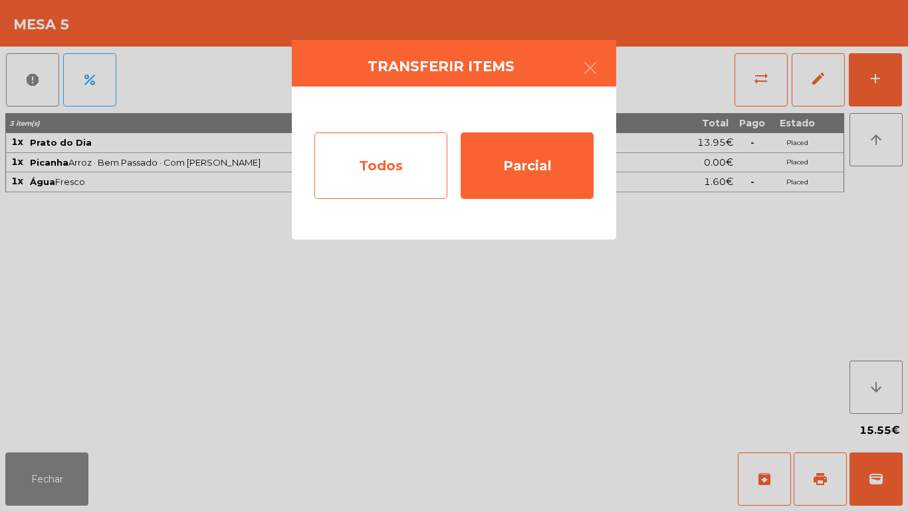
click at [384, 162] on div "Todos" at bounding box center [381, 165] width 133 height 67
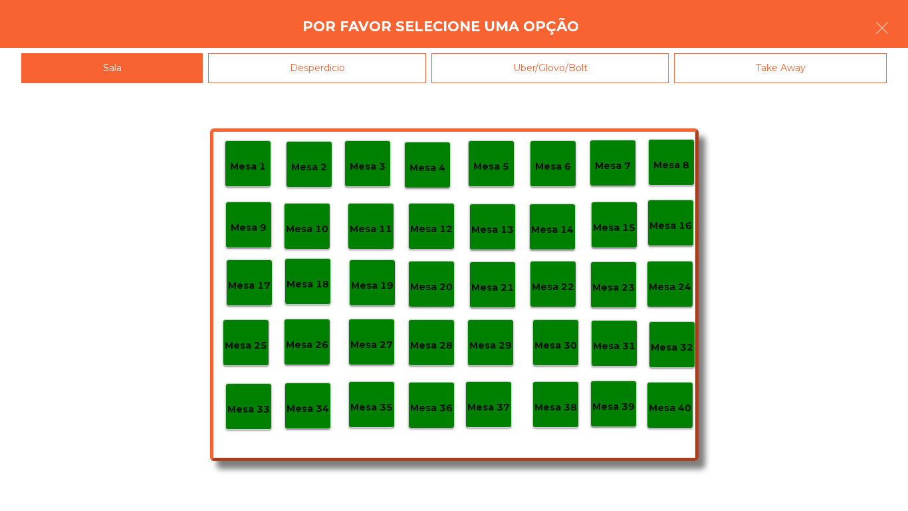
click at [676, 409] on p "Mesa 40" at bounding box center [670, 407] width 43 height 15
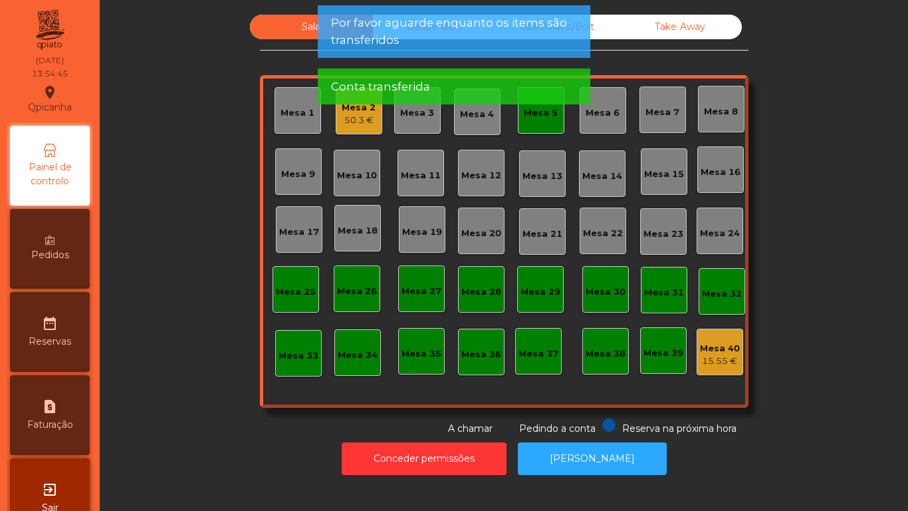
click at [533, 127] on div "Mesa 5" at bounding box center [541, 110] width 47 height 47
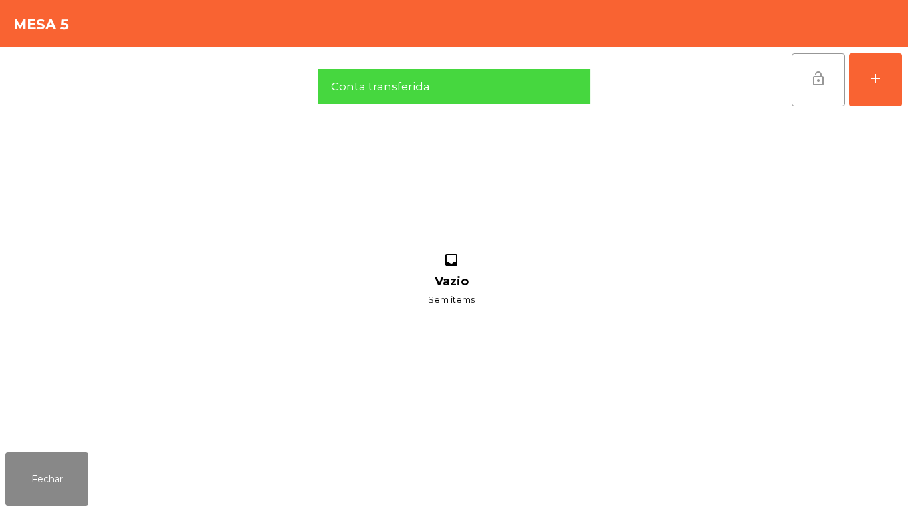
click at [813, 84] on span "lock_open" at bounding box center [819, 78] width 16 height 16
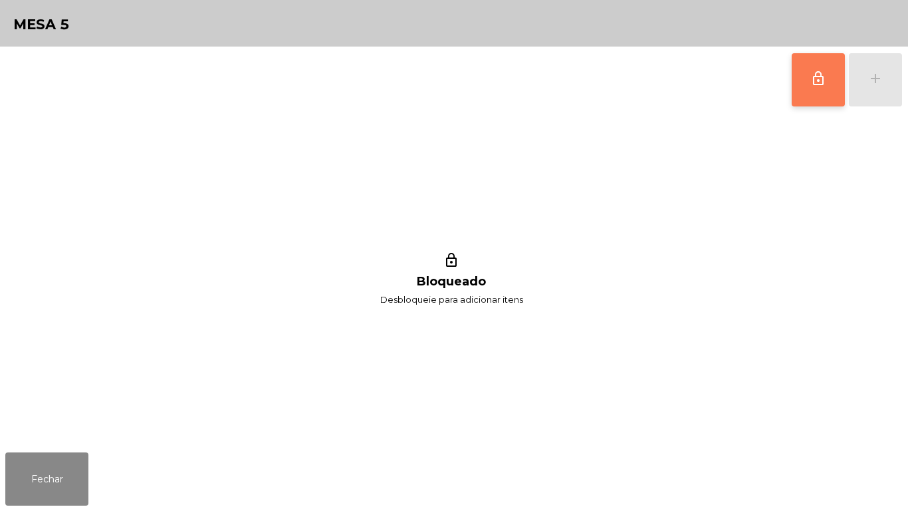
click at [65, 438] on div "lock_outline Bloqueado Desbloqueie para adicionar itens" at bounding box center [451, 280] width 893 height 334
click at [64, 458] on button "Fechar" at bounding box center [46, 478] width 83 height 53
click at [804, 77] on button "lock_outline" at bounding box center [818, 79] width 53 height 53
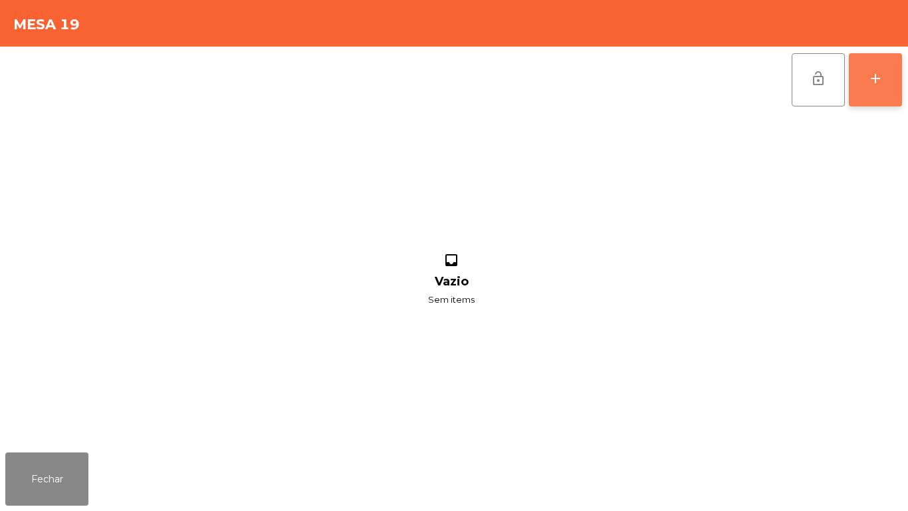
click at [877, 83] on div "add" at bounding box center [876, 78] width 16 height 16
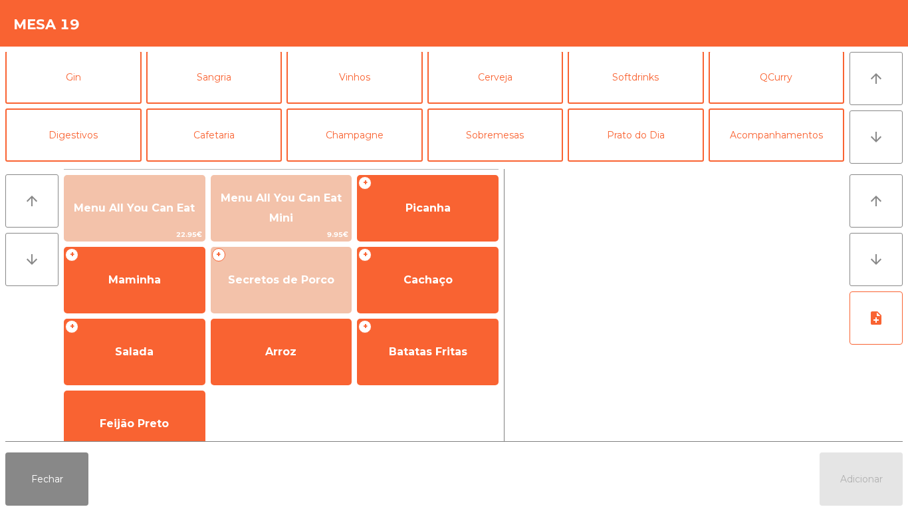
scroll to position [77, 0]
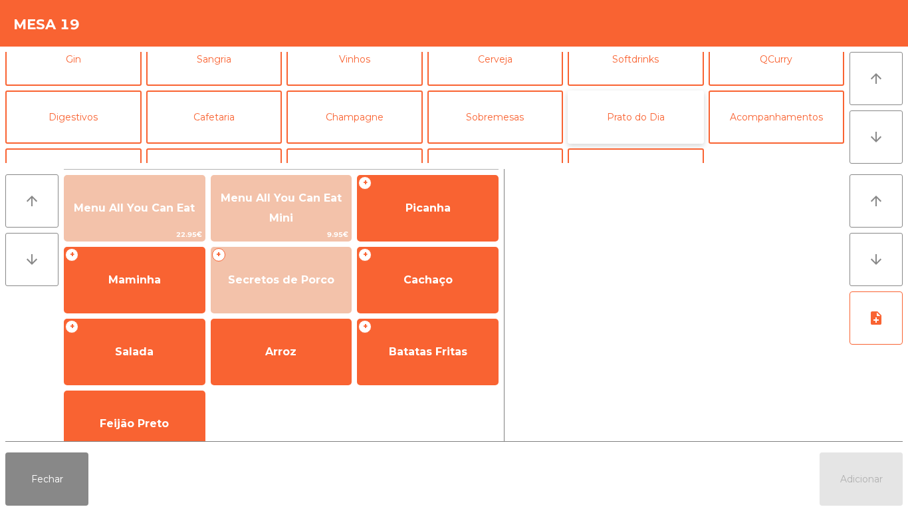
click at [654, 119] on button "Prato do Dia" at bounding box center [636, 116] width 136 height 53
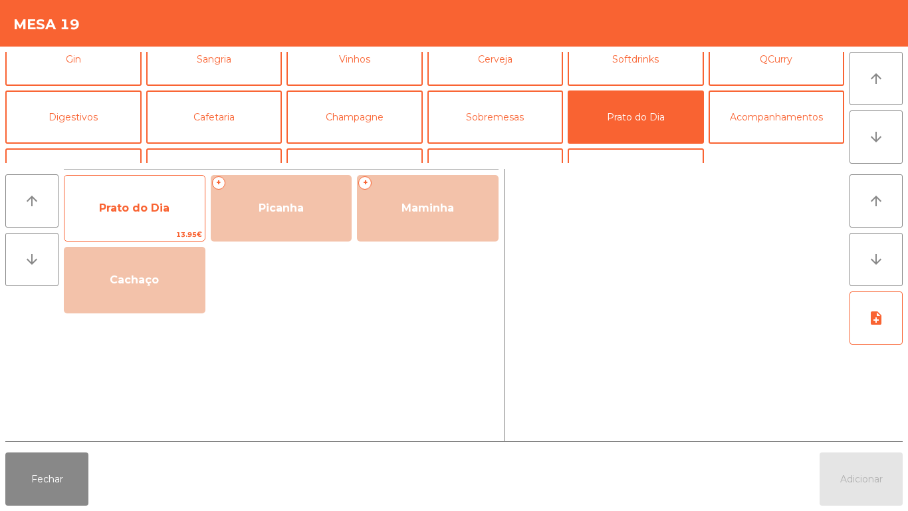
click at [162, 203] on span "Prato do Dia" at bounding box center [134, 208] width 70 height 13
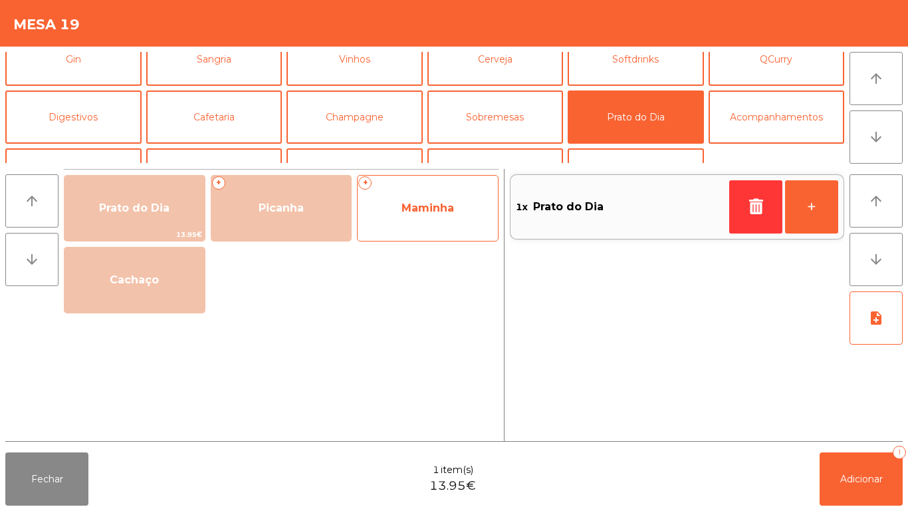
click at [431, 191] on span "Maminha" at bounding box center [428, 208] width 140 height 36
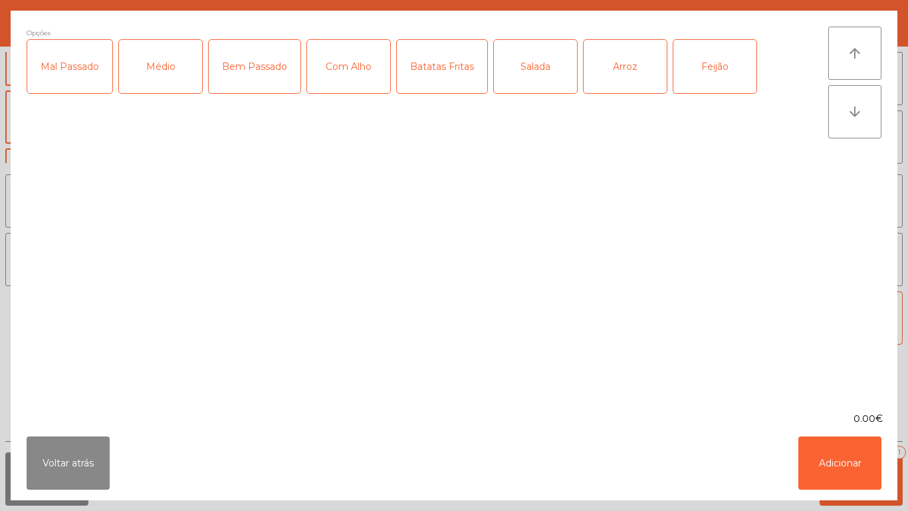
click at [168, 72] on div "Médio" at bounding box center [160, 66] width 83 height 53
click at [353, 66] on div "Com Alho" at bounding box center [348, 66] width 83 height 53
click at [430, 69] on div "Batatas Fritas" at bounding box center [442, 66] width 90 height 53
click at [635, 75] on div "Arroz" at bounding box center [625, 66] width 83 height 53
click at [726, 80] on div "Feijão" at bounding box center [715, 66] width 83 height 53
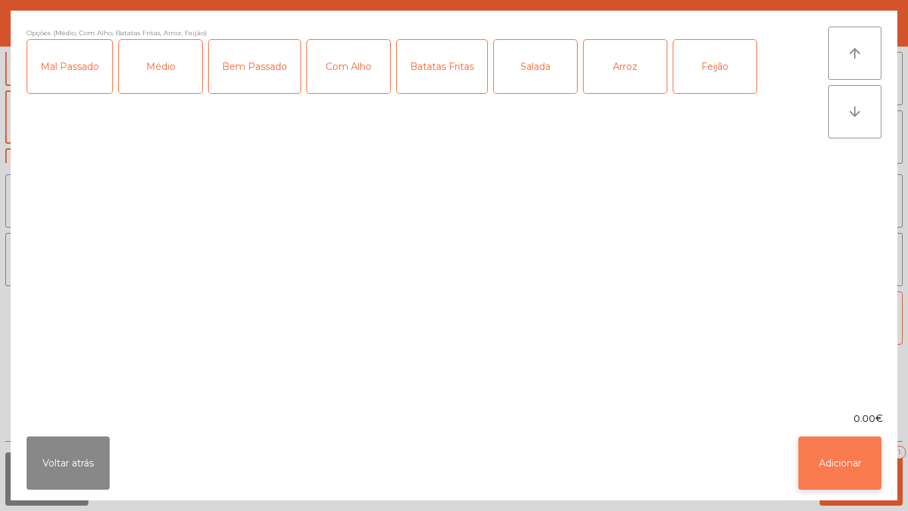
click at [838, 456] on button "Adicionar" at bounding box center [840, 462] width 83 height 53
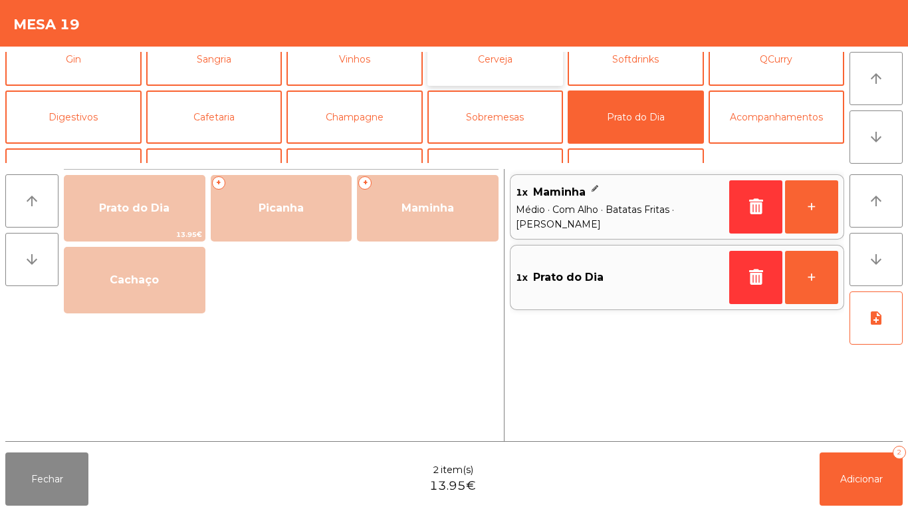
click at [482, 66] on button "Cerveja" at bounding box center [496, 59] width 136 height 53
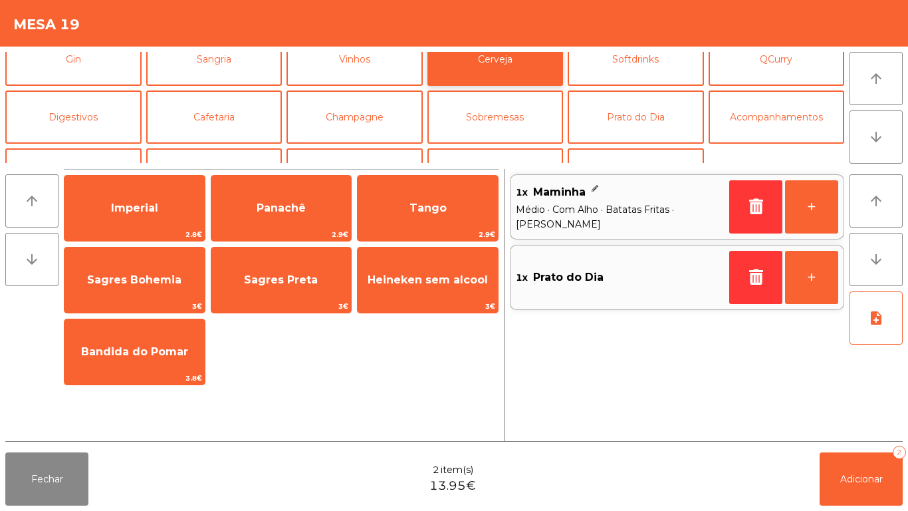
scroll to position [0, 0]
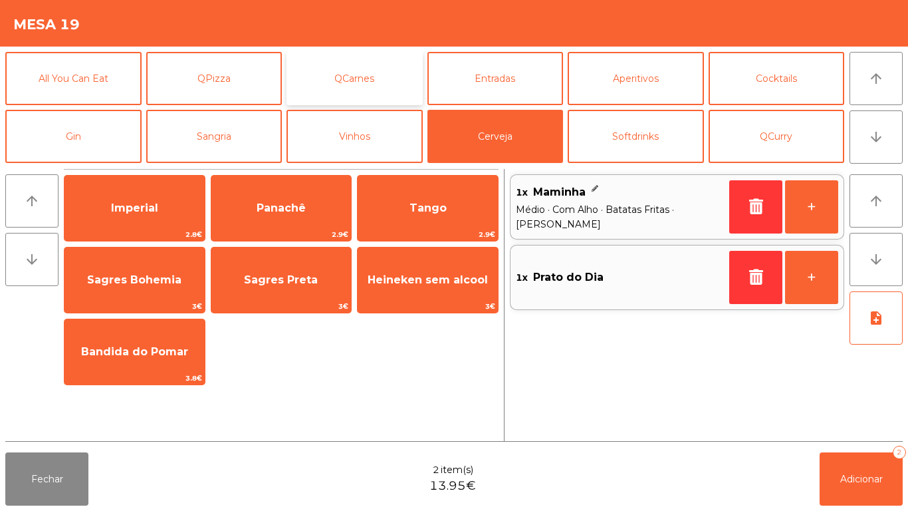
click at [373, 77] on button "QCarnes" at bounding box center [355, 78] width 136 height 53
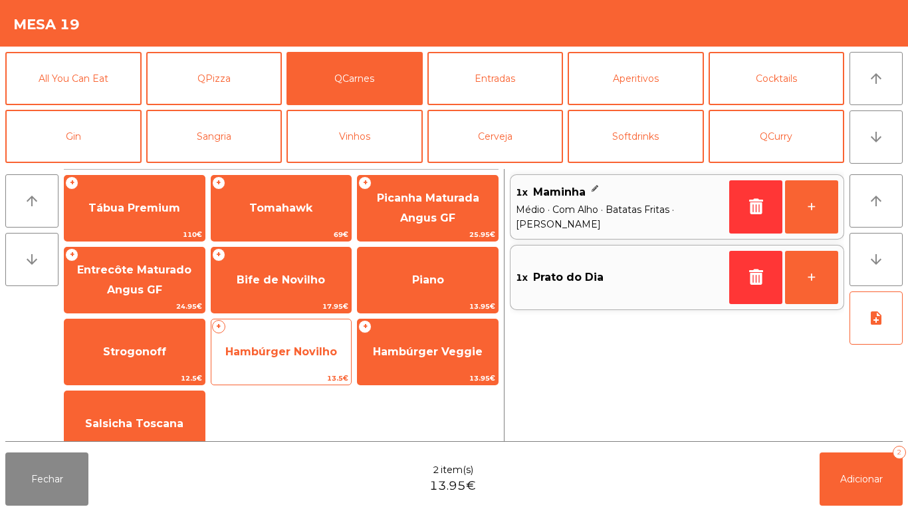
click at [300, 347] on span "Hambúrger Novilho" at bounding box center [281, 351] width 112 height 13
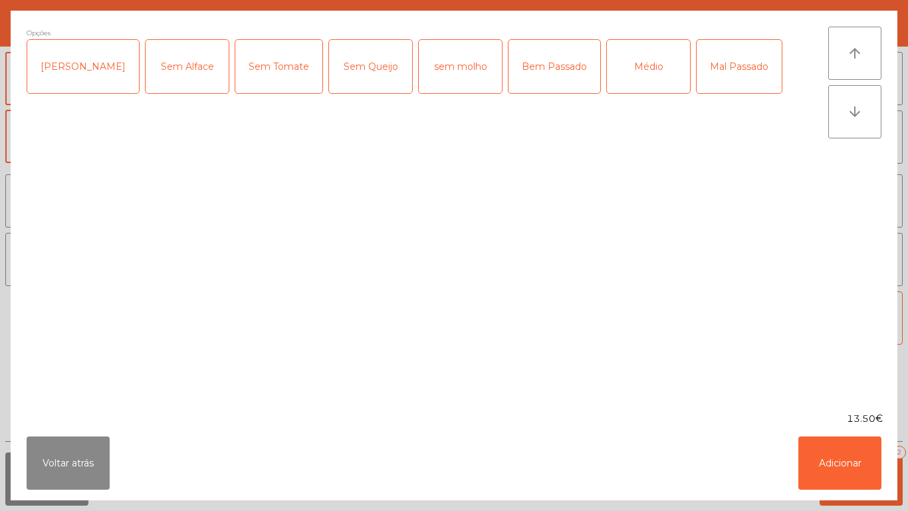
click at [521, 69] on div "Bem Passado" at bounding box center [555, 66] width 92 height 53
click at [829, 456] on button "Adicionar" at bounding box center [840, 462] width 83 height 53
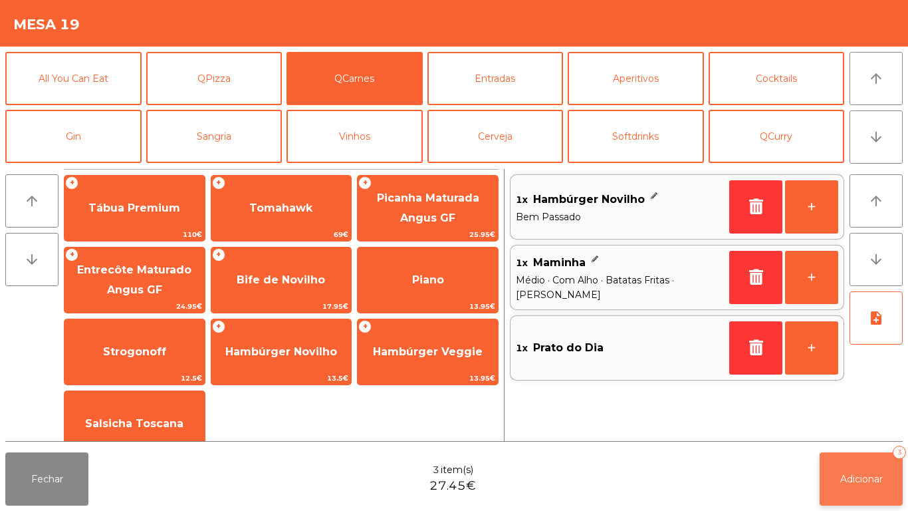
click at [867, 477] on span "Adicionar" at bounding box center [862, 479] width 43 height 12
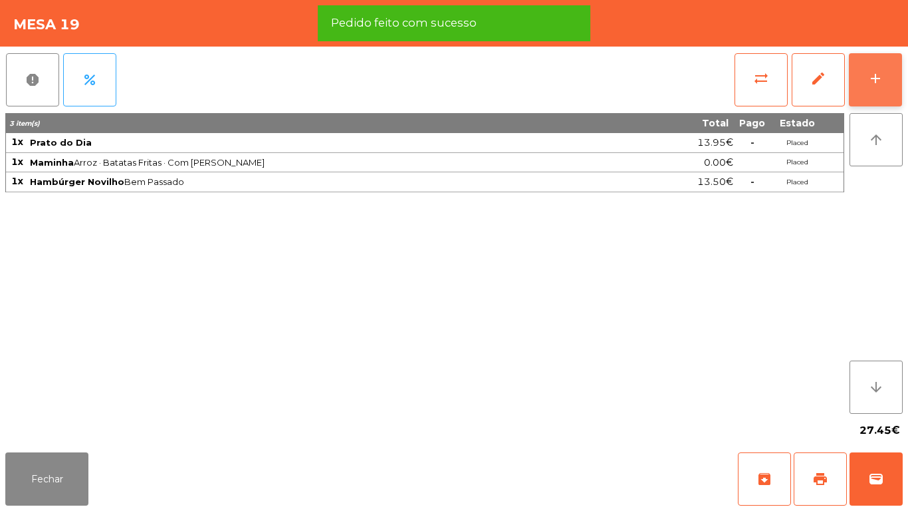
click at [874, 84] on div "add" at bounding box center [876, 78] width 16 height 16
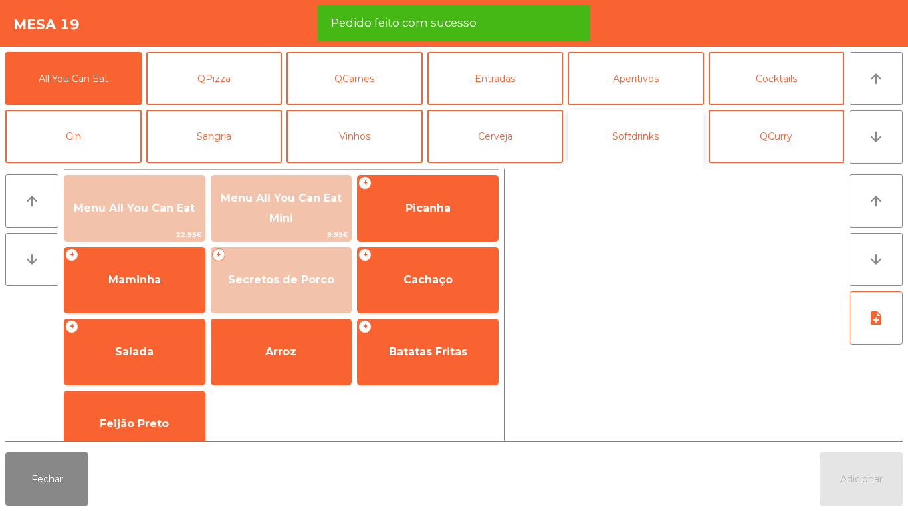
click at [632, 142] on button "Softdrinks" at bounding box center [636, 136] width 136 height 53
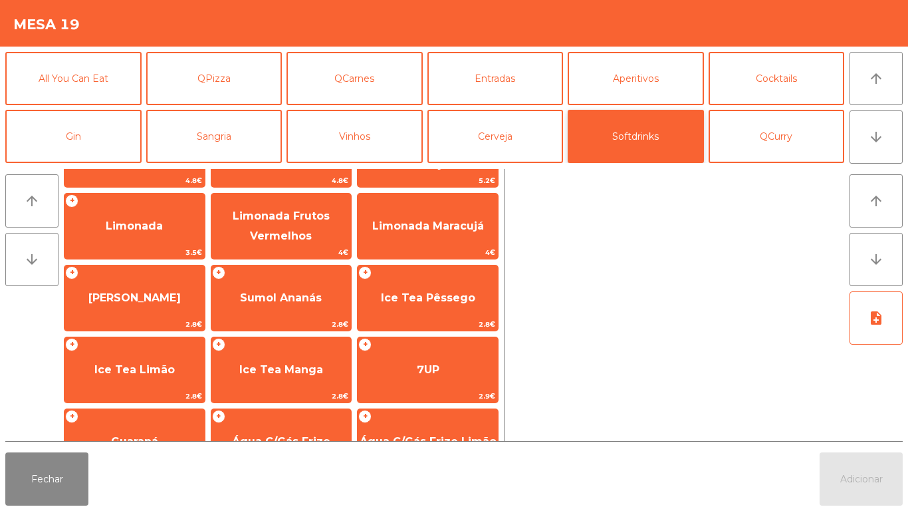
scroll to position [204, 0]
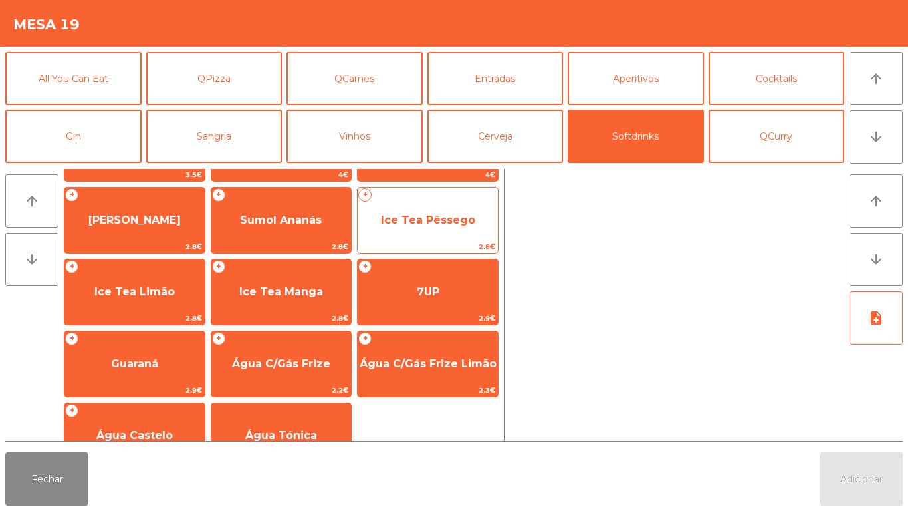
click at [427, 222] on span "Ice Tea Pêssego" at bounding box center [428, 219] width 94 height 13
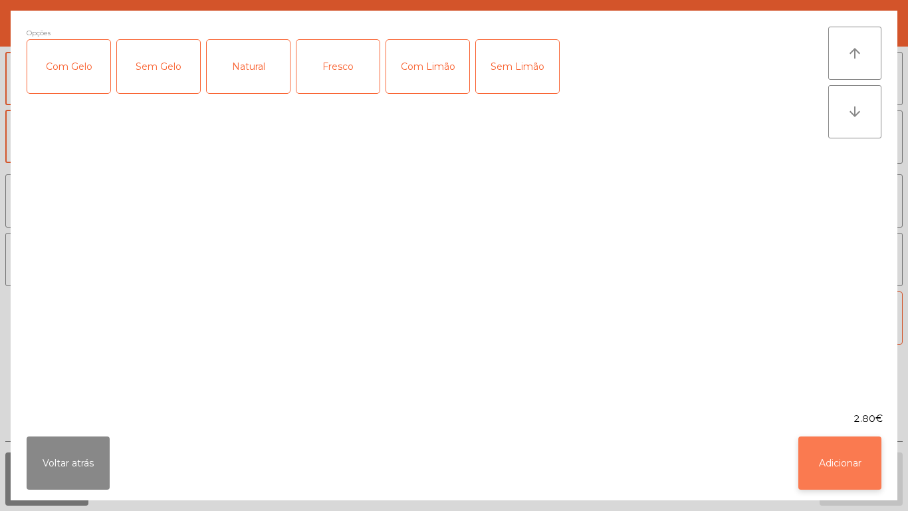
click at [823, 450] on button "Adicionar" at bounding box center [840, 462] width 83 height 53
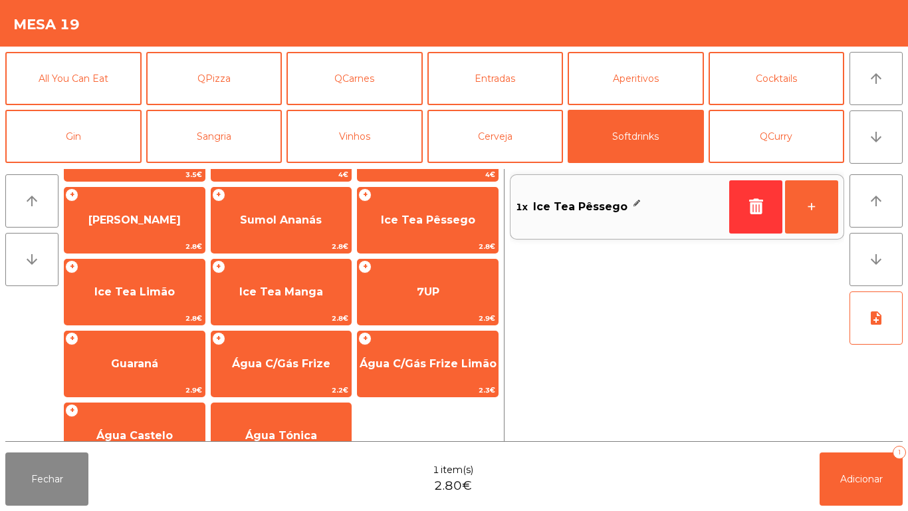
click at [586, 211] on span "Ice Tea Pêssego" at bounding box center [580, 207] width 94 height 20
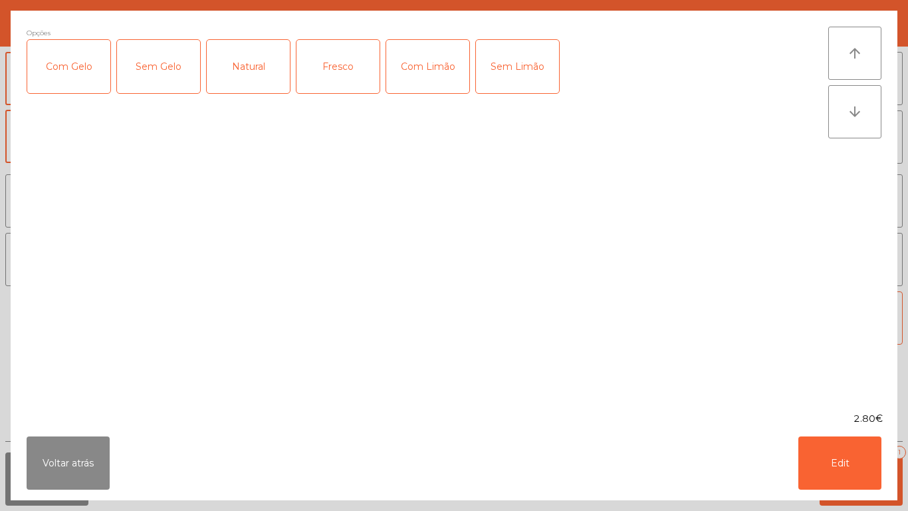
click at [79, 75] on div "Com Gelo" at bounding box center [68, 66] width 83 height 53
click at [845, 466] on button "Edit" at bounding box center [840, 462] width 83 height 53
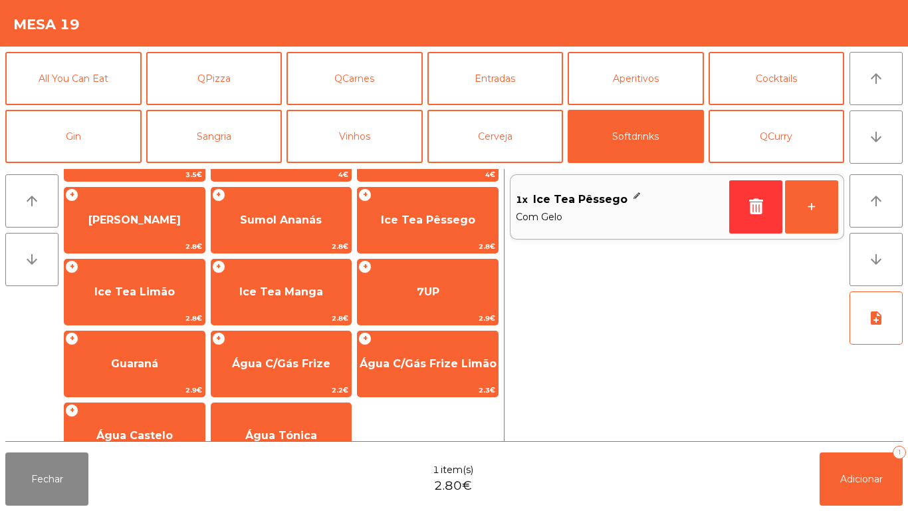
scroll to position [0, 0]
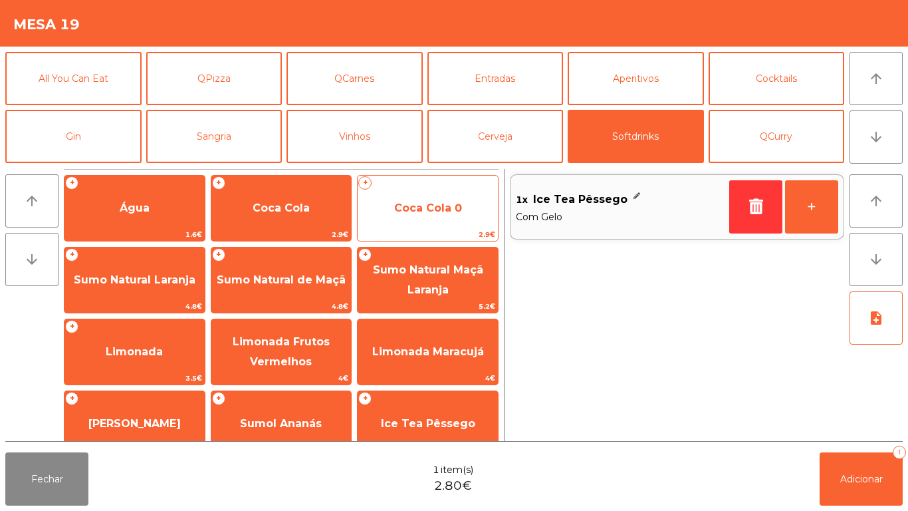
click at [419, 220] on span "Coca Cola 0" at bounding box center [428, 208] width 140 height 36
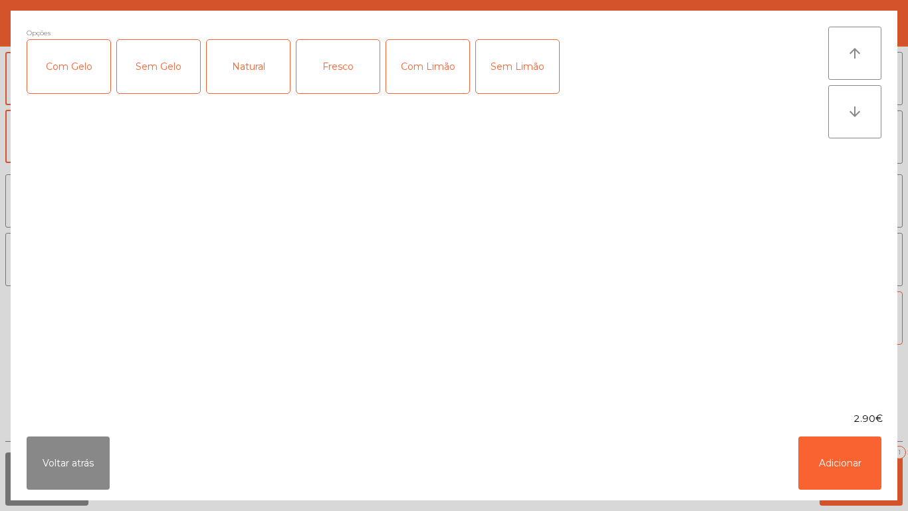
click at [77, 84] on div "Com Gelo" at bounding box center [68, 66] width 83 height 53
click at [419, 63] on div "Com Limão" at bounding box center [427, 66] width 83 height 53
click at [837, 454] on button "Adicionar" at bounding box center [840, 462] width 83 height 53
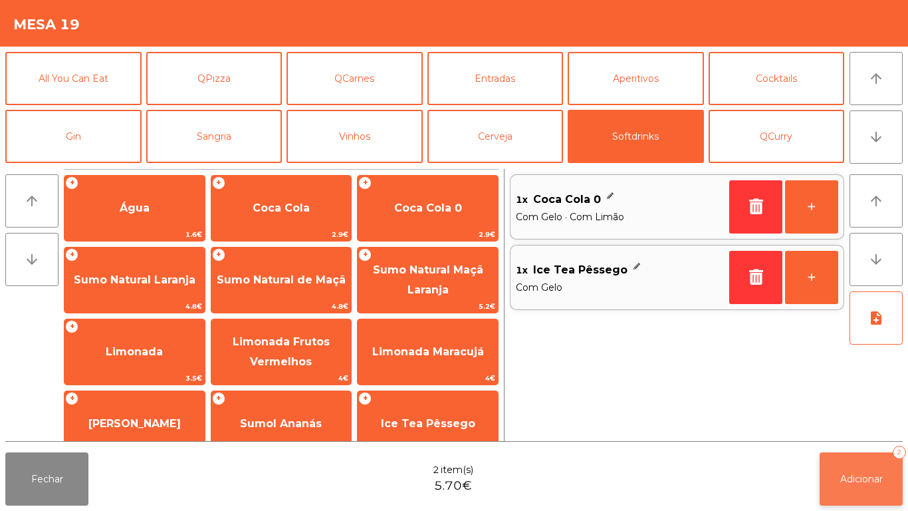
click at [867, 471] on button "Adicionar 2" at bounding box center [861, 478] width 83 height 53
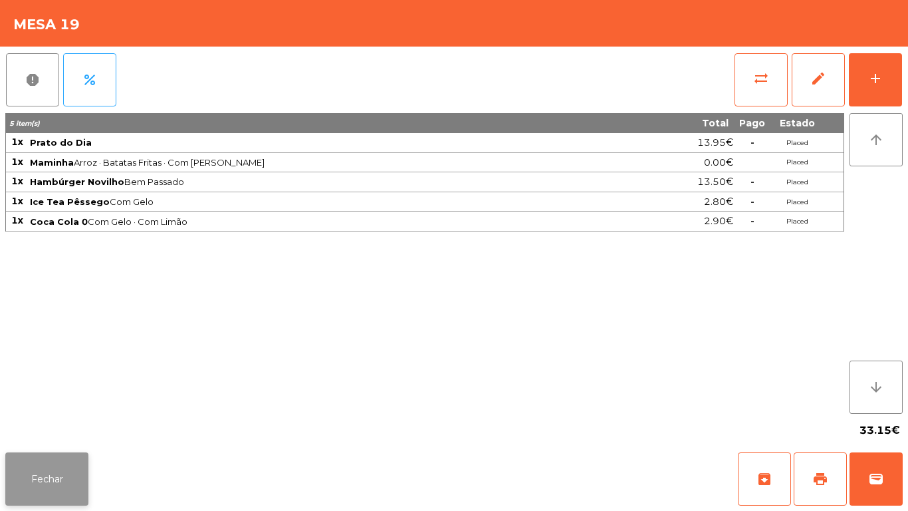
click at [59, 469] on button "Fechar" at bounding box center [46, 478] width 83 height 53
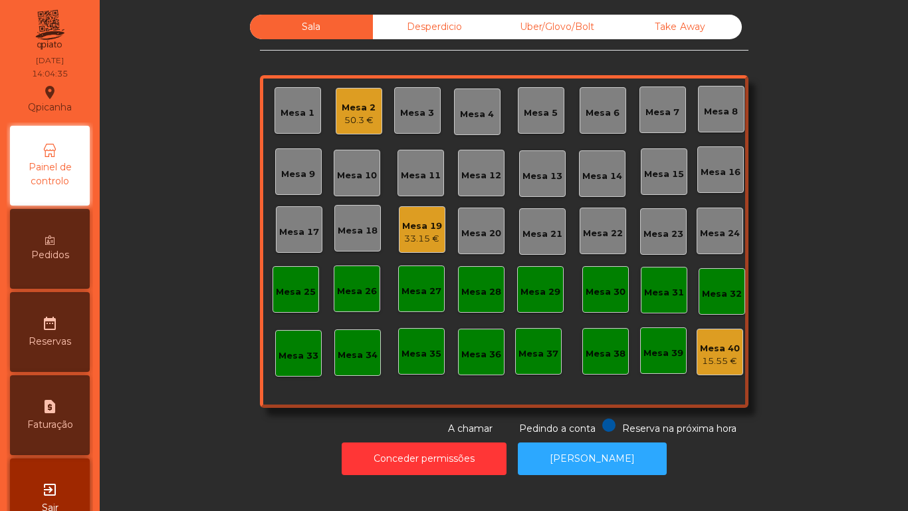
click at [358, 114] on div "50.3 €" at bounding box center [359, 120] width 34 height 13
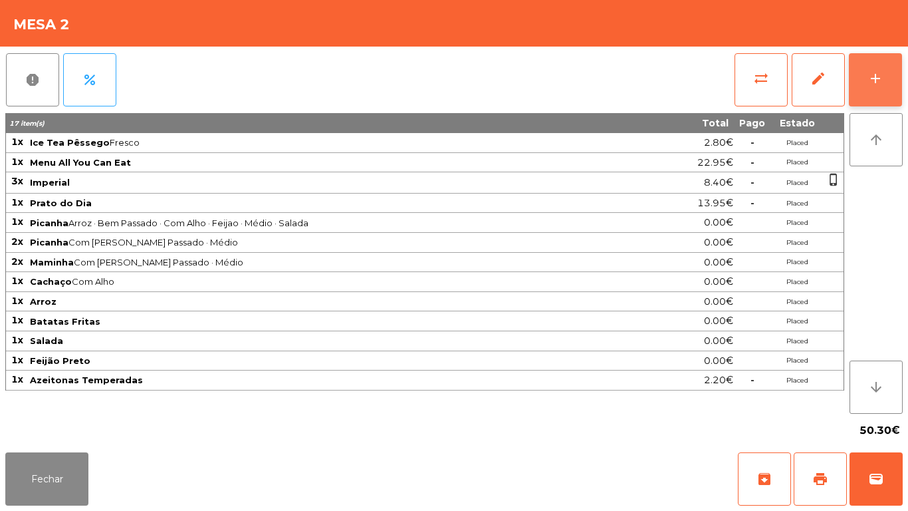
click at [877, 82] on div "add" at bounding box center [876, 78] width 16 height 16
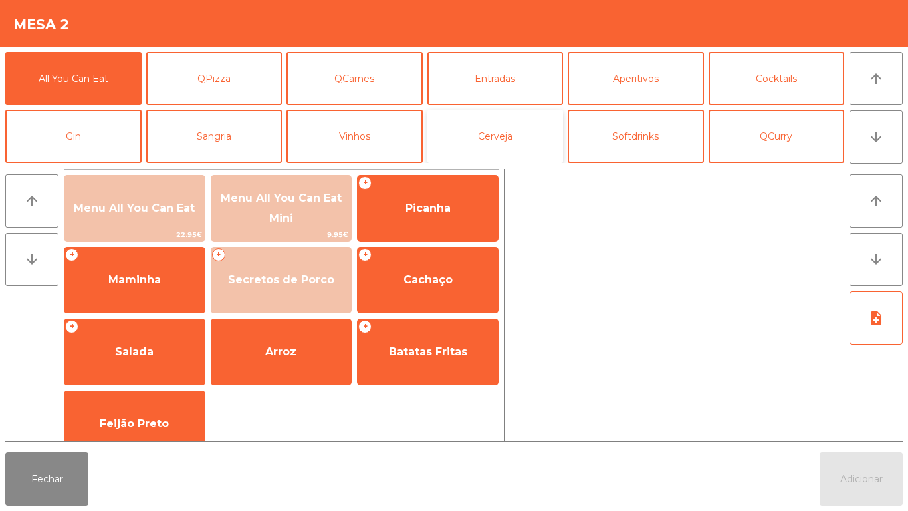
click at [496, 146] on button "Cerveja" at bounding box center [496, 136] width 136 height 53
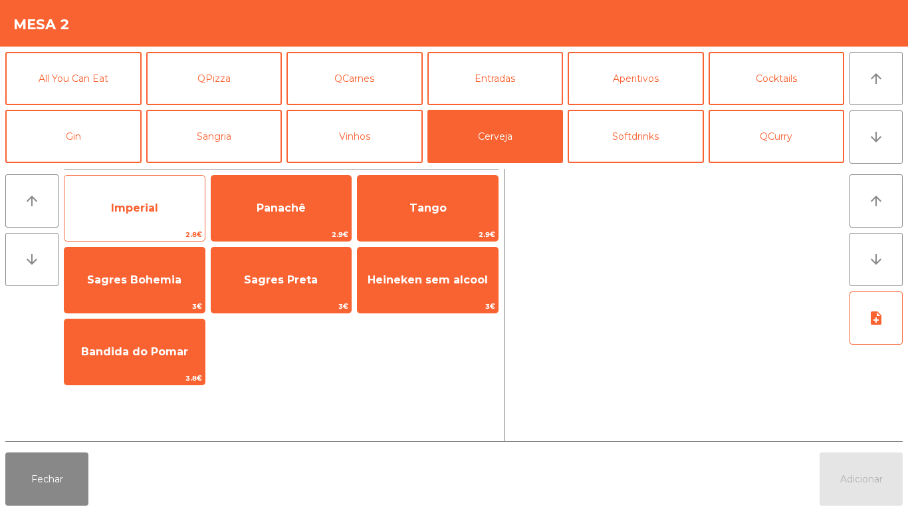
click at [150, 216] on span "Imperial" at bounding box center [135, 208] width 140 height 36
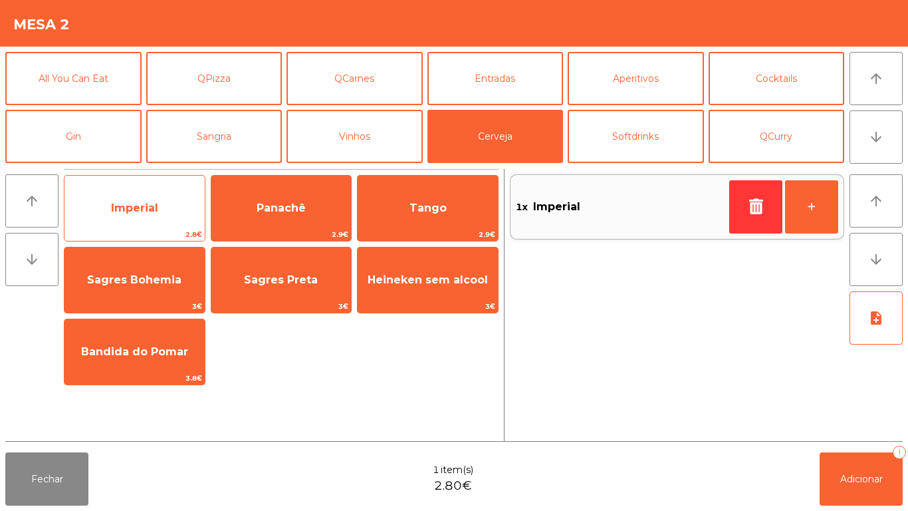
click at [140, 215] on span "Imperial" at bounding box center [135, 208] width 140 height 36
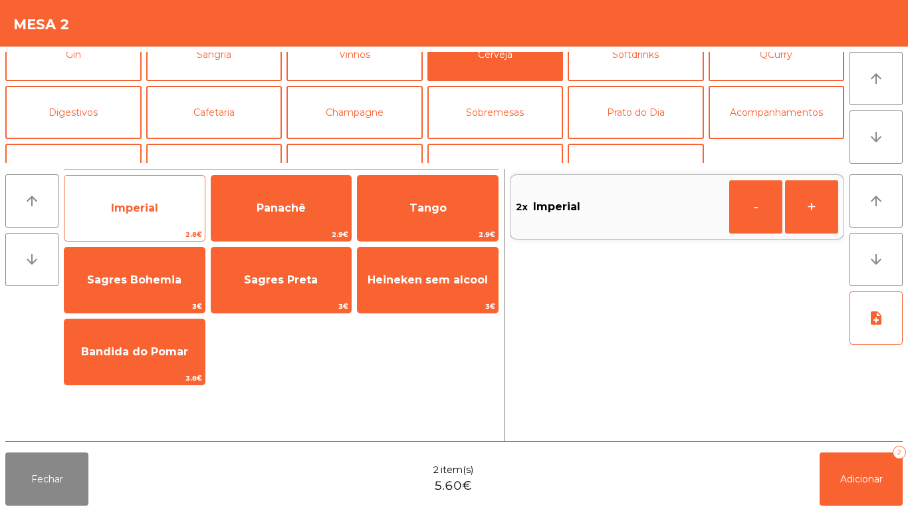
scroll to position [82, 0]
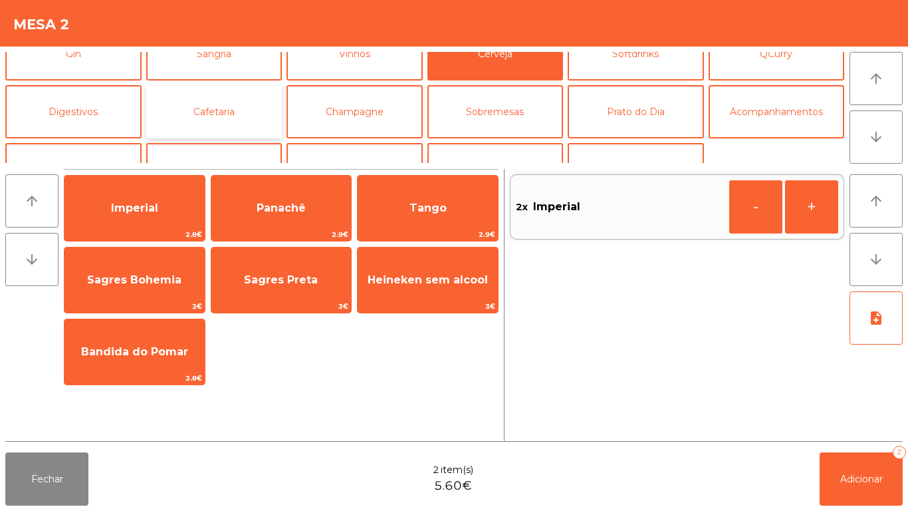
click at [219, 113] on button "Cafetaria" at bounding box center [214, 111] width 136 height 53
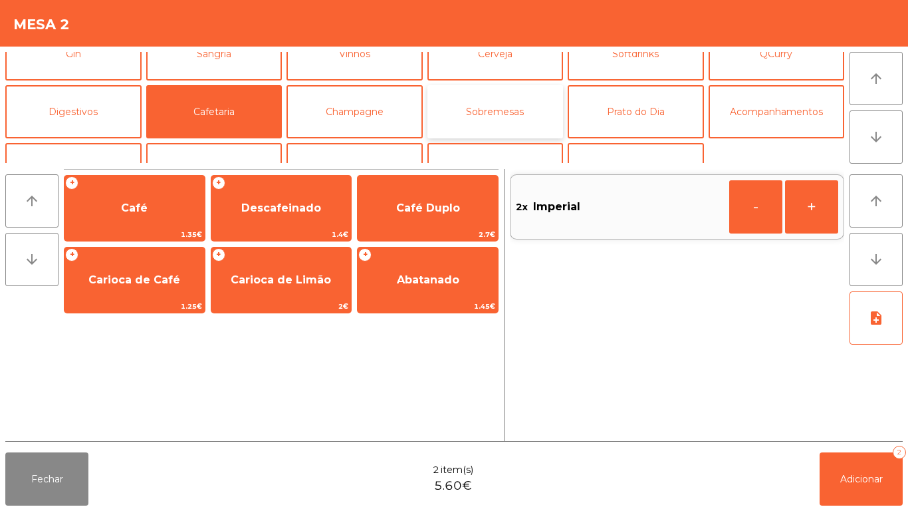
click at [501, 116] on button "Sobremesas" at bounding box center [496, 111] width 136 height 53
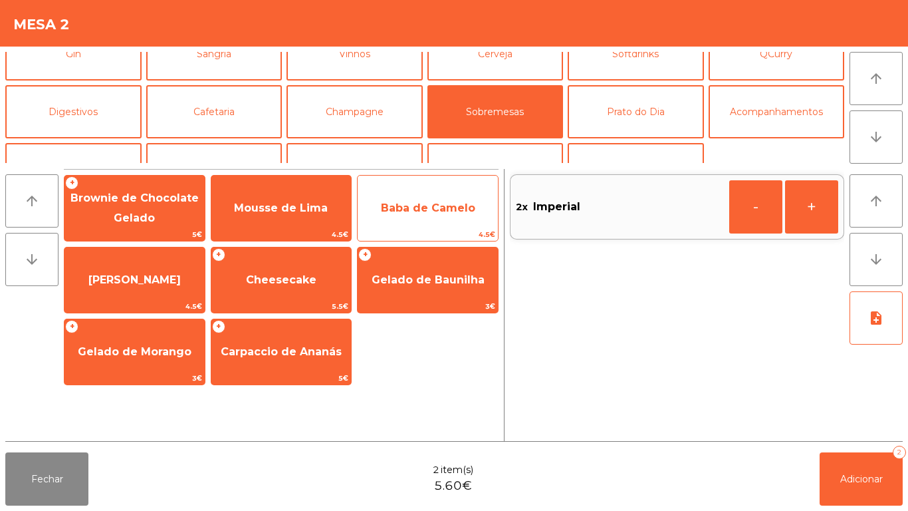
click at [416, 207] on span "Baba de Camelo" at bounding box center [428, 208] width 94 height 13
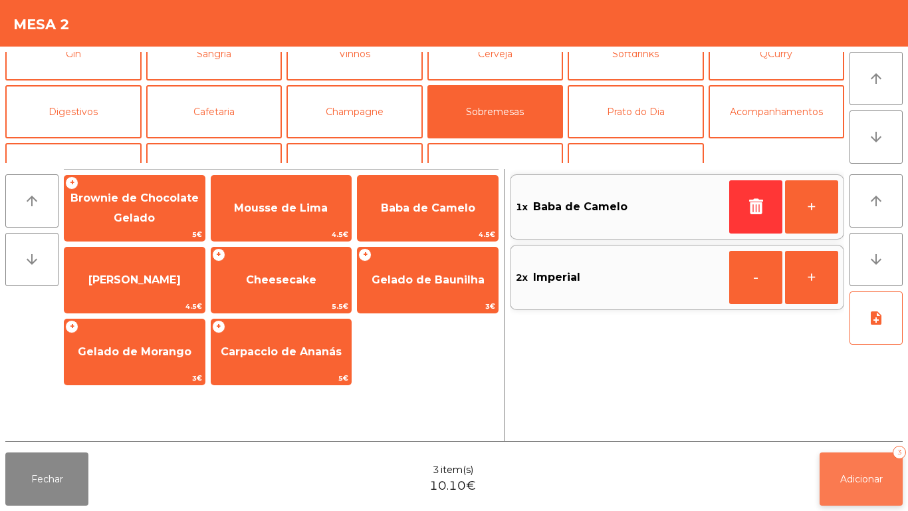
click at [832, 460] on button "Adicionar 3" at bounding box center [861, 478] width 83 height 53
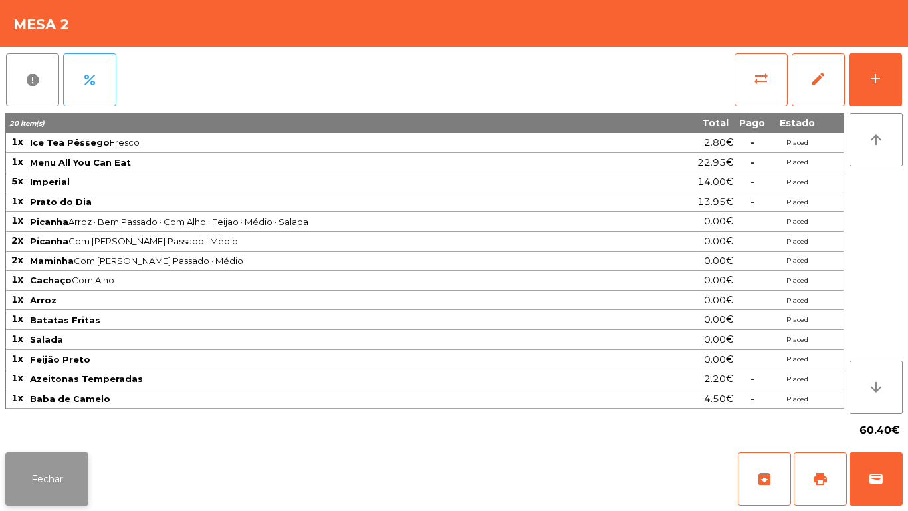
click at [65, 454] on button "Fechar" at bounding box center [46, 478] width 83 height 53
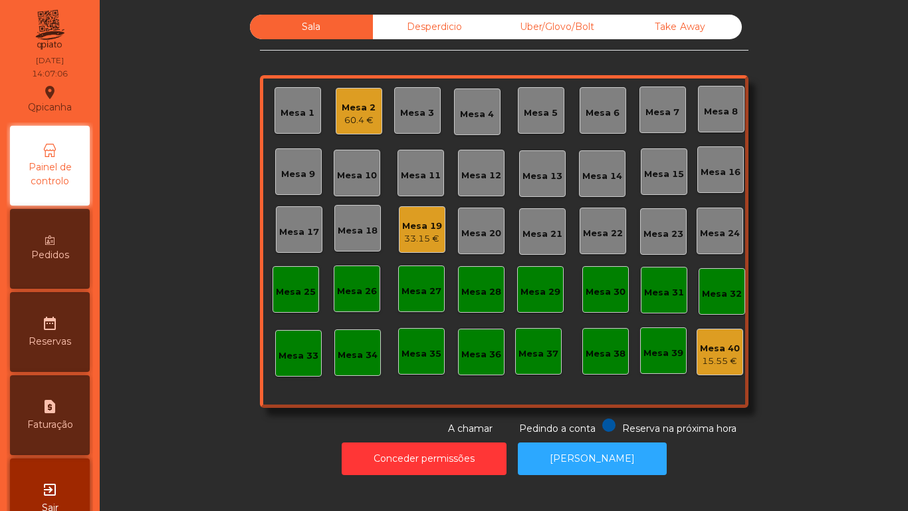
click at [420, 237] on div "33.15 €" at bounding box center [422, 238] width 40 height 13
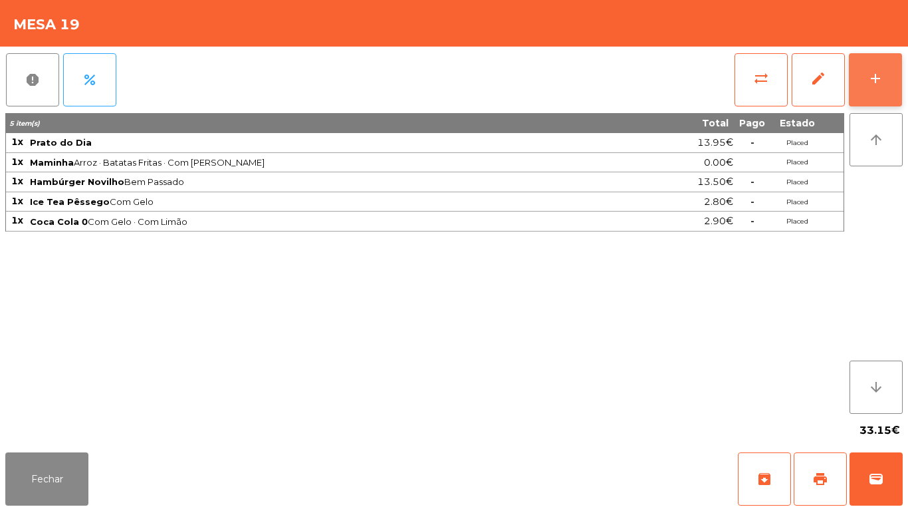
click at [899, 90] on button "add" at bounding box center [875, 79] width 53 height 53
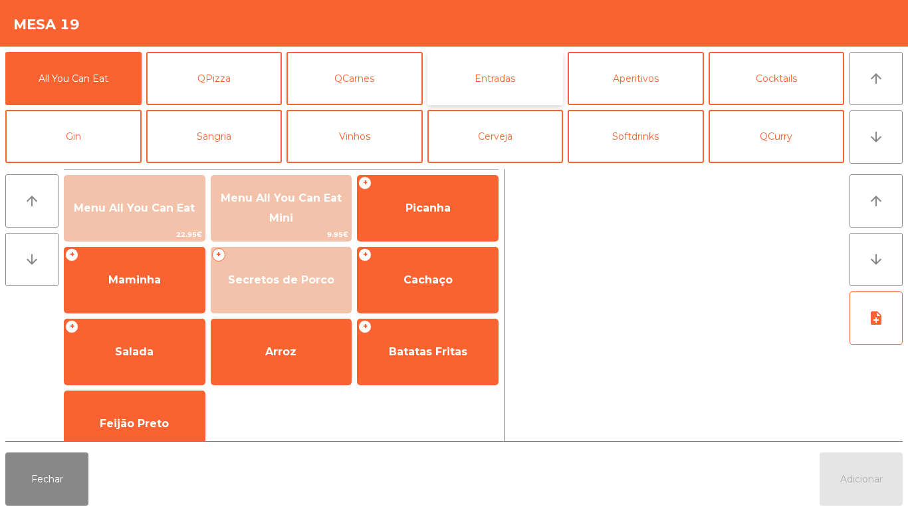
click at [519, 70] on button "Entradas" at bounding box center [496, 78] width 136 height 53
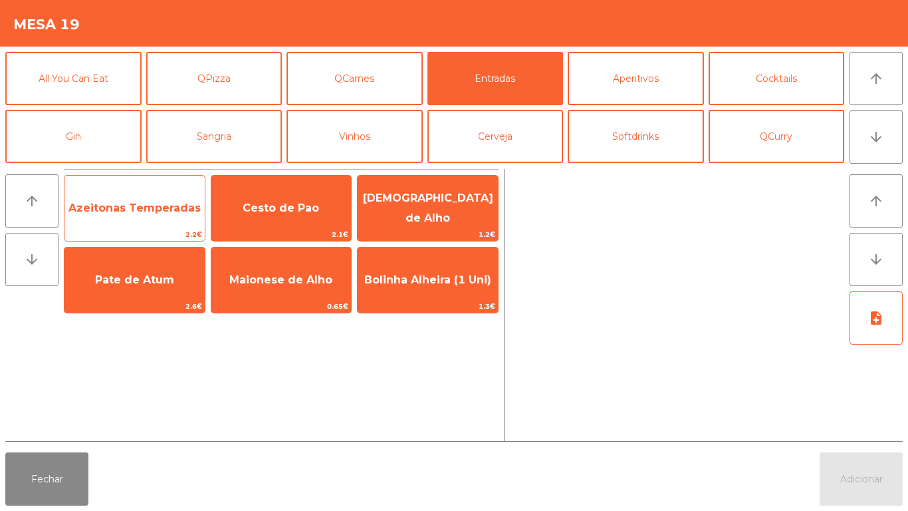
click at [166, 212] on span "Azeitonas Temperadas" at bounding box center [135, 208] width 132 height 13
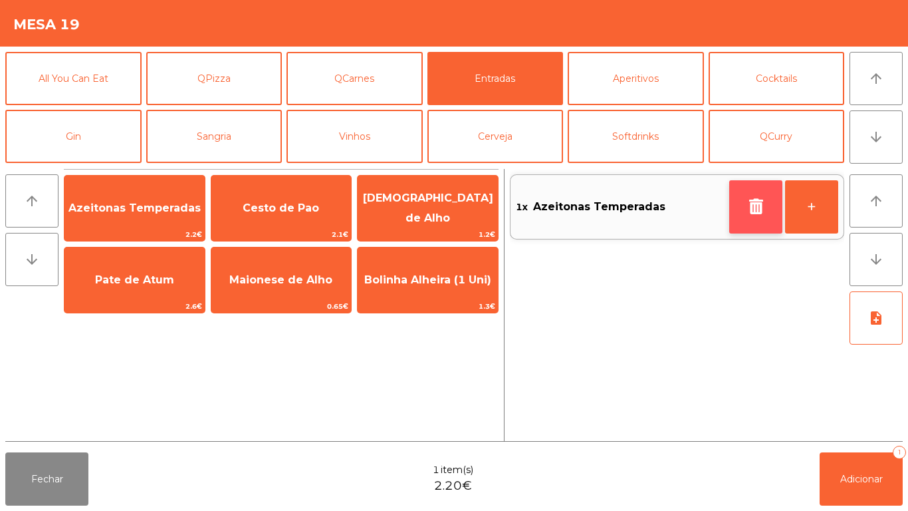
click at [743, 198] on button "button" at bounding box center [756, 206] width 53 height 53
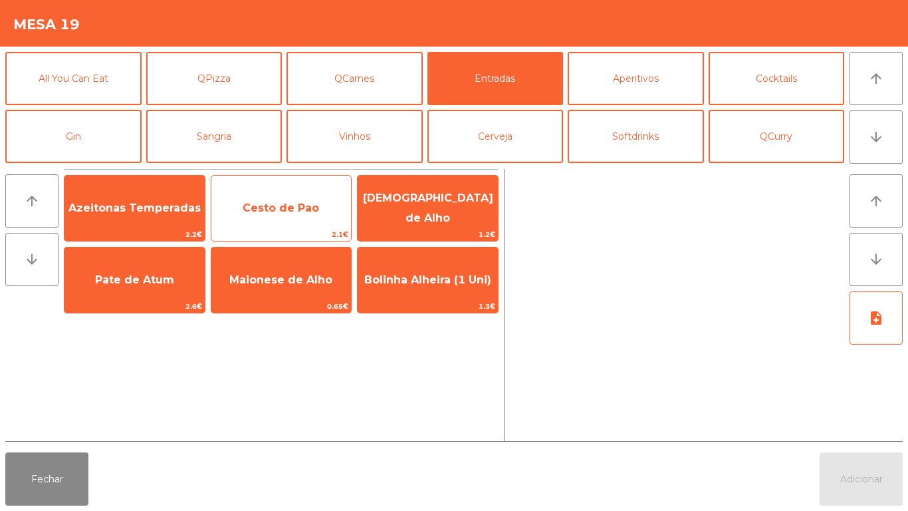
click at [288, 206] on span "Cesto de Pao" at bounding box center [281, 208] width 76 height 13
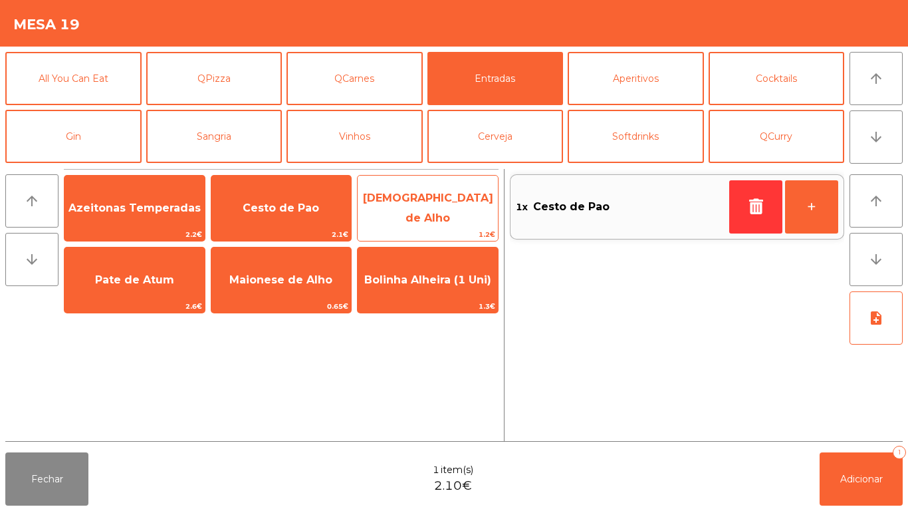
click at [419, 200] on span "Manteiga de Alho" at bounding box center [428, 208] width 140 height 57
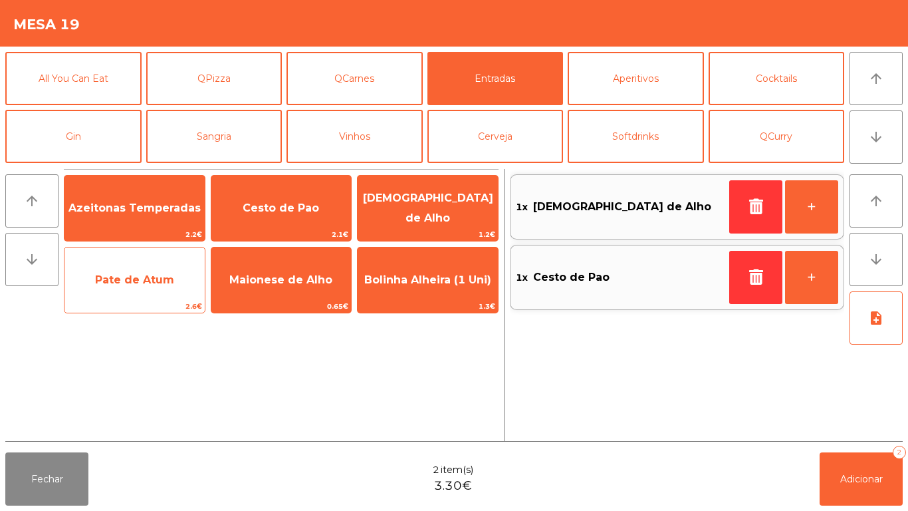
click at [136, 274] on span "Pate de Atum" at bounding box center [134, 279] width 79 height 13
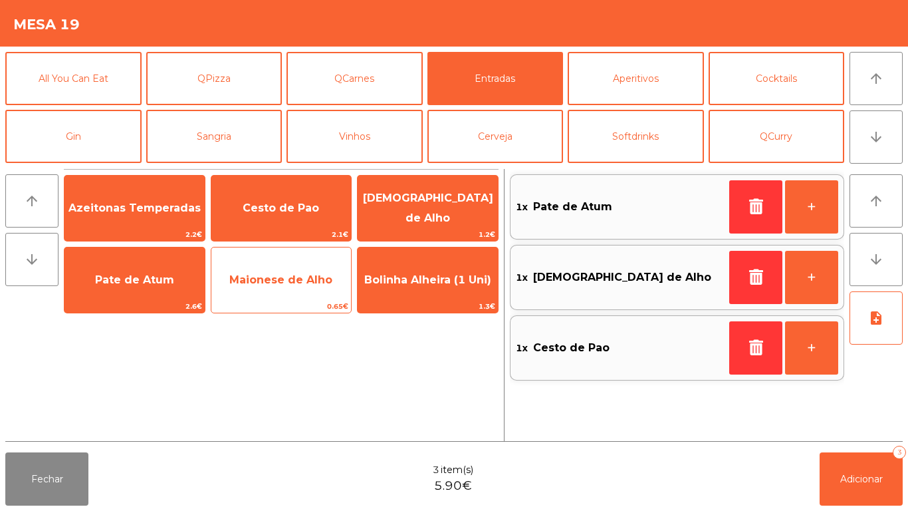
click at [286, 269] on span "Maionese de Alho" at bounding box center [281, 280] width 140 height 36
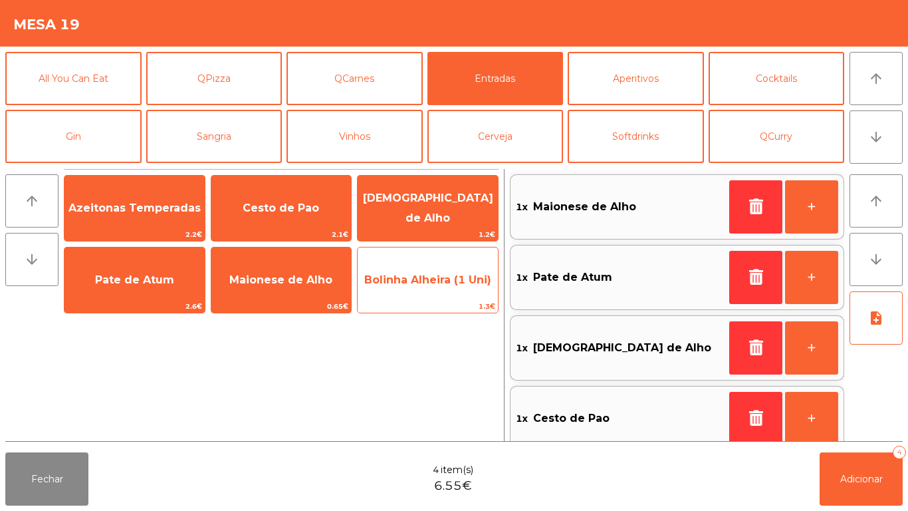
click at [443, 299] on div "Bolinha Alheira (1 Uni) 1.3€" at bounding box center [428, 280] width 142 height 67
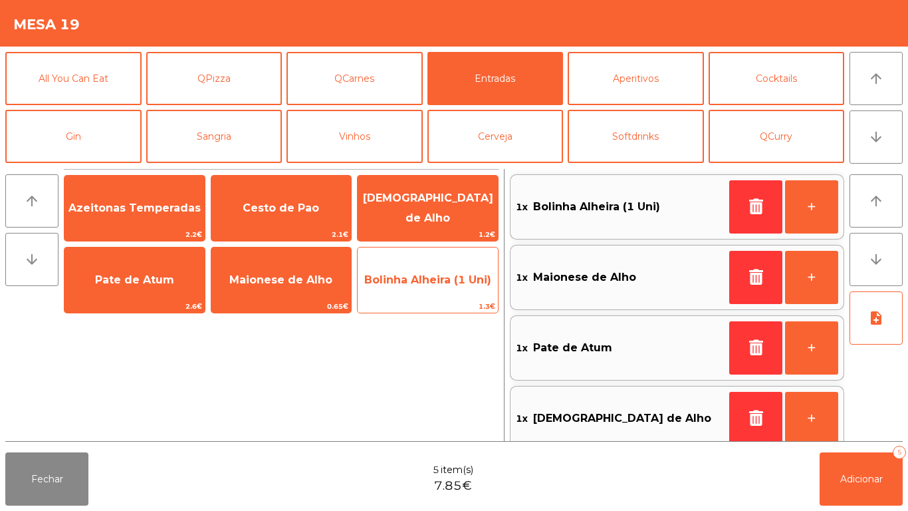
scroll to position [5, 0]
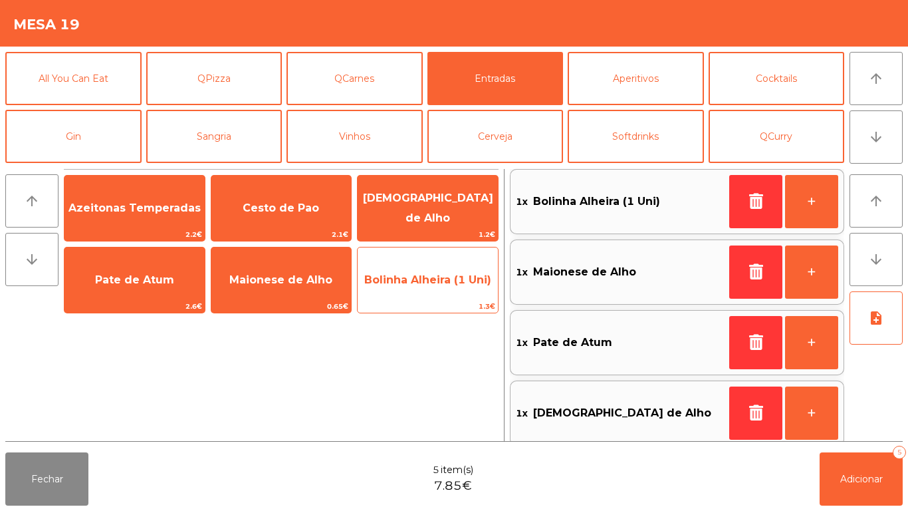
click at [465, 283] on span "Bolinha Alheira (1 Uni)" at bounding box center [427, 279] width 127 height 13
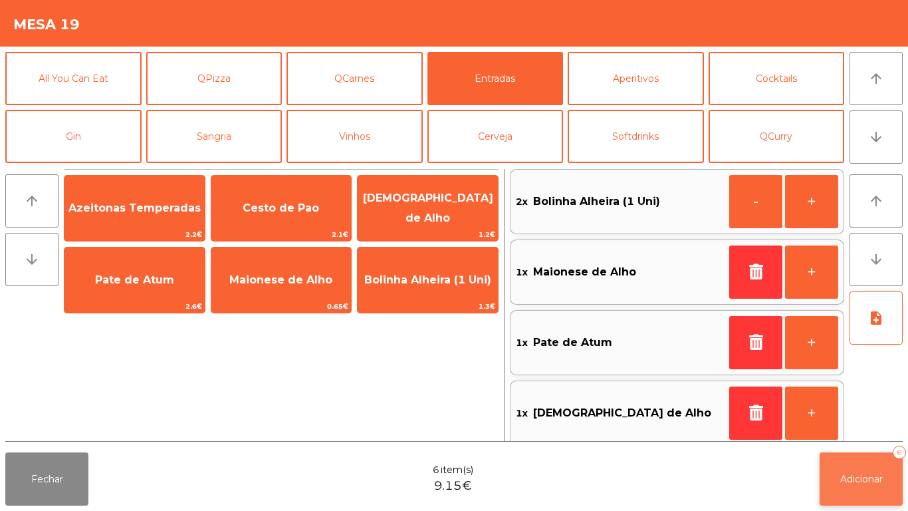
click at [881, 499] on button "Adicionar 6" at bounding box center [861, 478] width 83 height 53
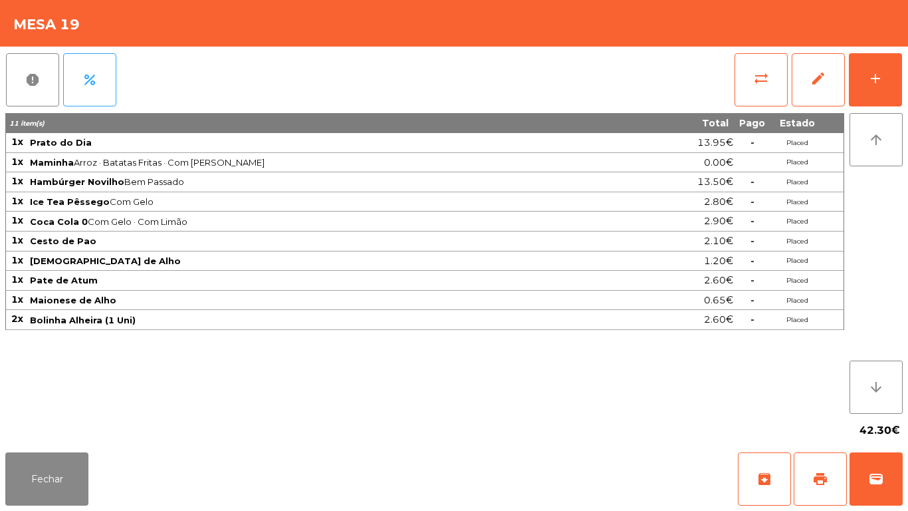
click at [54, 505] on div "Fechar archive print wallet" at bounding box center [454, 479] width 908 height 64
click at [72, 476] on button "Fechar" at bounding box center [46, 478] width 83 height 53
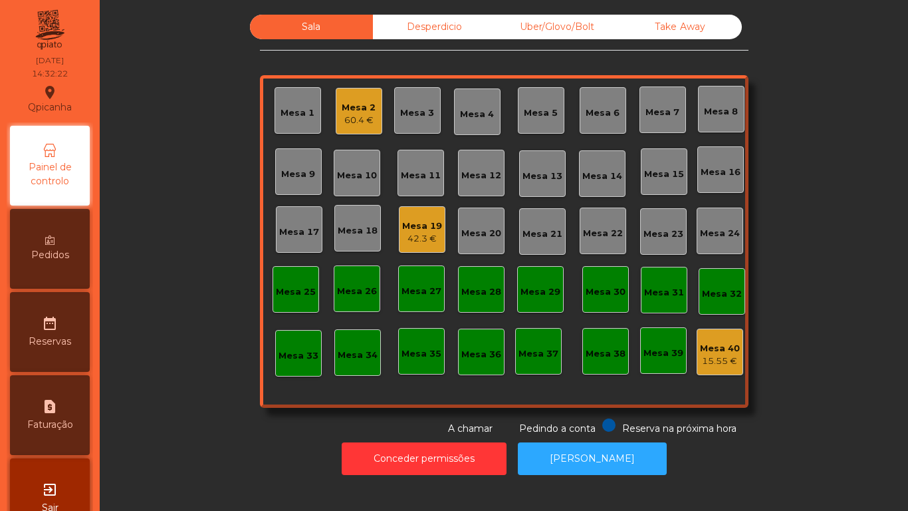
click at [349, 110] on div "Mesa 2" at bounding box center [359, 107] width 34 height 13
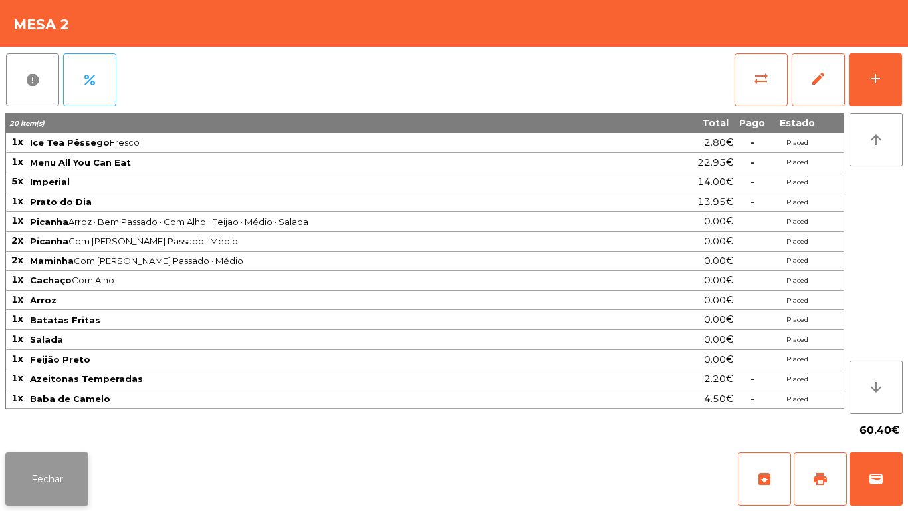
click at [63, 486] on button "Fechar" at bounding box center [46, 478] width 83 height 53
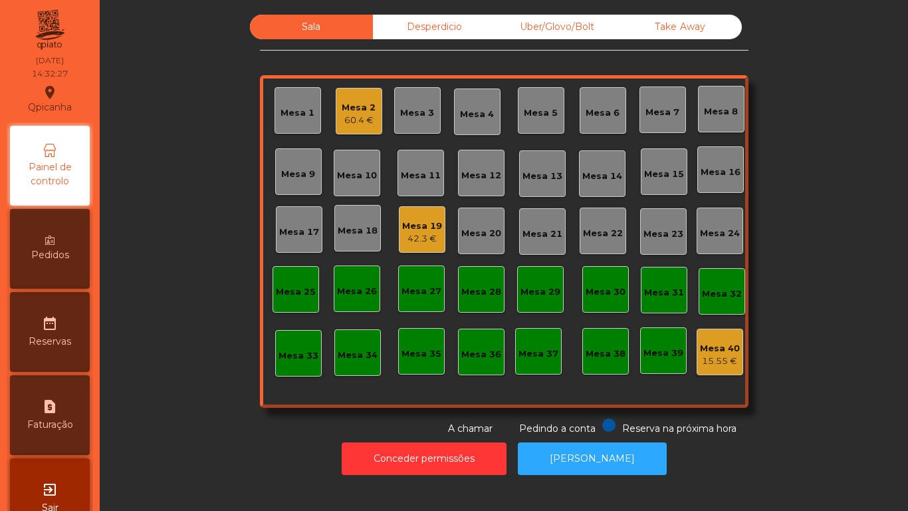
click at [418, 238] on div "42.3 €" at bounding box center [422, 238] width 40 height 13
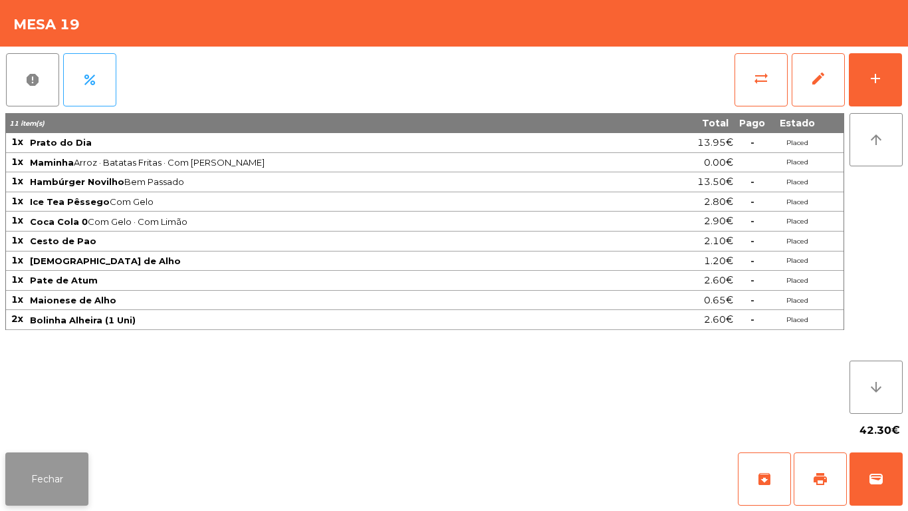
click at [55, 477] on button "Fechar" at bounding box center [46, 478] width 83 height 53
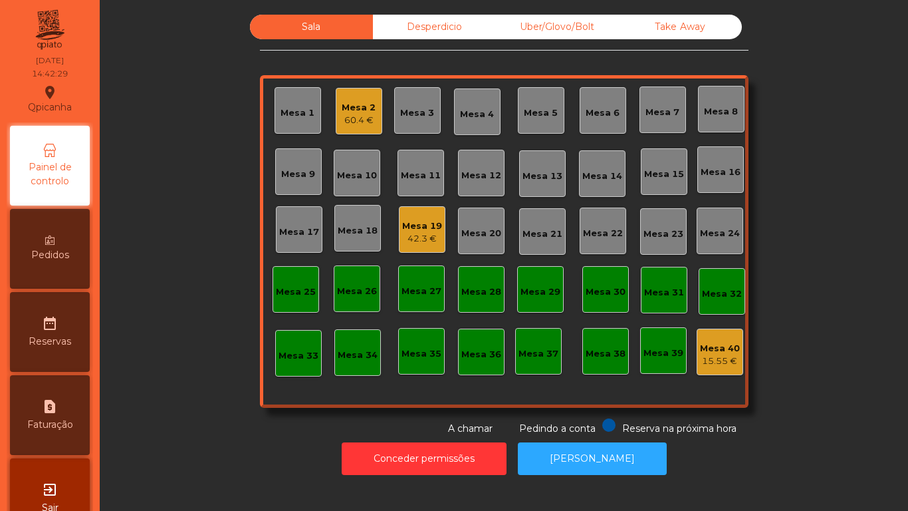
click at [416, 228] on div "Mesa 19" at bounding box center [422, 225] width 40 height 13
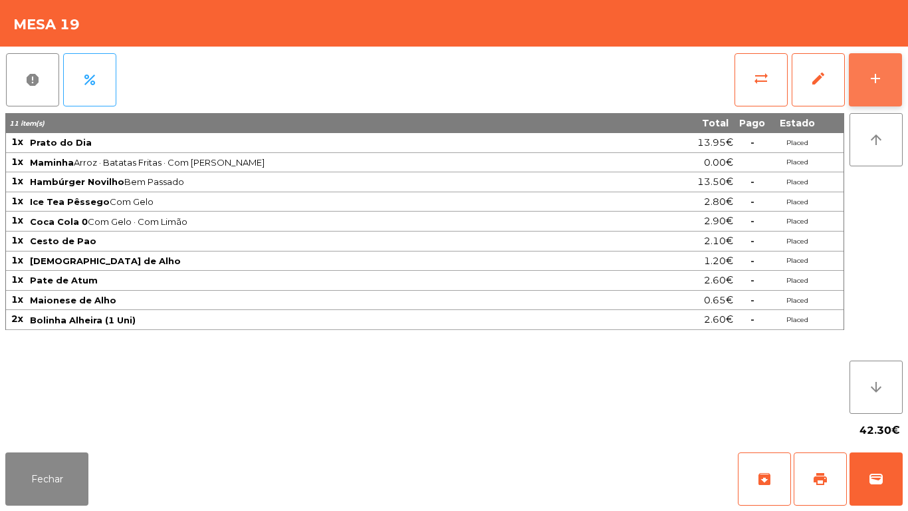
click at [874, 84] on div "add" at bounding box center [876, 78] width 16 height 16
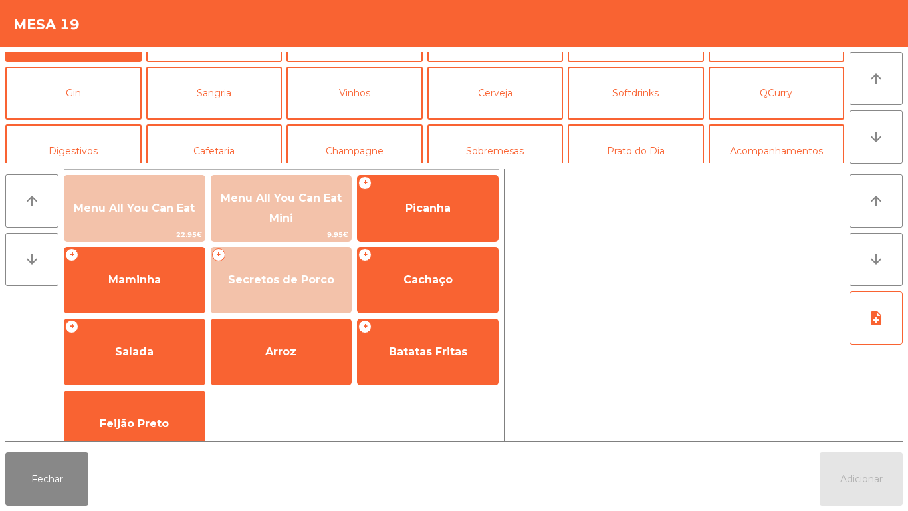
scroll to position [44, 0]
click at [499, 150] on button "Sobremesas" at bounding box center [496, 150] width 136 height 53
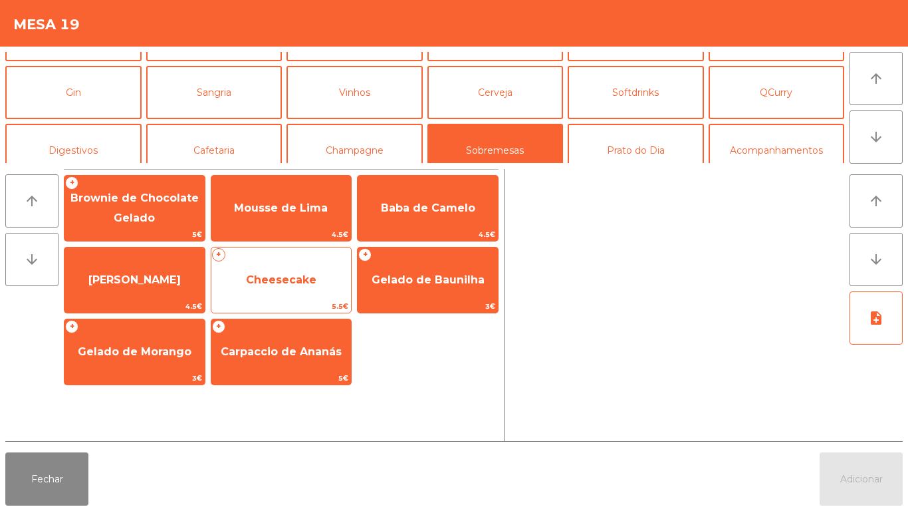
click at [287, 275] on span "Cheesecake" at bounding box center [281, 279] width 70 height 13
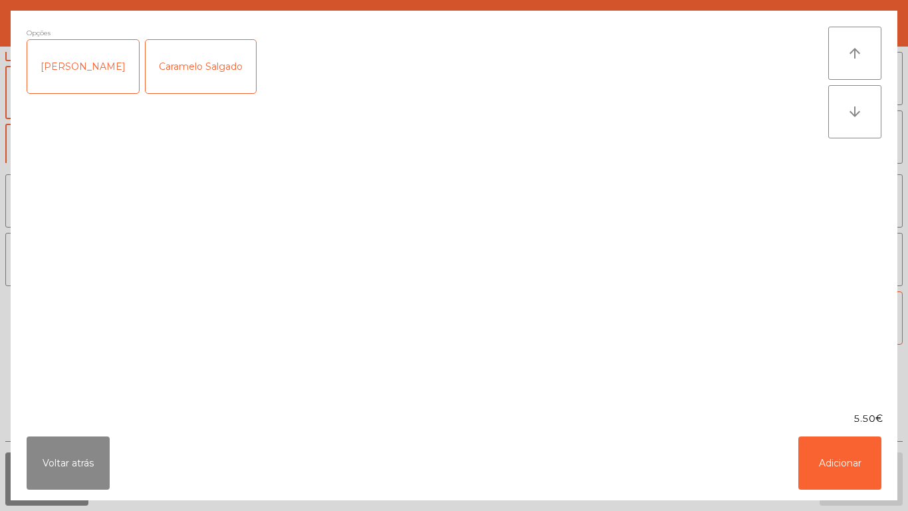
click at [219, 72] on div "Caramelo Salgado" at bounding box center [201, 66] width 110 height 53
click at [82, 72] on div "Frutos Vermelhos" at bounding box center [83, 66] width 112 height 53
click at [201, 67] on div "Caramelo Salgado" at bounding box center [201, 66] width 110 height 53
click at [819, 456] on button "Adicionar" at bounding box center [840, 462] width 83 height 53
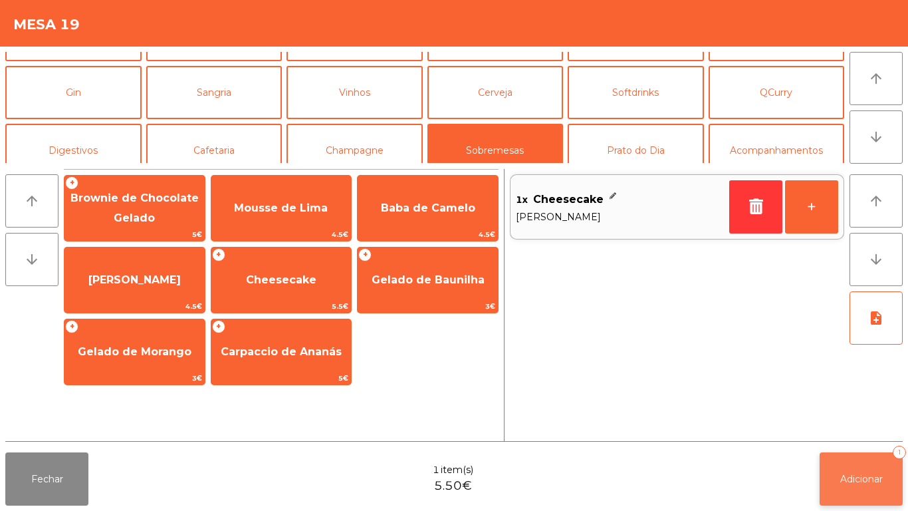
click at [836, 477] on button "Adicionar 1" at bounding box center [861, 478] width 83 height 53
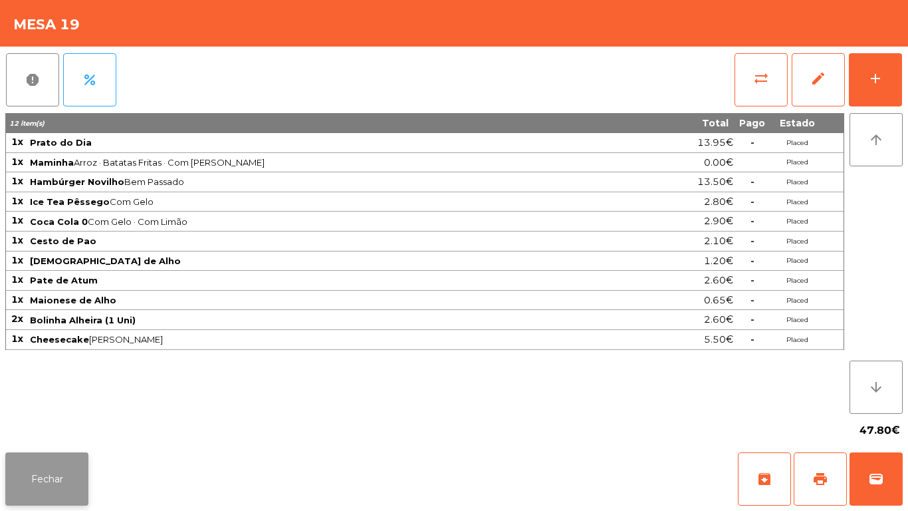
click at [41, 470] on button "Fechar" at bounding box center [46, 478] width 83 height 53
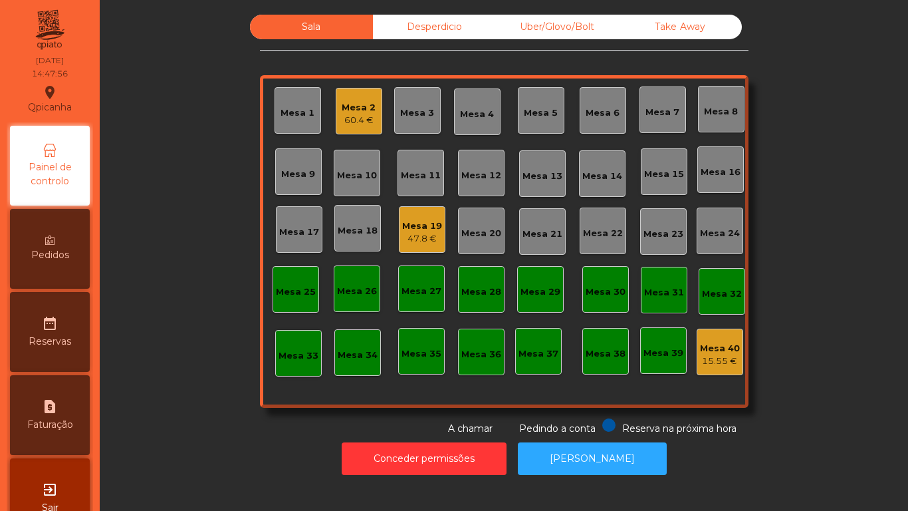
click at [347, 129] on div "Mesa 2 60.4 €" at bounding box center [359, 111] width 47 height 47
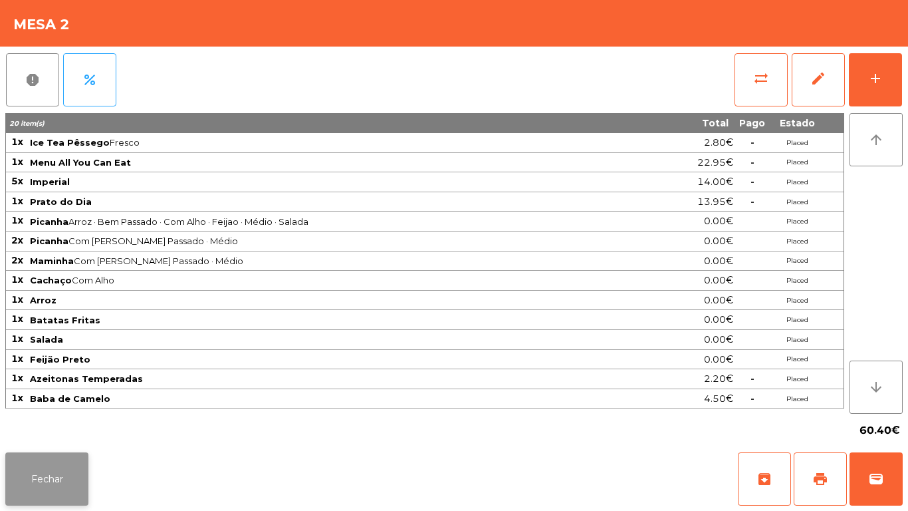
click at [55, 473] on button "Fechar" at bounding box center [46, 478] width 83 height 53
